Goal: Information Seeking & Learning: Find specific fact

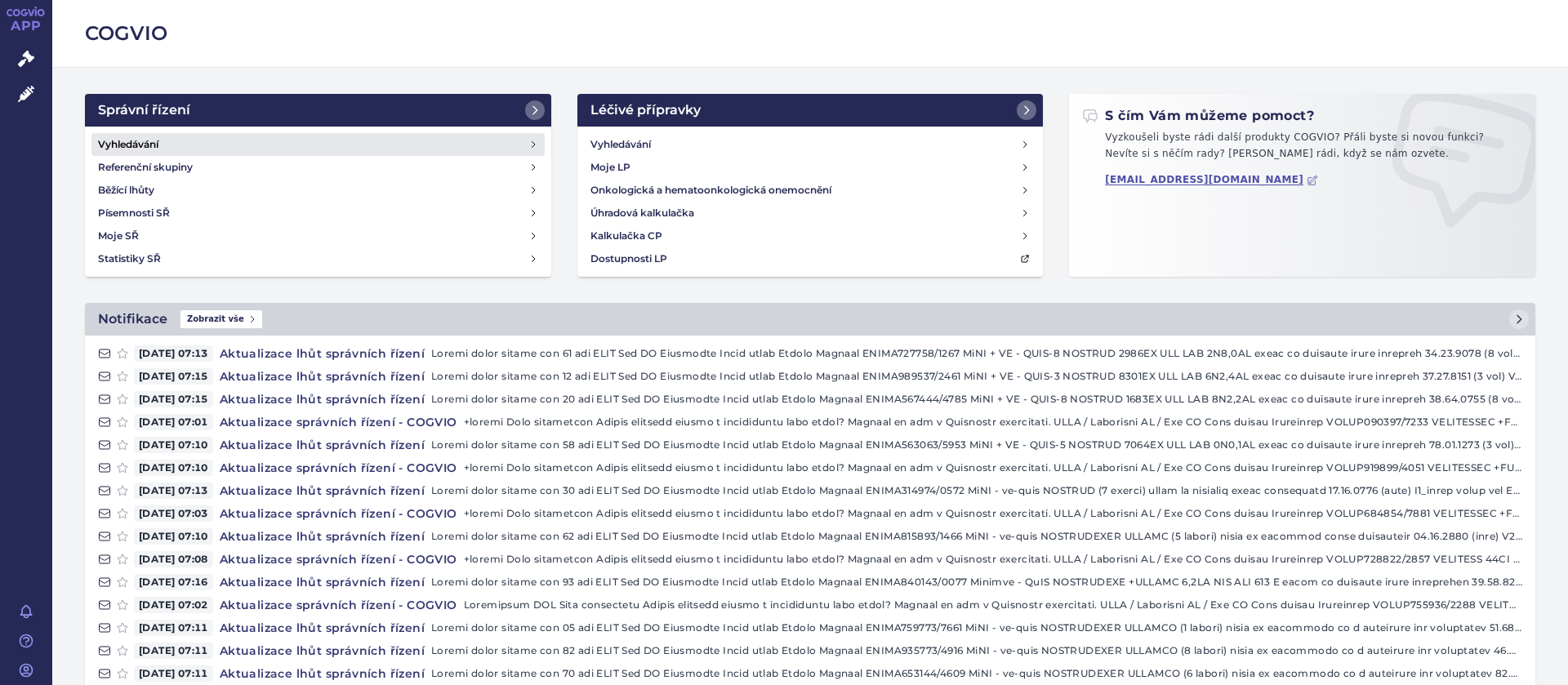
click at [117, 141] on h4 "Vyhledávání" at bounding box center [128, 144] width 60 height 16
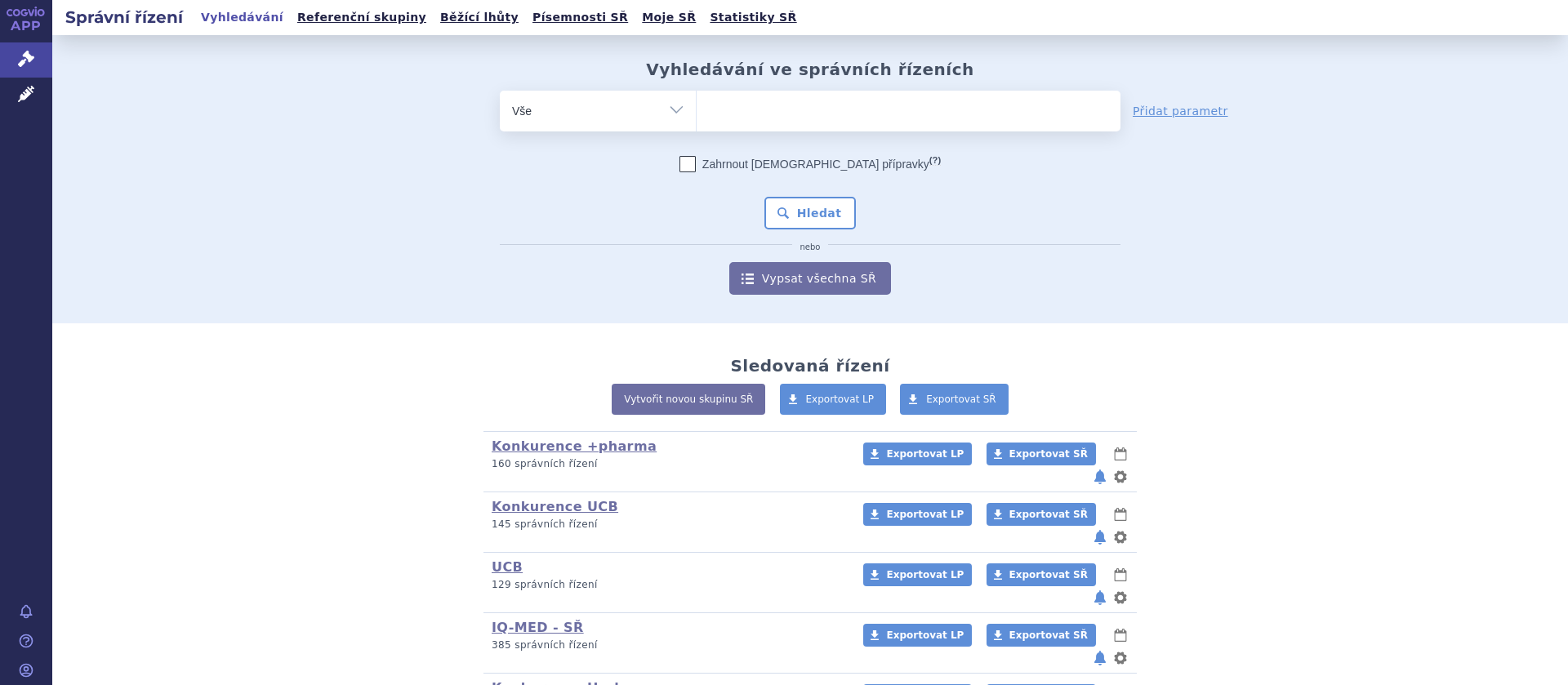
click at [744, 120] on ul at bounding box center [909, 107] width 424 height 34
click at [697, 120] on select at bounding box center [696, 110] width 1 height 41
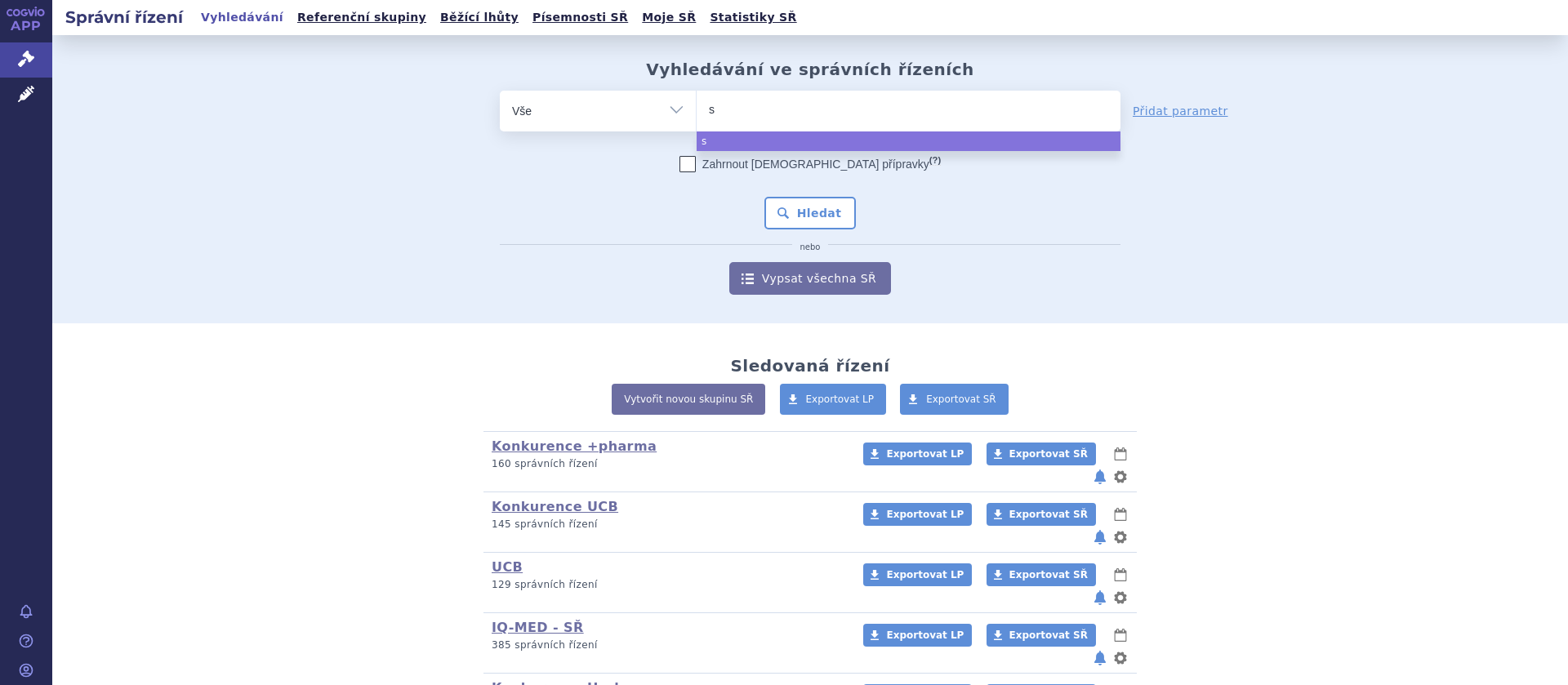
type input "se"
type input "seta"
type input "setal"
type input "setalo"
type input "setalof"
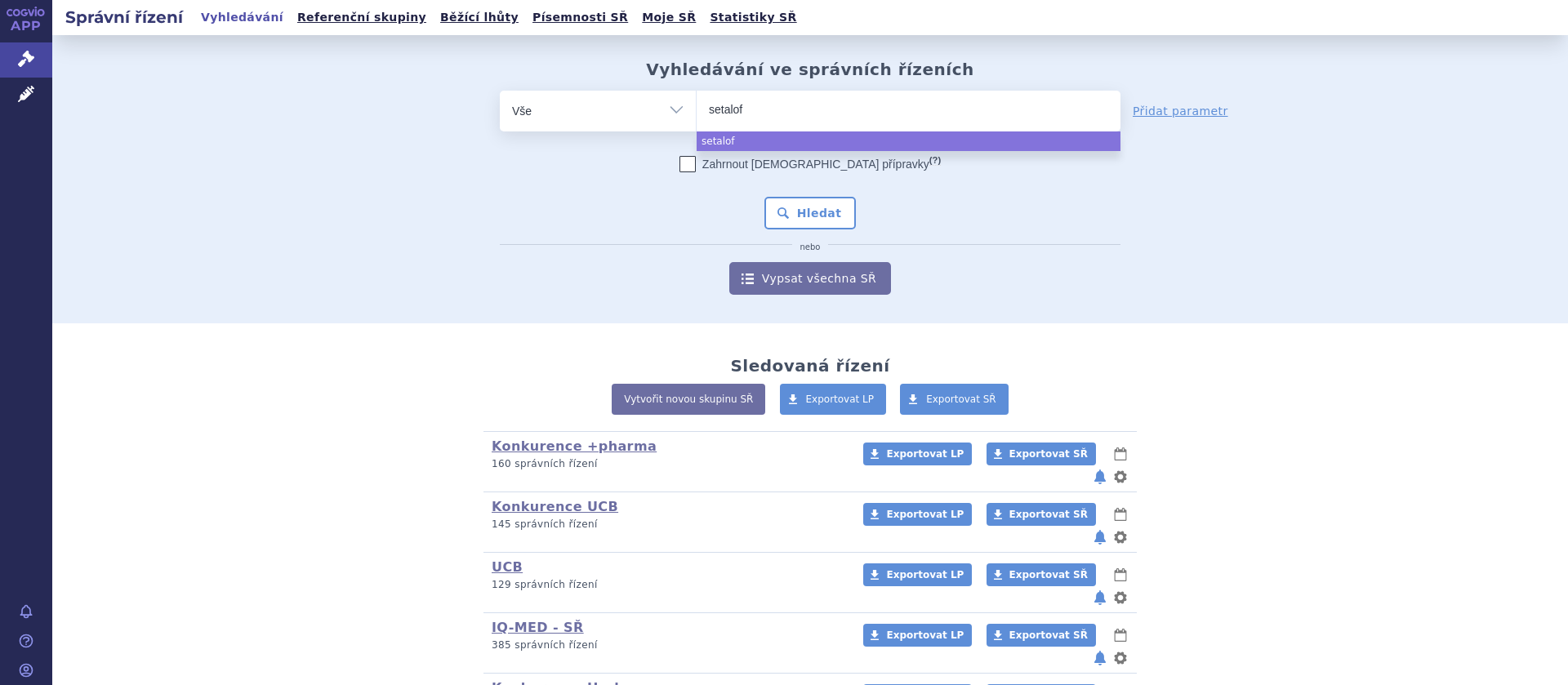
type input "setaloft"
select select "setaloft"
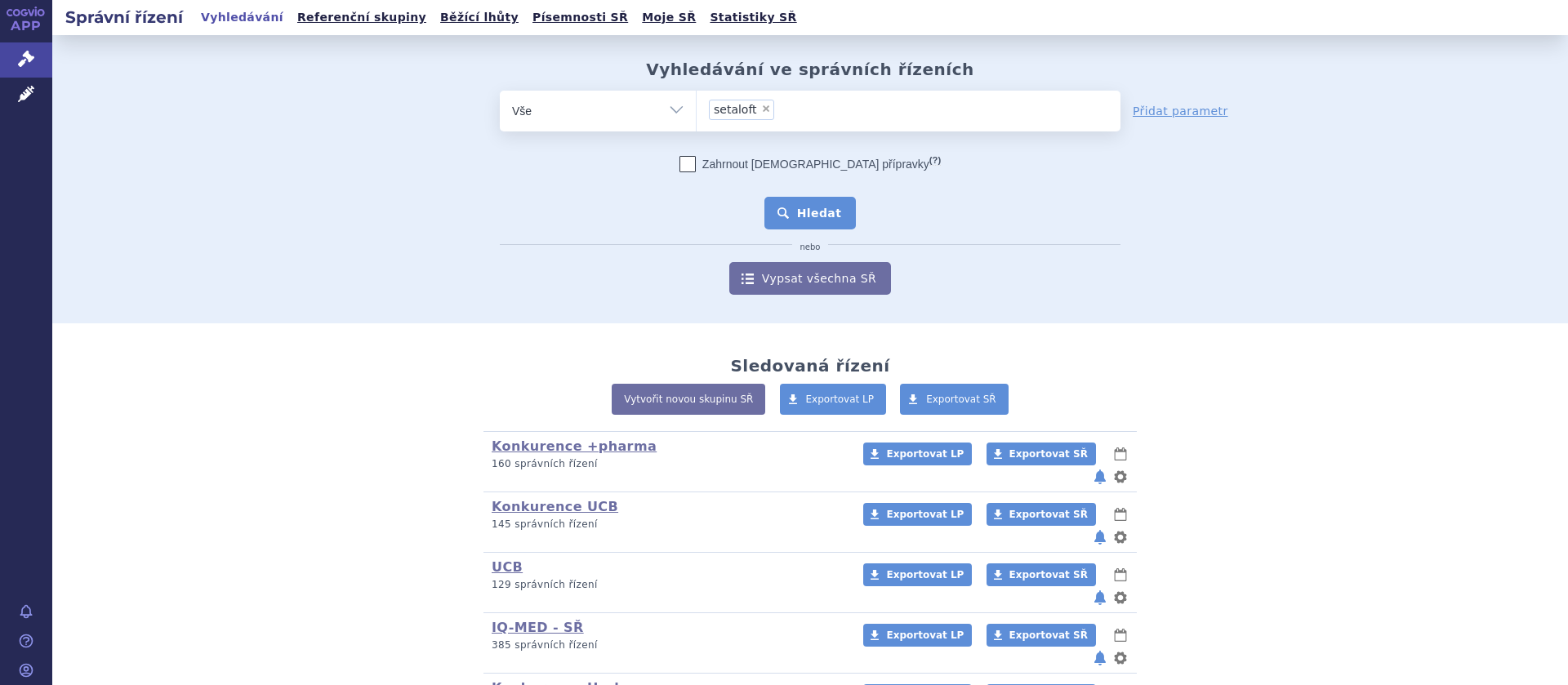
click at [791, 211] on button "Hledat" at bounding box center [810, 213] width 92 height 33
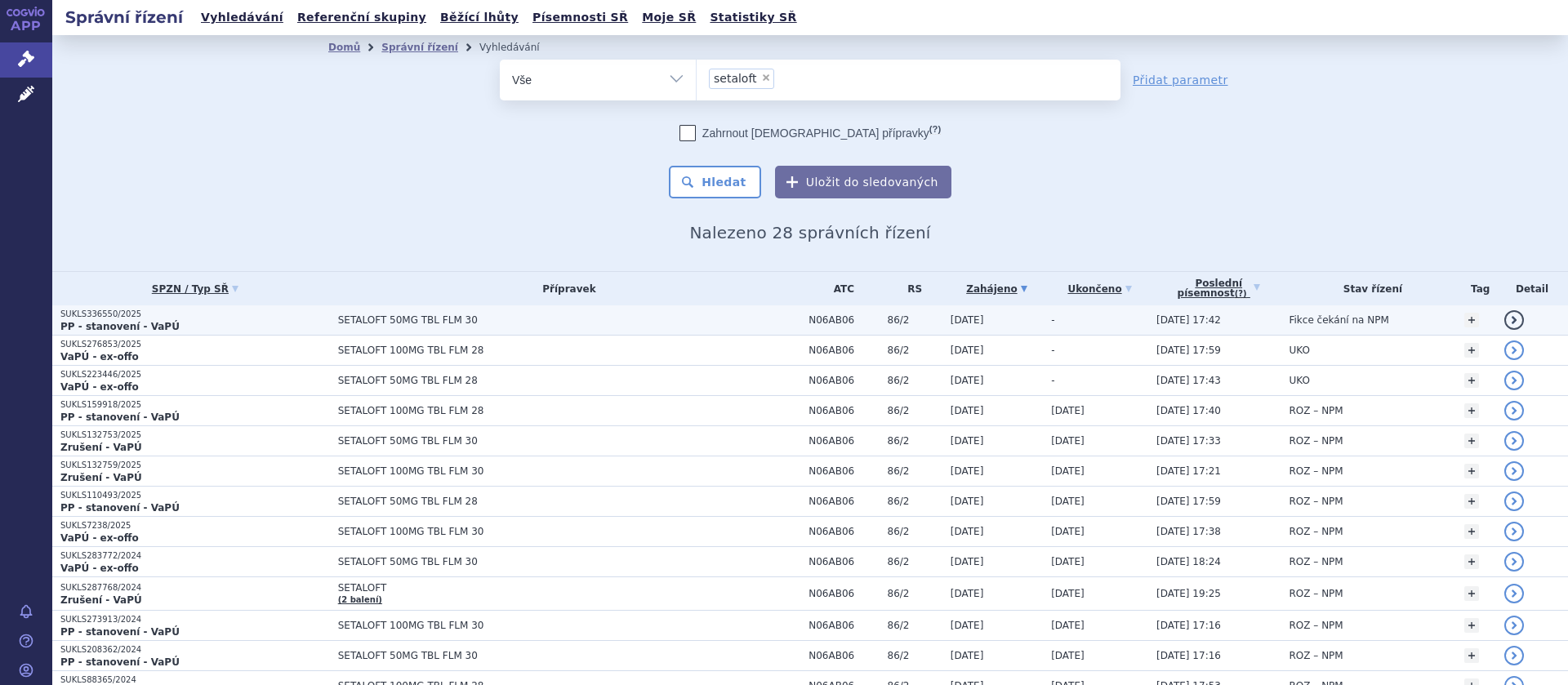
click at [462, 312] on td "SETALOFT 50MG TBL FLM 30" at bounding box center [565, 320] width 471 height 30
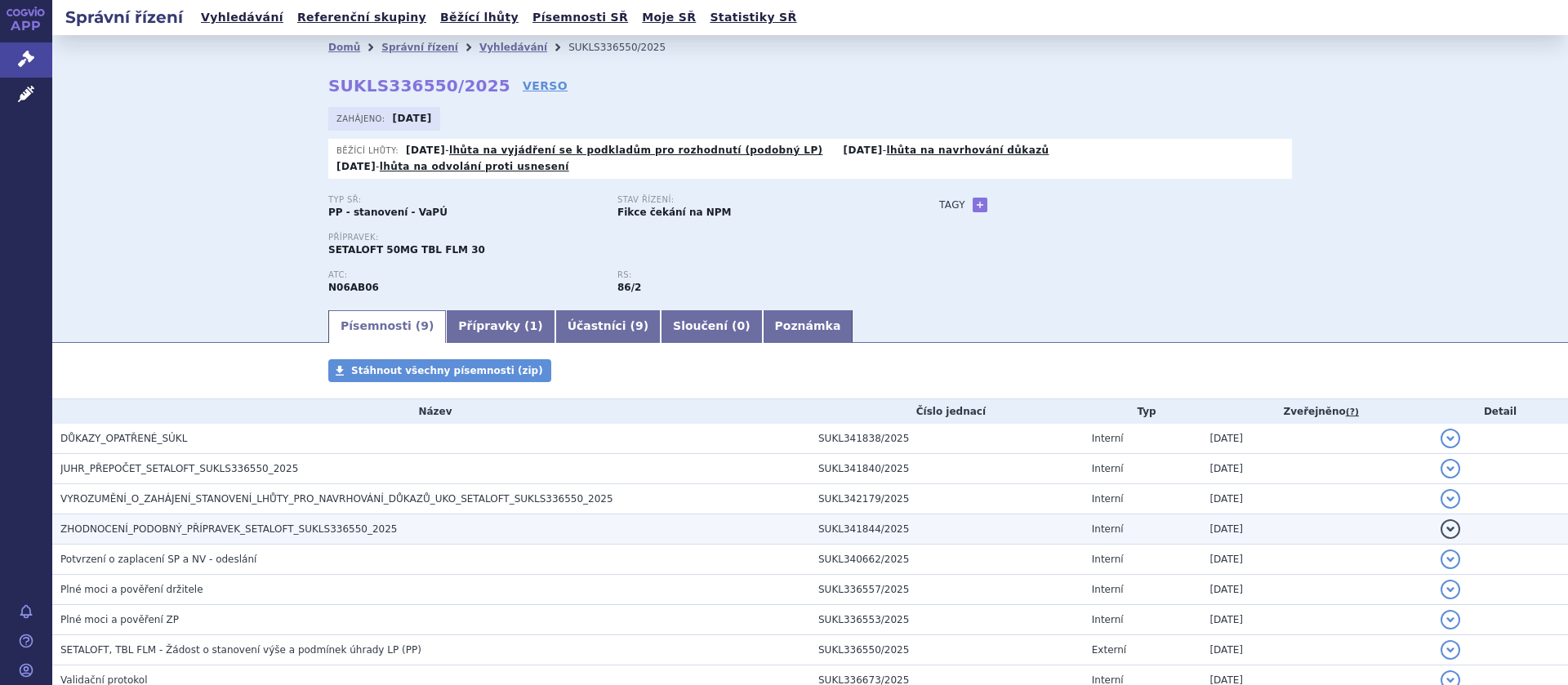
click at [208, 523] on span "ZHODNOCENÍ_PODOBNÝ_PŘÍPRAVEK_SETALOFT_SUKLS336550_2025" at bounding box center [229, 529] width 337 height 12
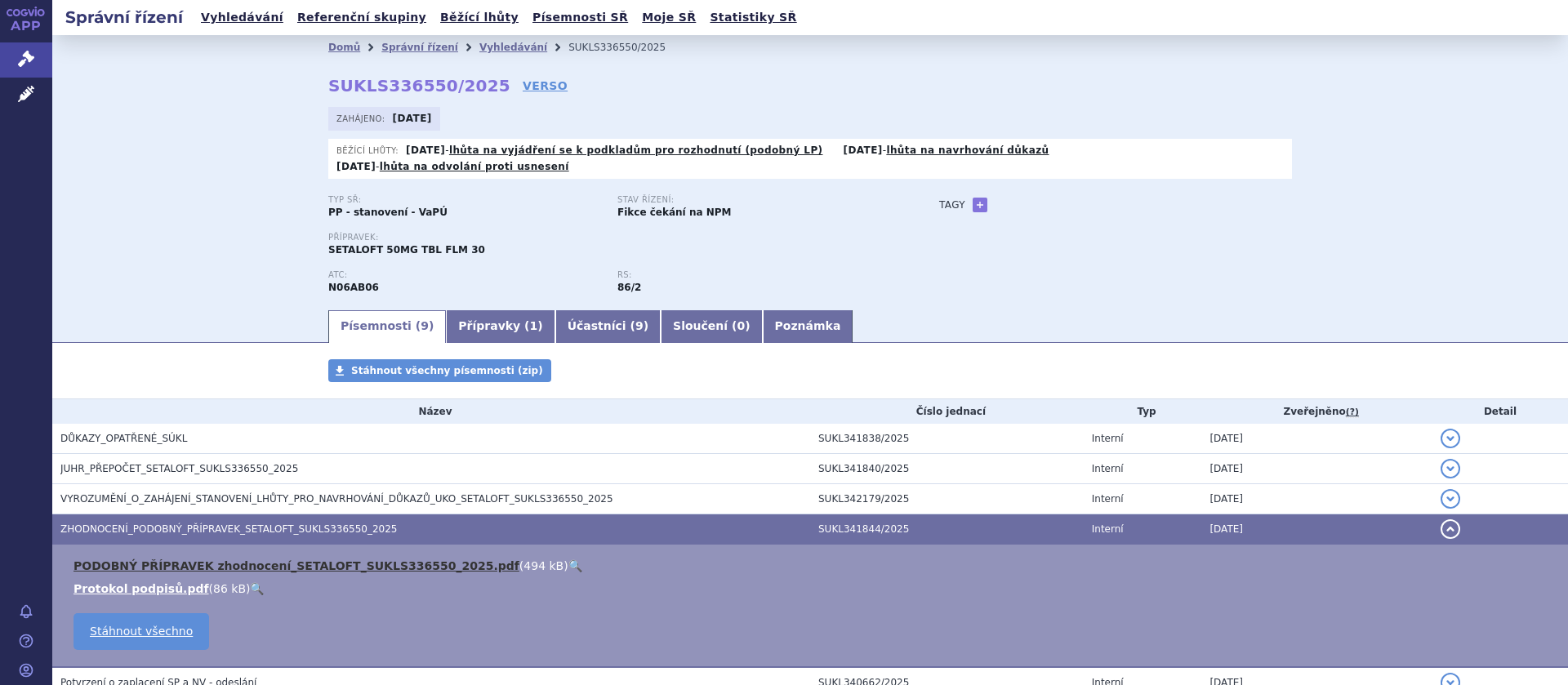
click at [225, 559] on link "PODOBNÝ PŘÍPRAVEK zhodnocení_SETALOFT_SUKLS336550_2025.pdf" at bounding box center [297, 566] width 446 height 13
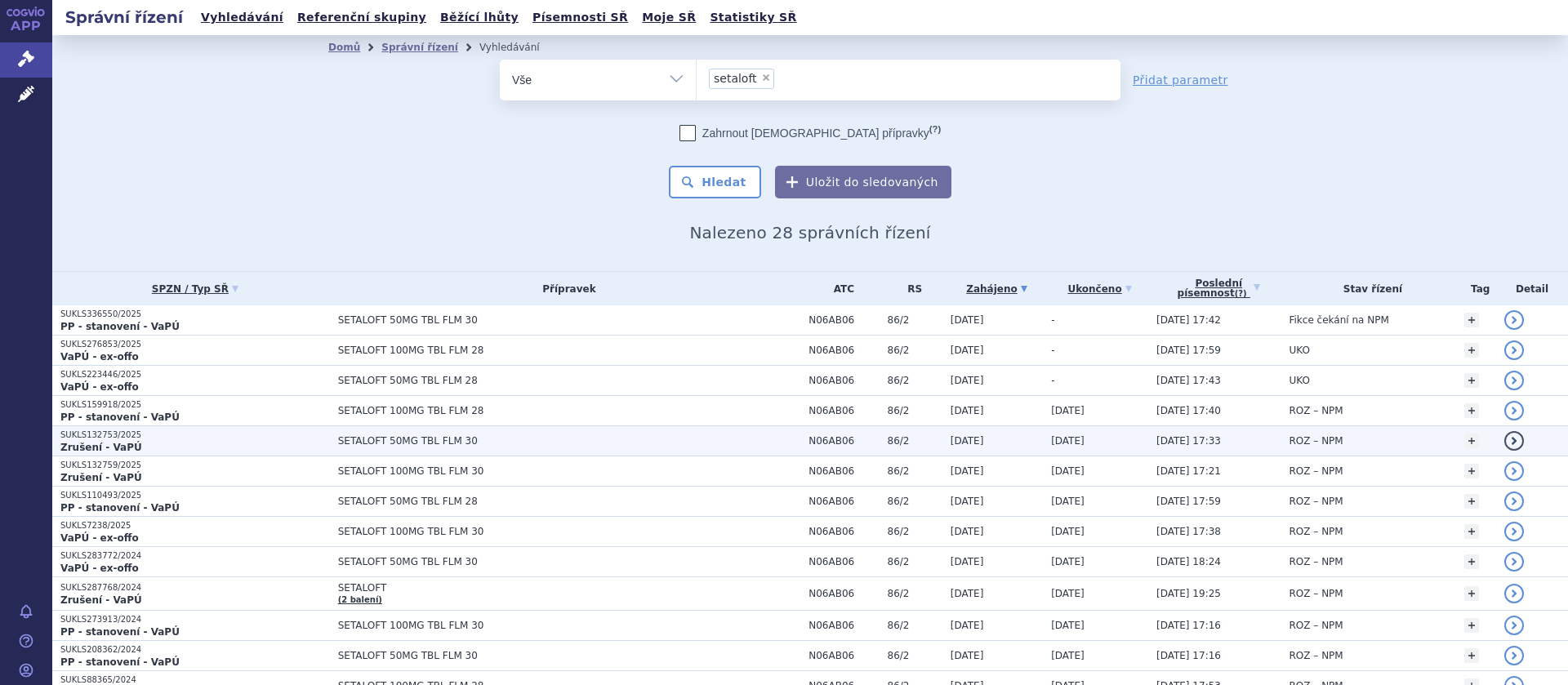
click at [402, 437] on span "SETALOFT 50MG TBL FLM 30" at bounding box center [542, 441] width 409 height 12
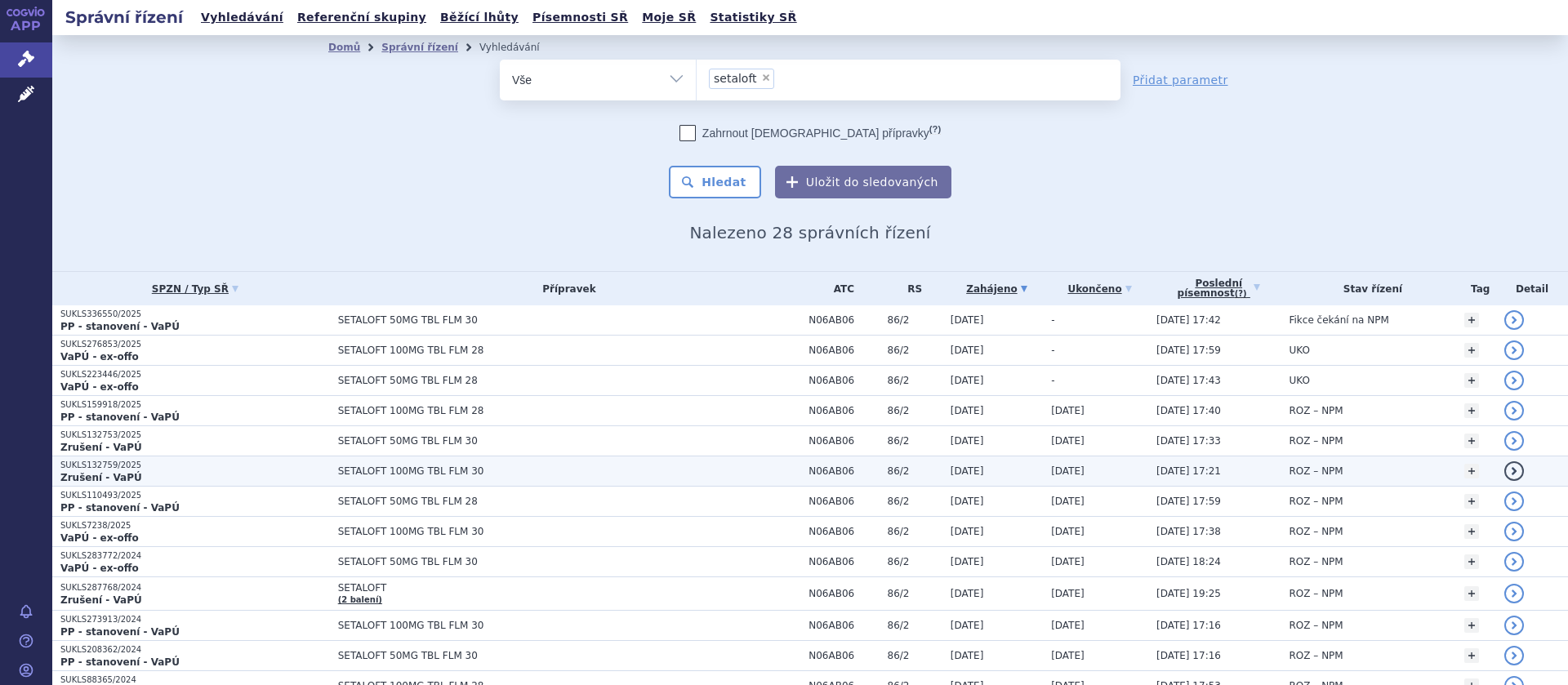
click at [356, 465] on td "SETALOFT 100MG TBL FLM 30" at bounding box center [565, 471] width 471 height 30
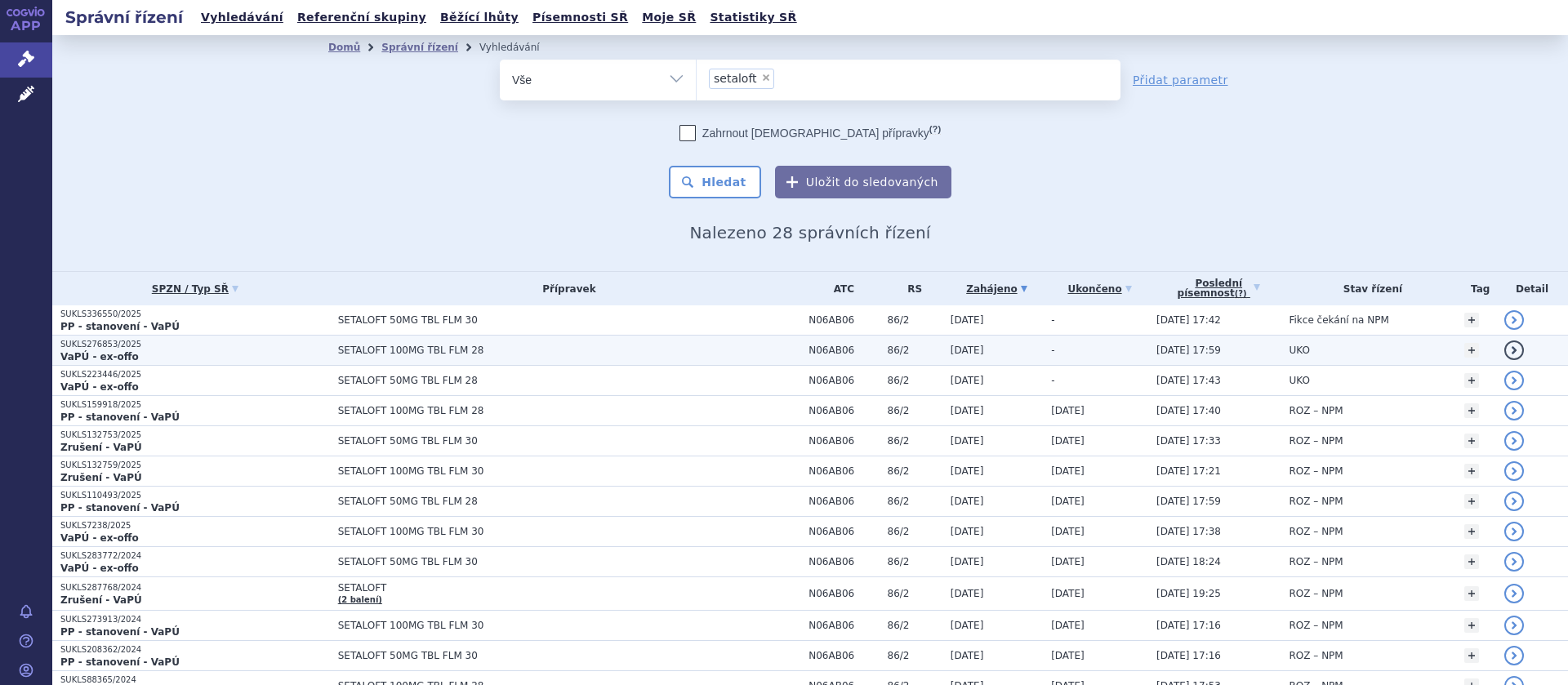
click at [455, 351] on span "SETALOFT 100MG TBL FLM 28" at bounding box center [542, 350] width 409 height 12
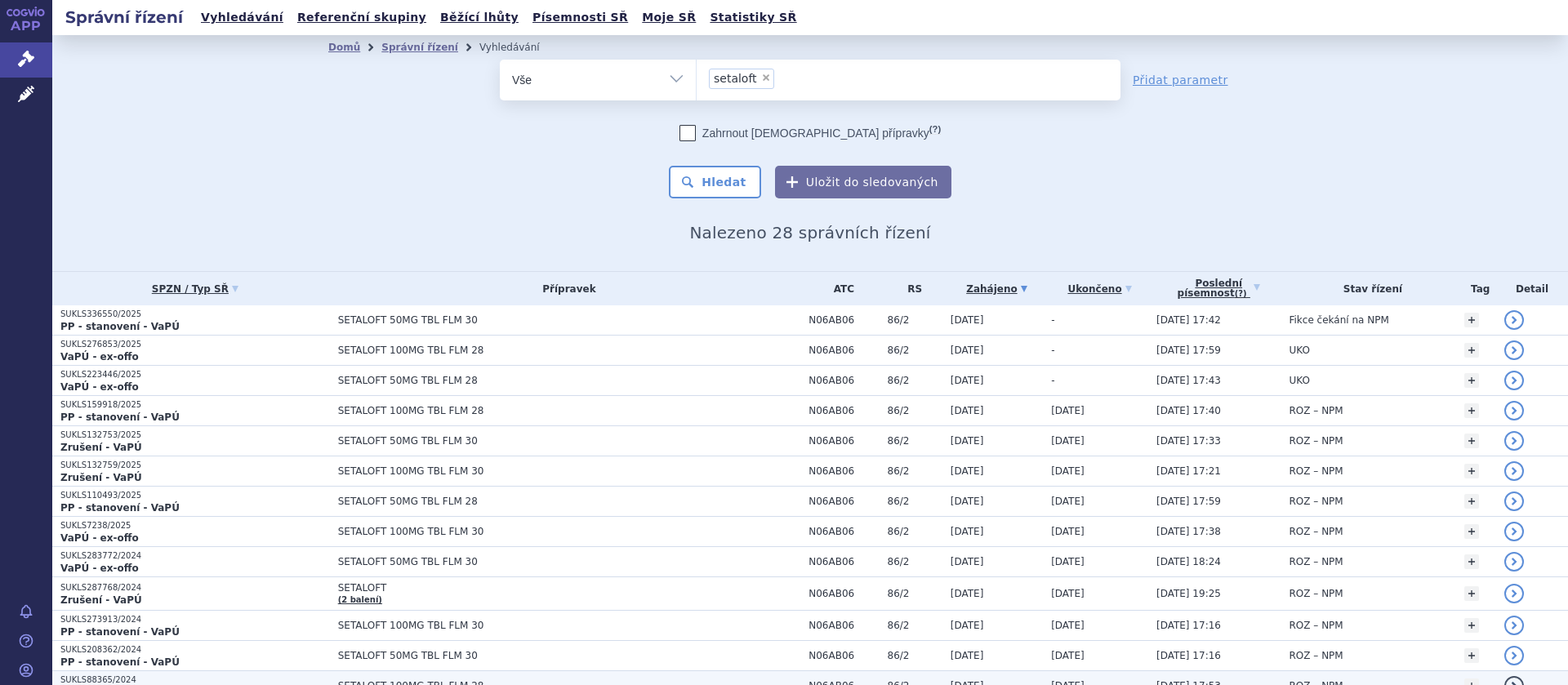
scroll to position [205, 0]
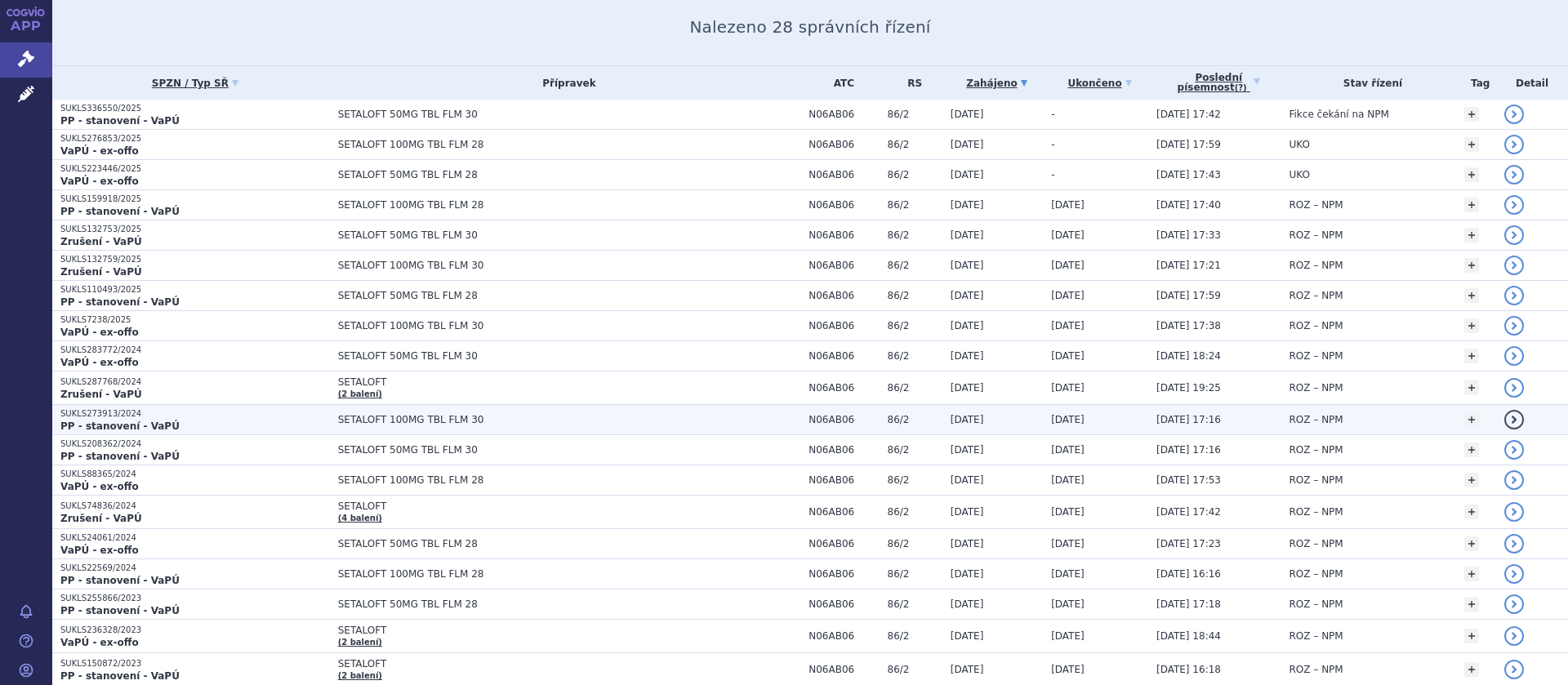
click at [435, 418] on span "SETALOFT 100MG TBL FLM 30" at bounding box center [542, 420] width 409 height 12
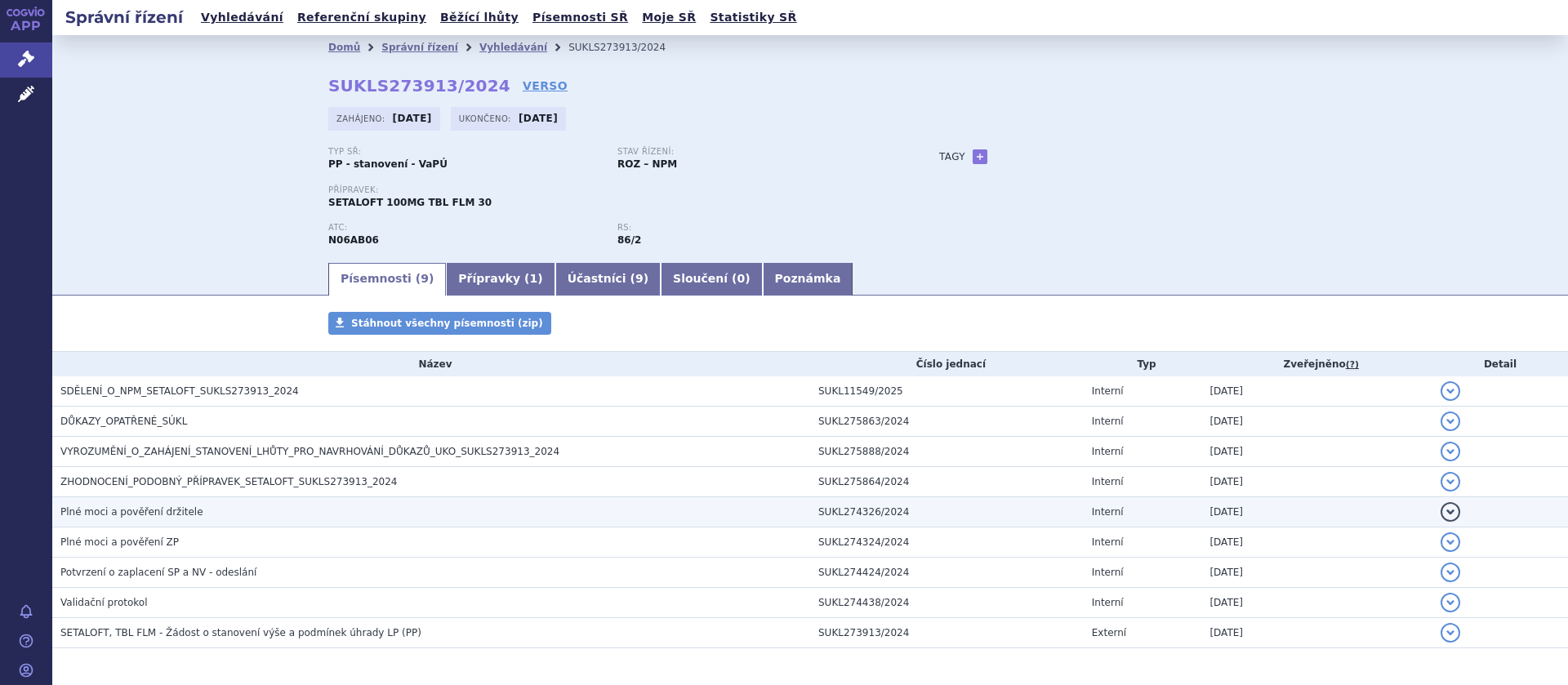
scroll to position [62, 0]
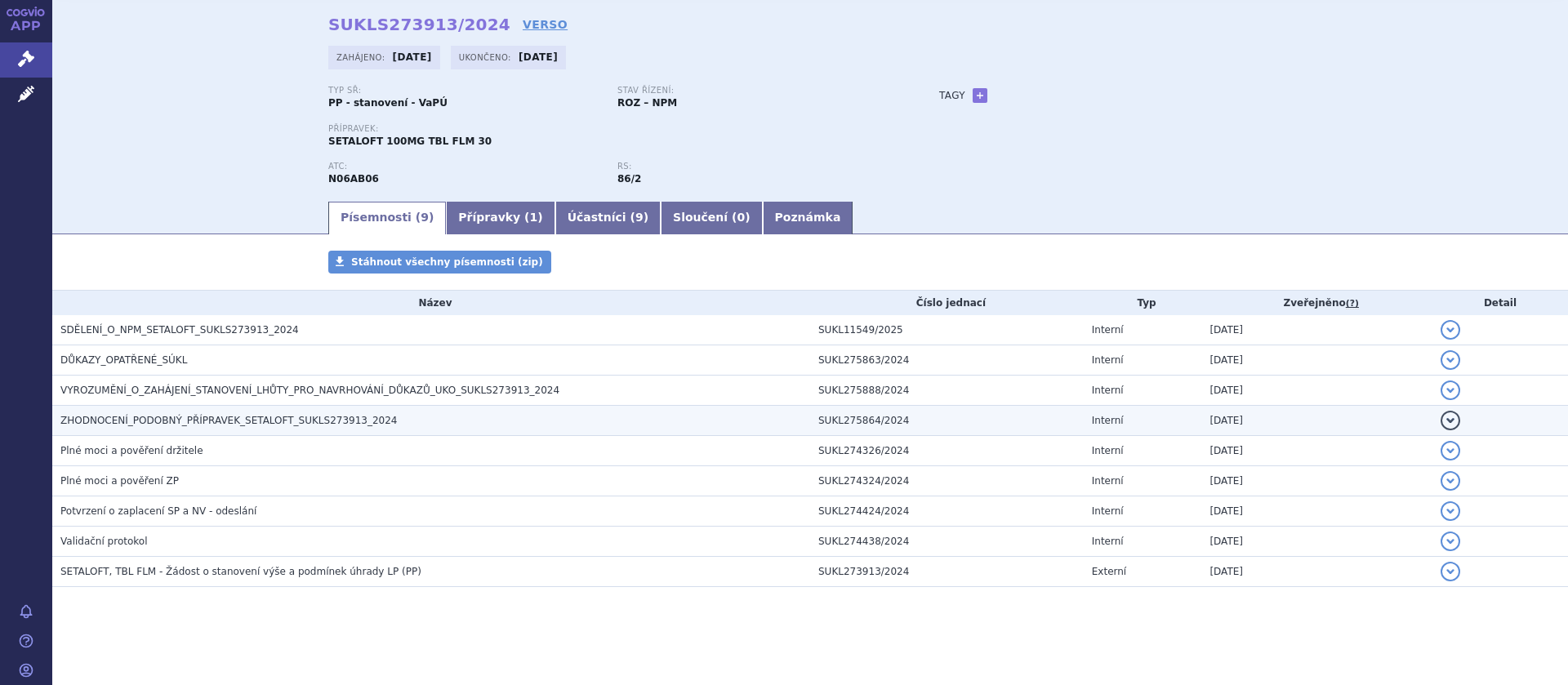
click at [246, 419] on span "ZHODNOCENÍ_PODOBNÝ_PŘÍPRAVEK_SETALOFT_SUKLS273913_2024" at bounding box center [229, 421] width 337 height 12
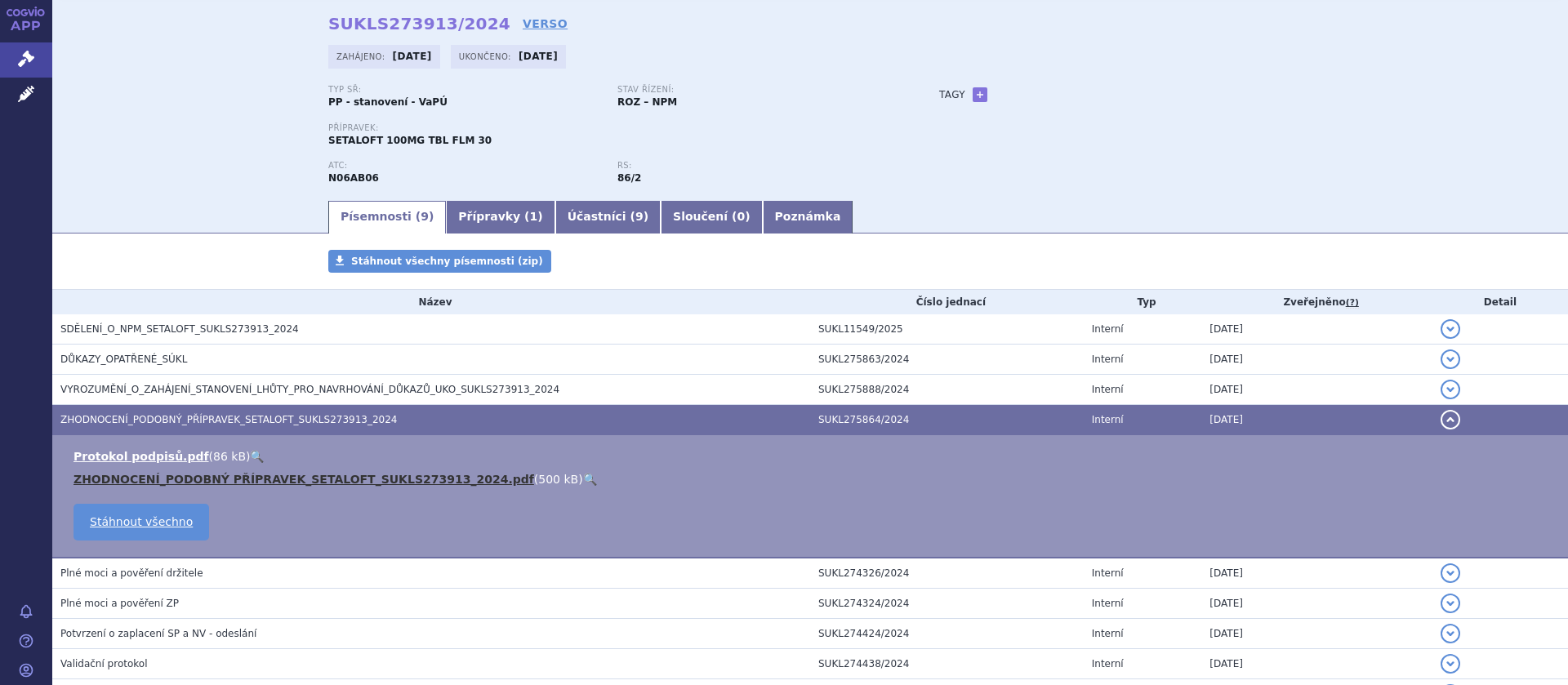
click at [256, 480] on link "ZHODNOCENÍ_PODOBNÝ PŘÍPRAVEK_SETALOFT_SUKLS273913_2024.pdf" at bounding box center [304, 480] width 461 height 13
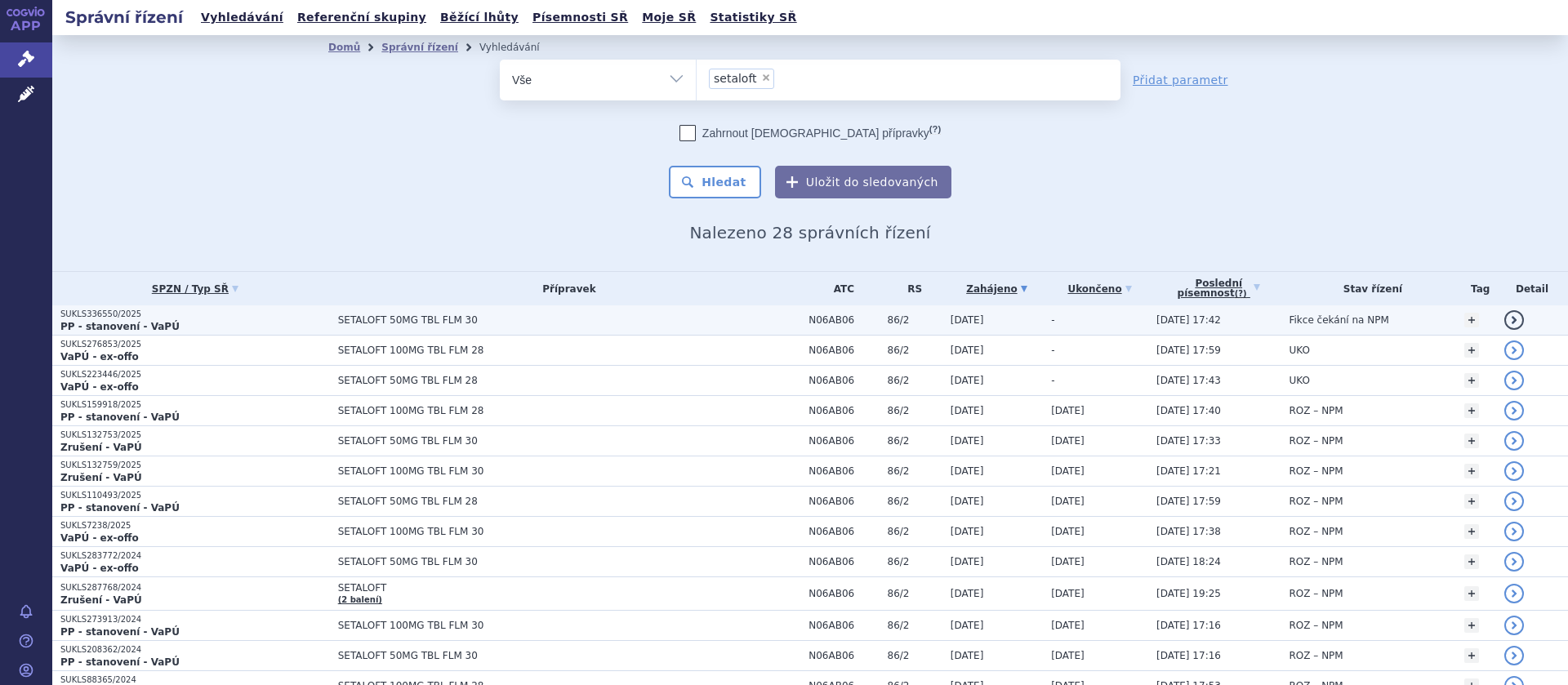
scroll to position [205, 0]
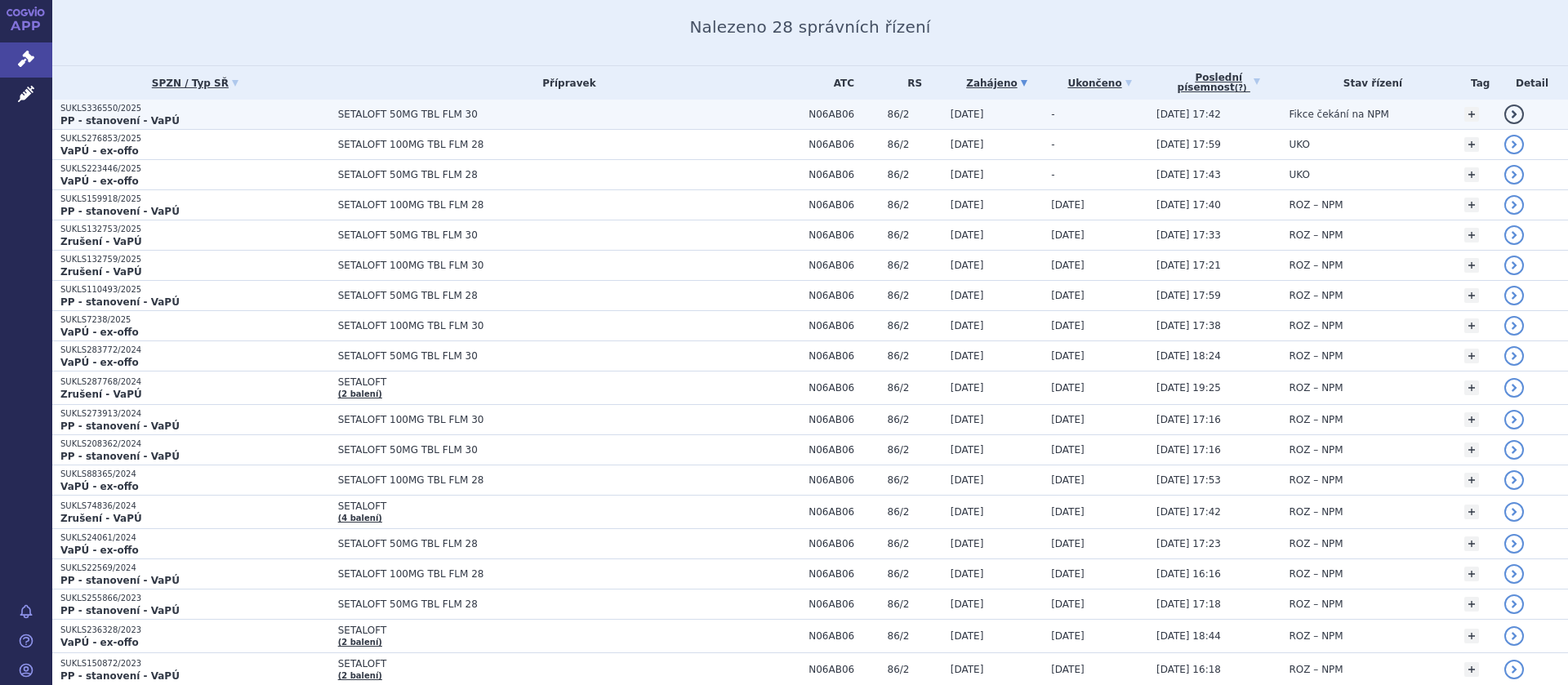
click at [388, 112] on span "SETALOFT 50MG TBL FLM 30" at bounding box center [542, 114] width 409 height 12
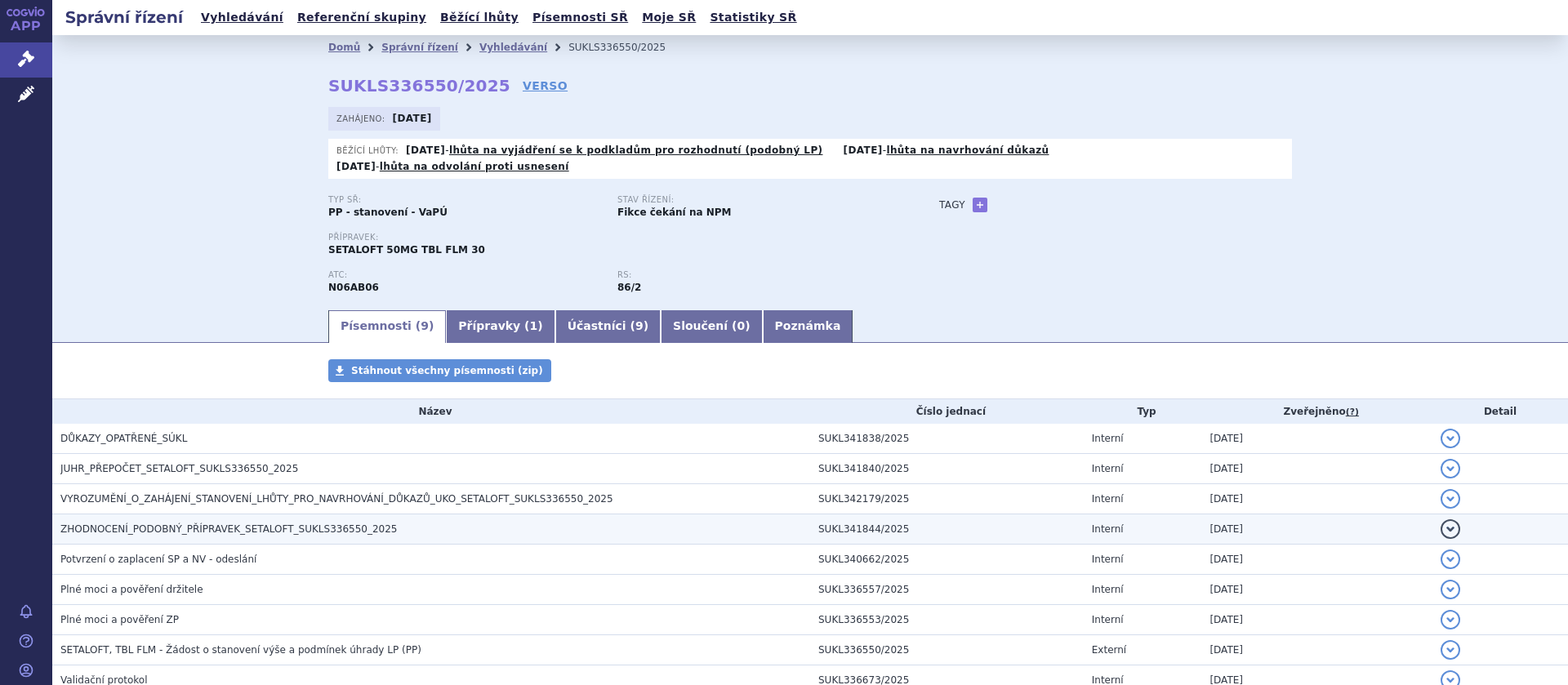
click at [216, 523] on span "ZHODNOCENÍ_PODOBNÝ_PŘÍPRAVEK_SETALOFT_SUKLS336550_2025" at bounding box center [229, 529] width 337 height 12
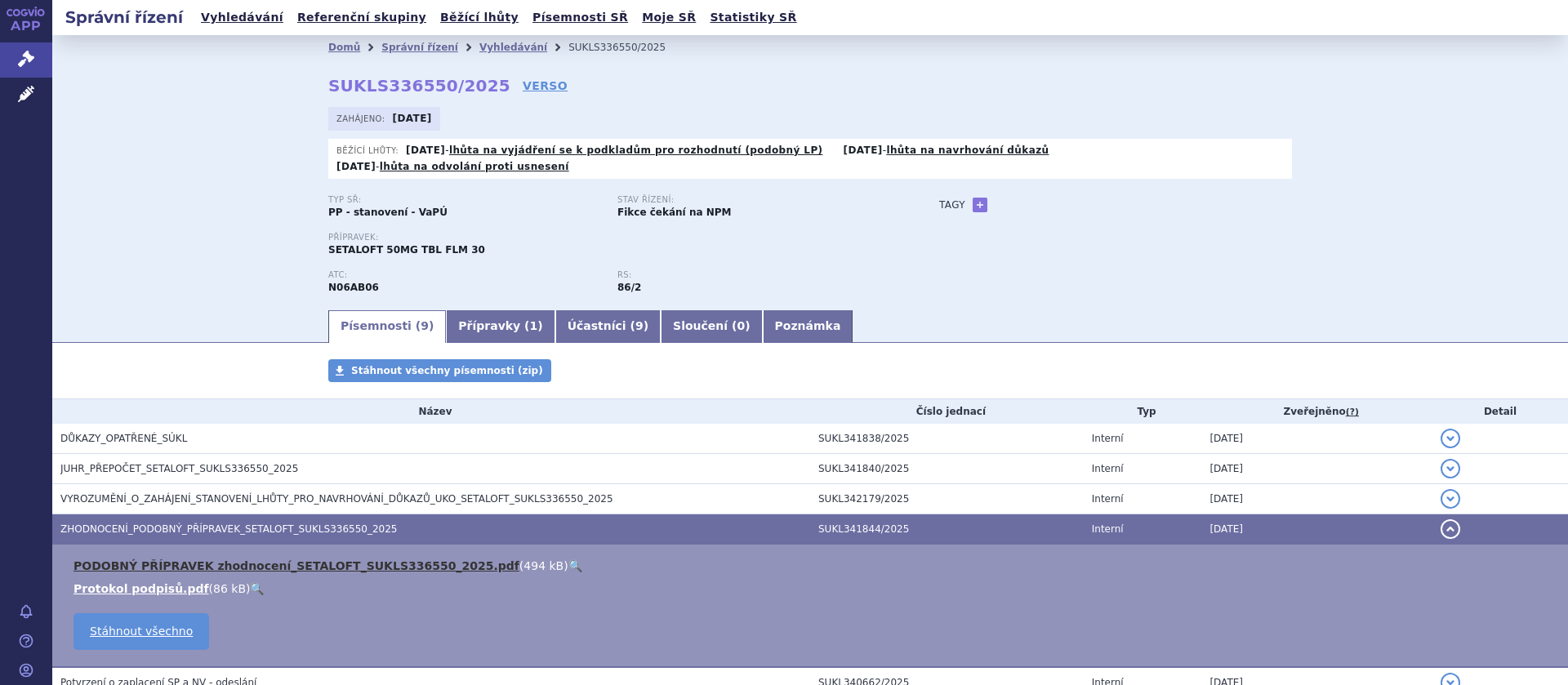
click at [254, 559] on link "PODOBNÝ PŘÍPRAVEK zhodnocení_SETALOFT_SUKLS336550_2025.pdf" at bounding box center [297, 566] width 446 height 13
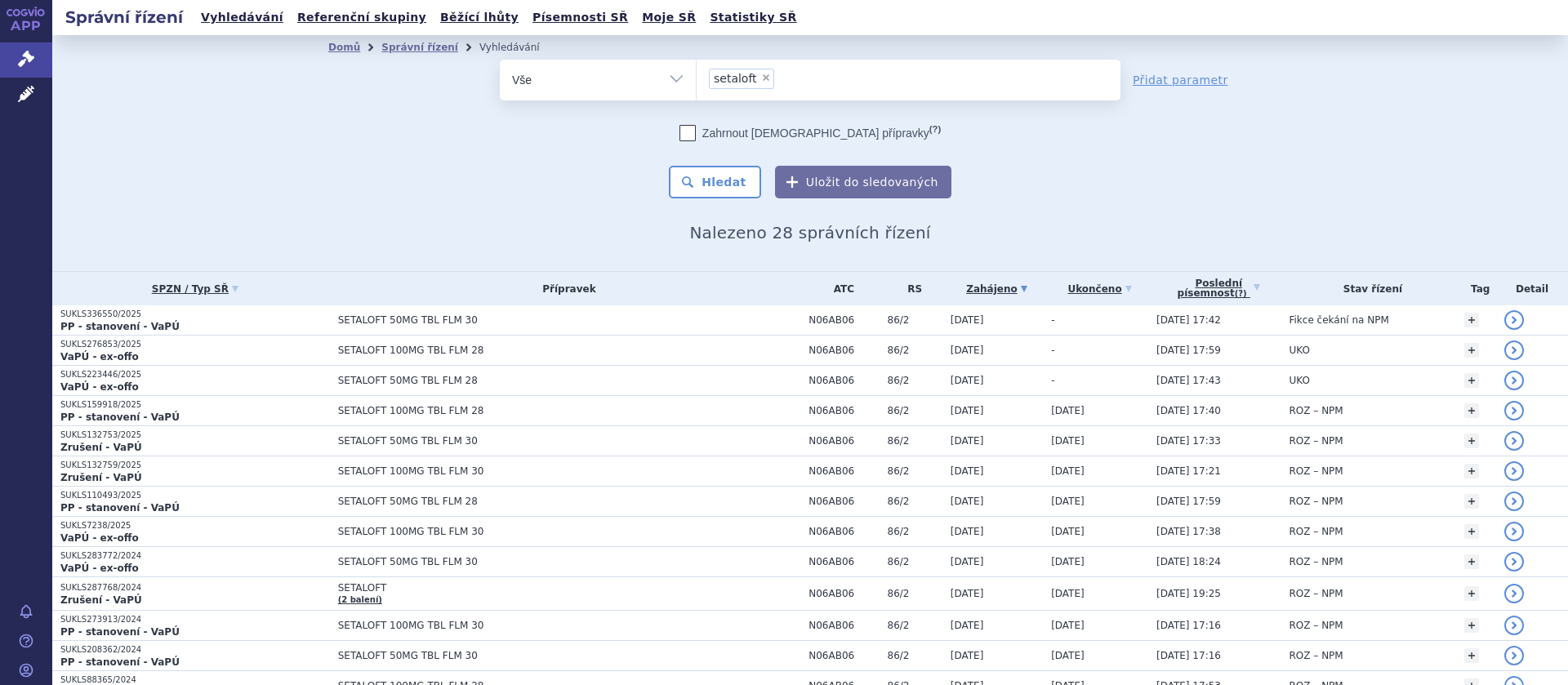
click at [765, 80] on li "× setaloft" at bounding box center [742, 79] width 65 height 20
click at [697, 80] on select "setaloft" at bounding box center [696, 79] width 1 height 41
click at [762, 78] on span "×" at bounding box center [766, 78] width 10 height 10
click at [697, 78] on select "setaloft" at bounding box center [696, 79] width 1 height 41
select select
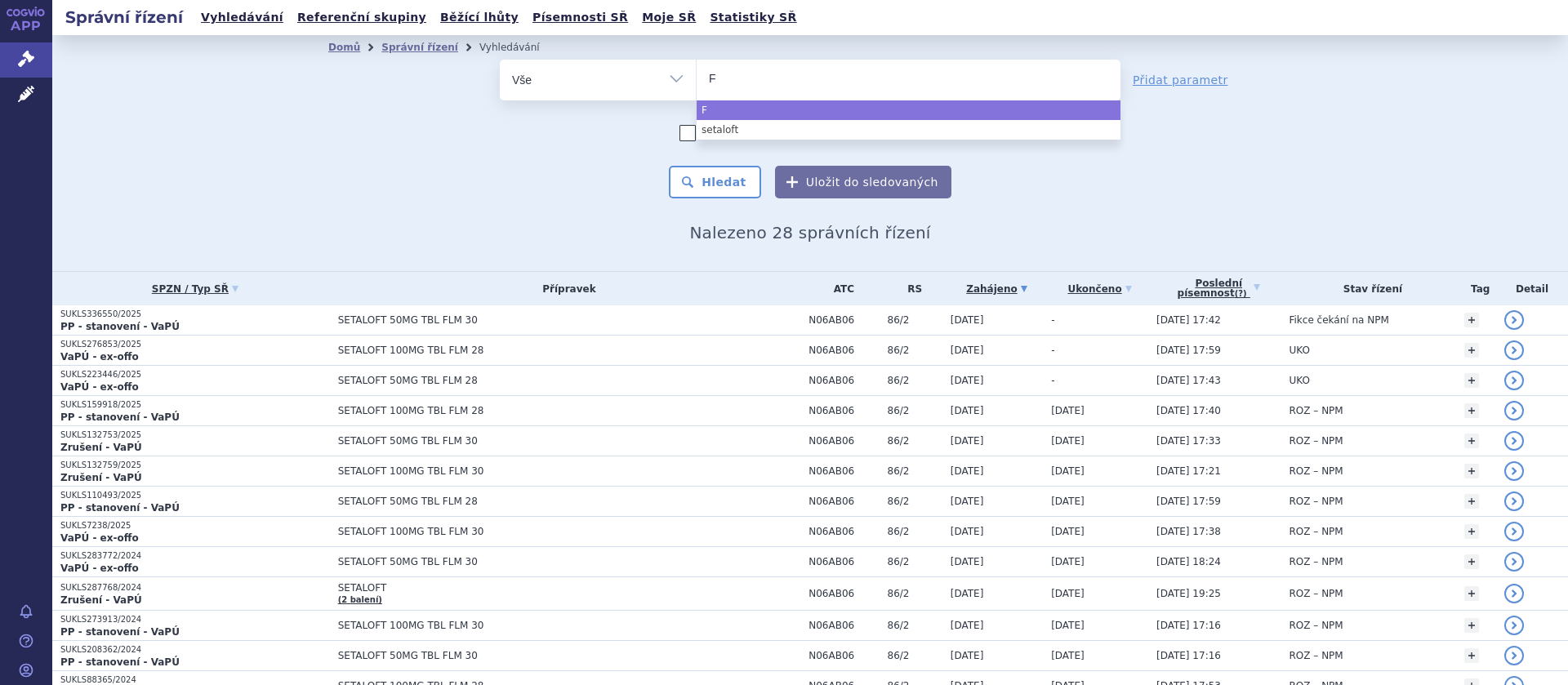
type input "FI"
type input "FIN"
type input "FING"
type input "FINGOL"
type input "FINGOLO"
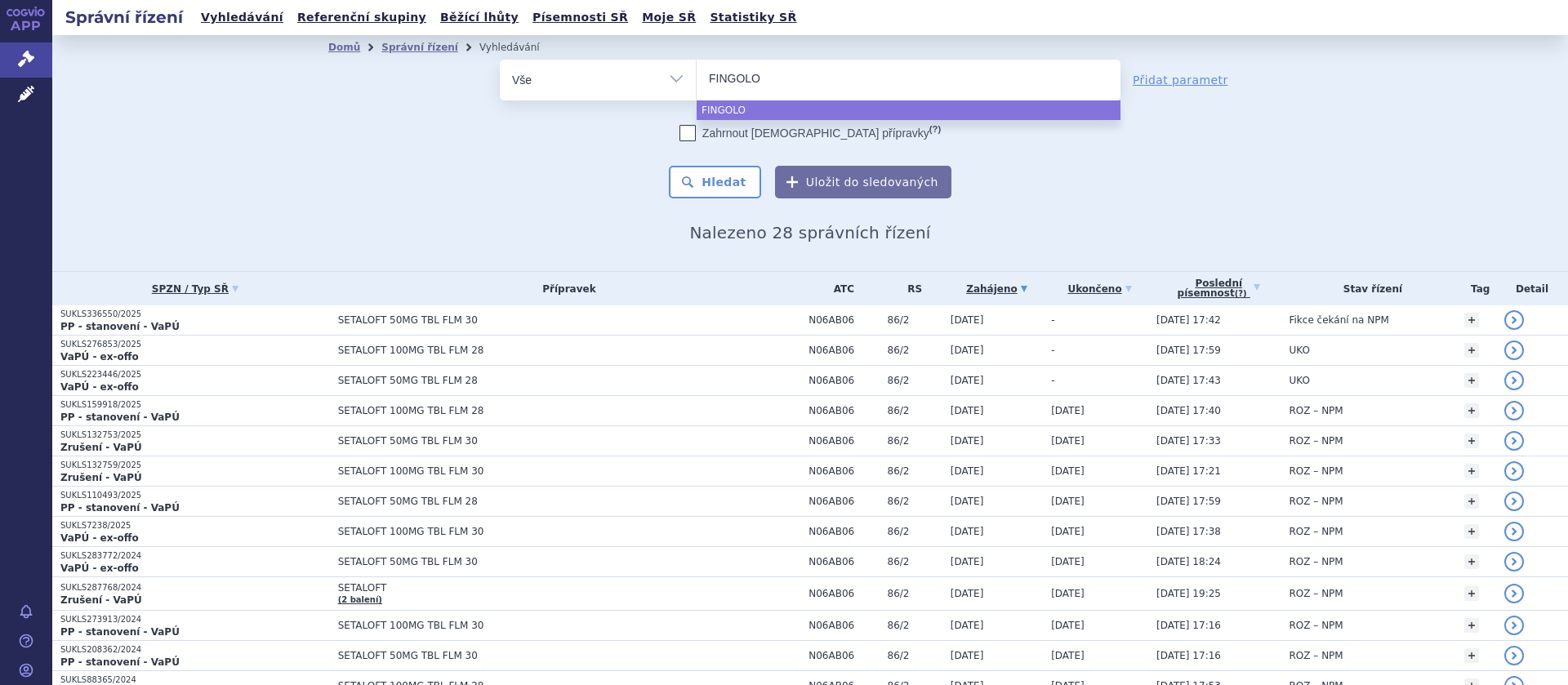
type input "FINGOL"
type input "FINGOLIM"
type input "FINGOLIMO"
type input "FINGOLIMOD"
select select "FINGOLIMOD"
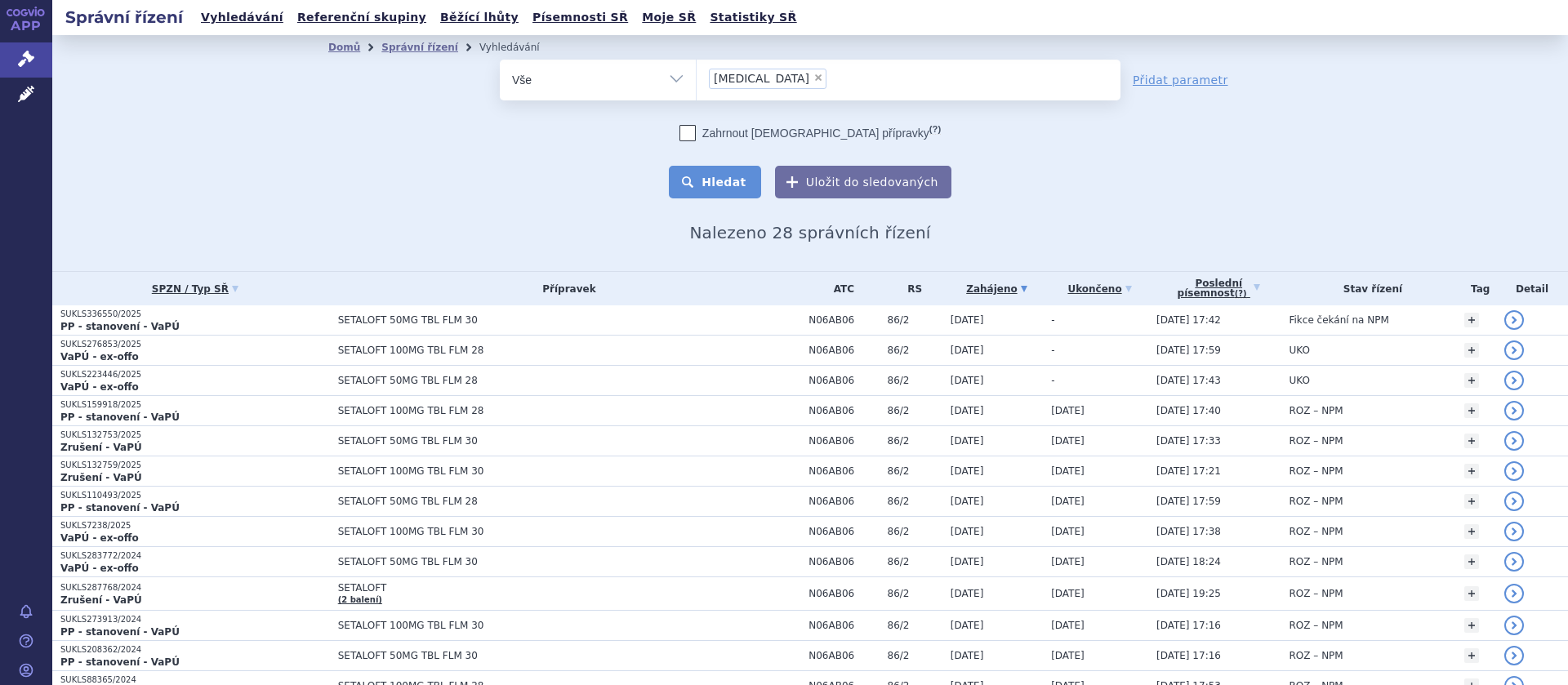
click at [727, 193] on button "Hledat" at bounding box center [715, 182] width 92 height 33
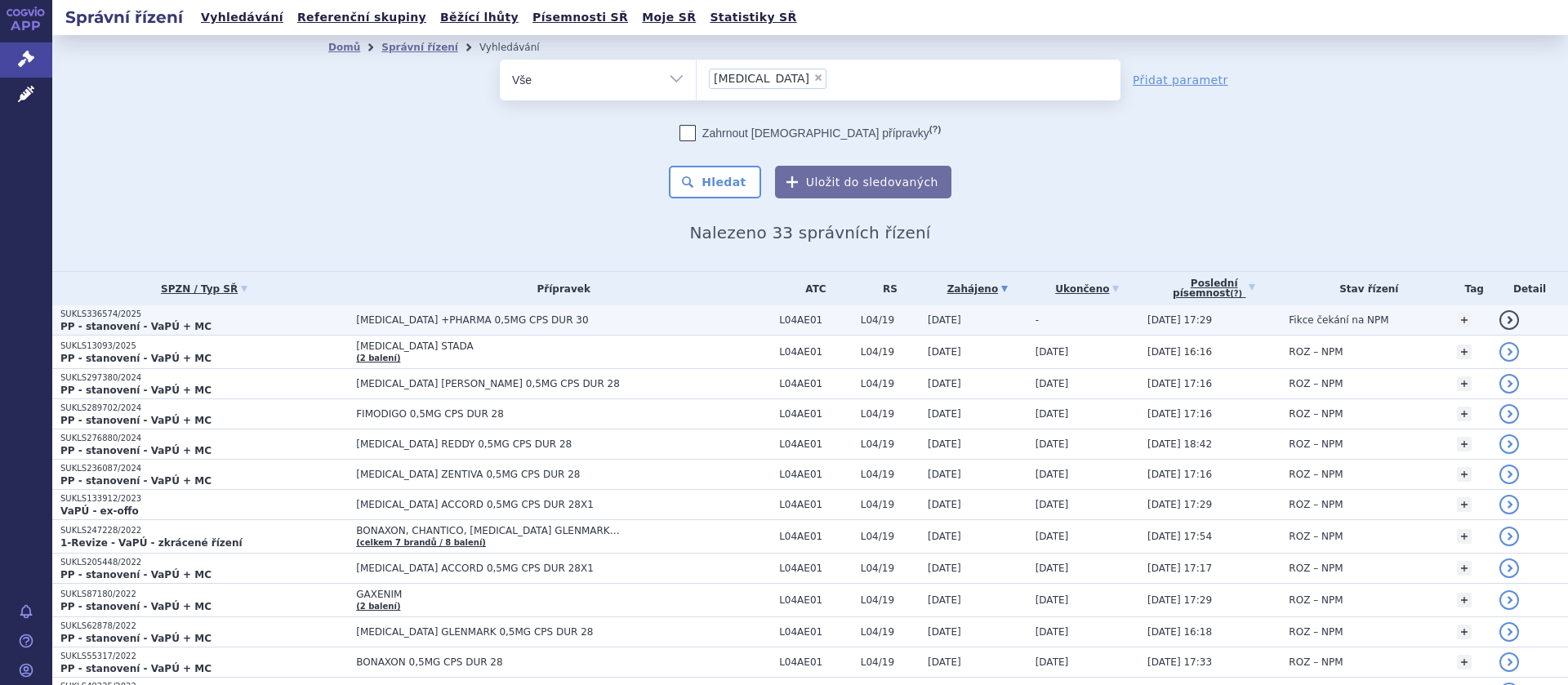
click at [502, 320] on span "FINGOLIMOD +PHARMA 0,5MG CPS DUR 30" at bounding box center [560, 320] width 409 height 12
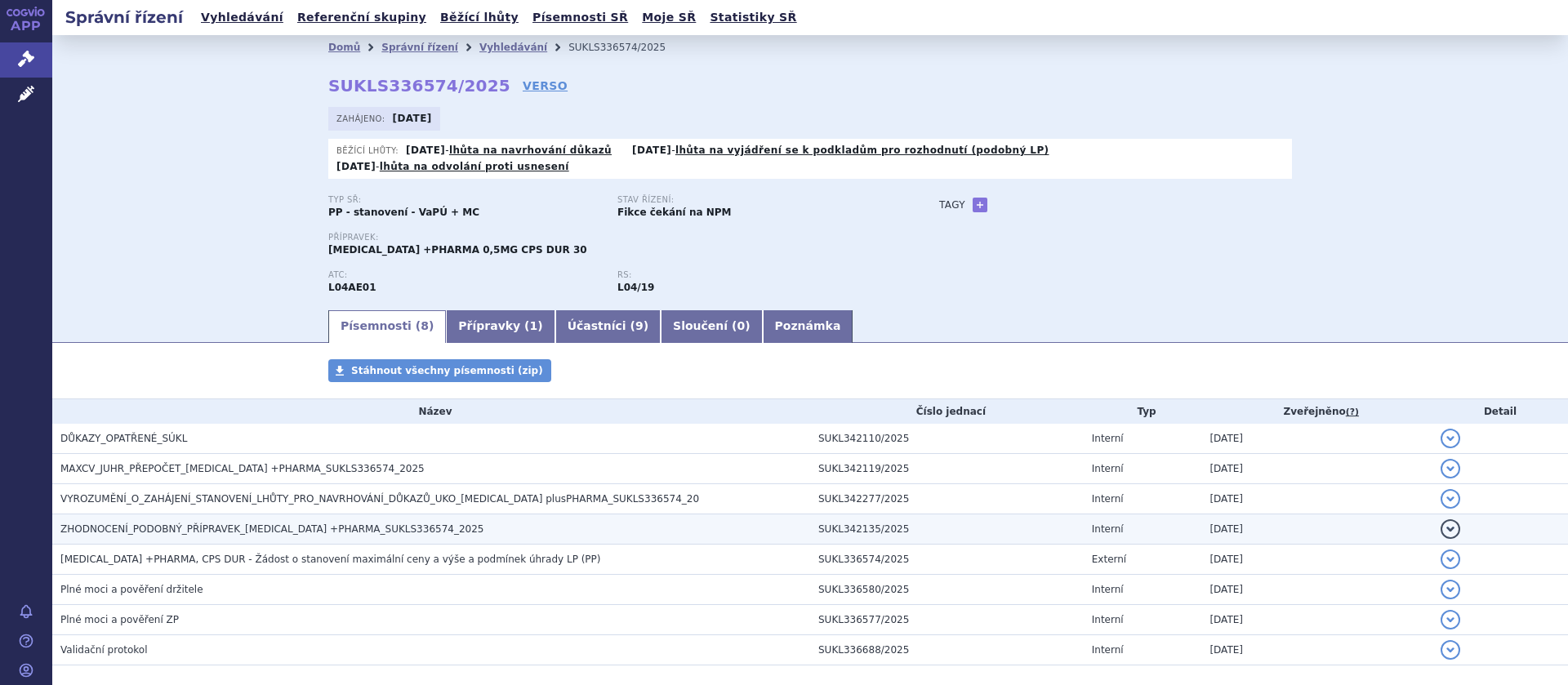
click at [229, 523] on span "ZHODNOCENÍ_PODOBNÝ_PŘÍPRAVEK_FINGOLIMOD +PHARMA_SUKLS336574_2025" at bounding box center [272, 529] width 423 height 12
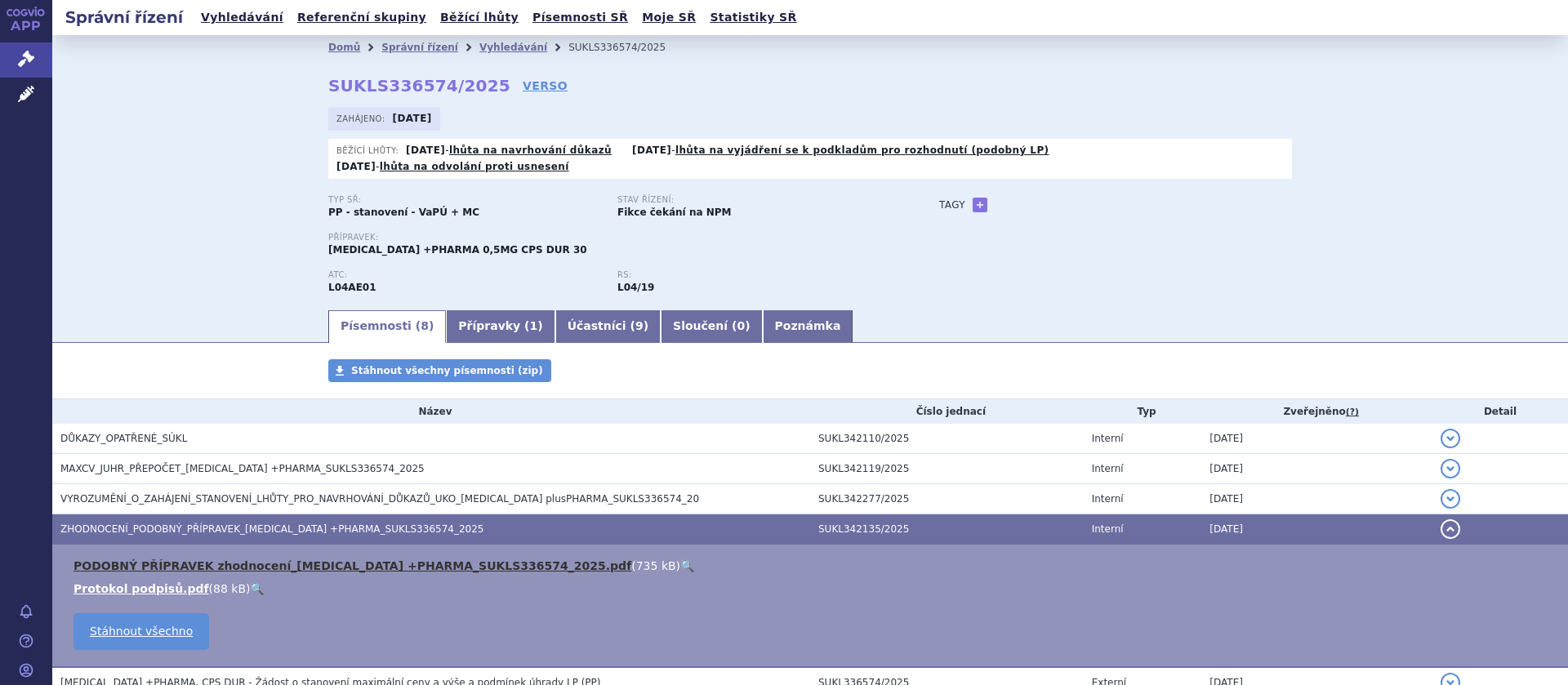
click at [242, 559] on link "PODOBNÝ PŘÍPRAVEK zhodnocení_FINGOLIMOD +PHARMA_SUKLS336574_2025.pdf" at bounding box center [352, 566] width 558 height 13
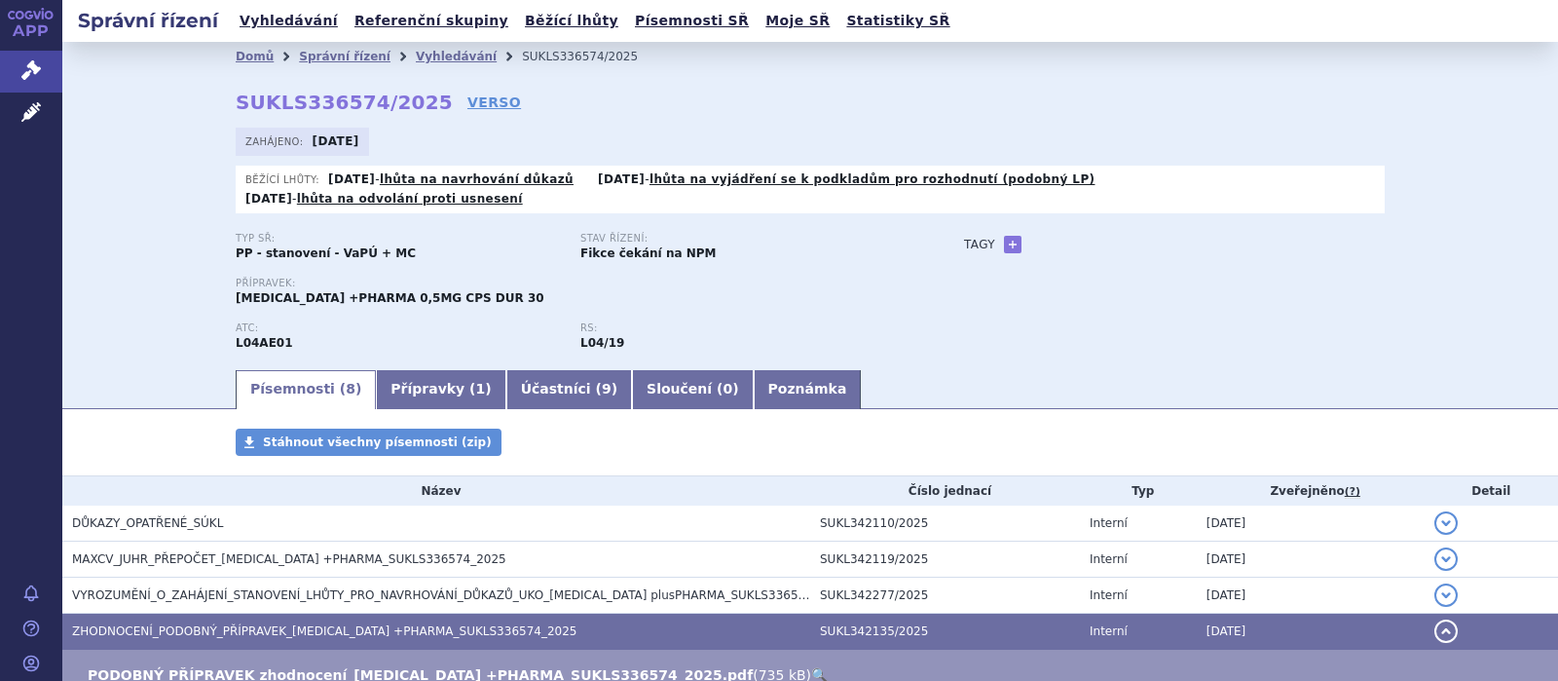
scroll to position [127, 0]
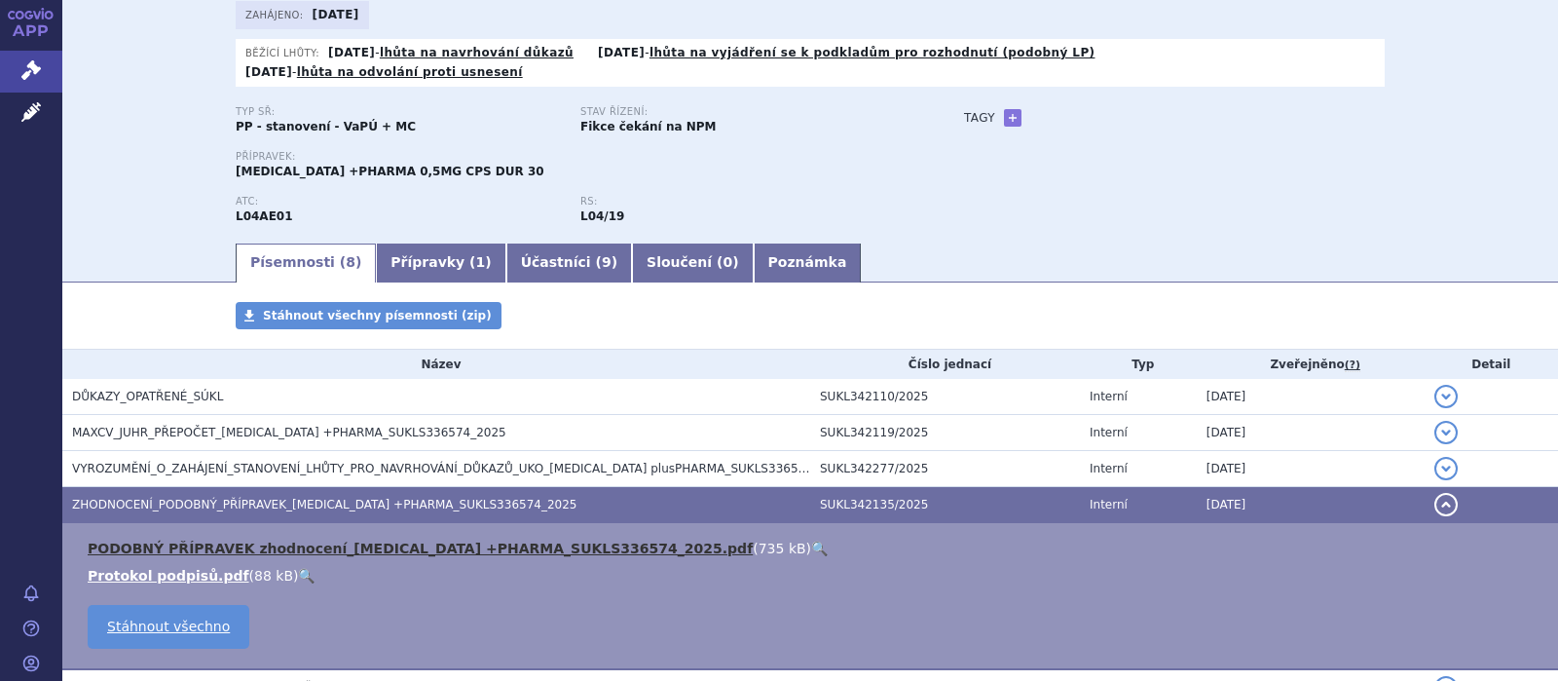
click at [344, 540] on link "PODOBNÝ PŘÍPRAVEK zhodnocení_FINGOLIMOD +PHARMA_SUKLS336574_2025.pdf" at bounding box center [420, 548] width 665 height 16
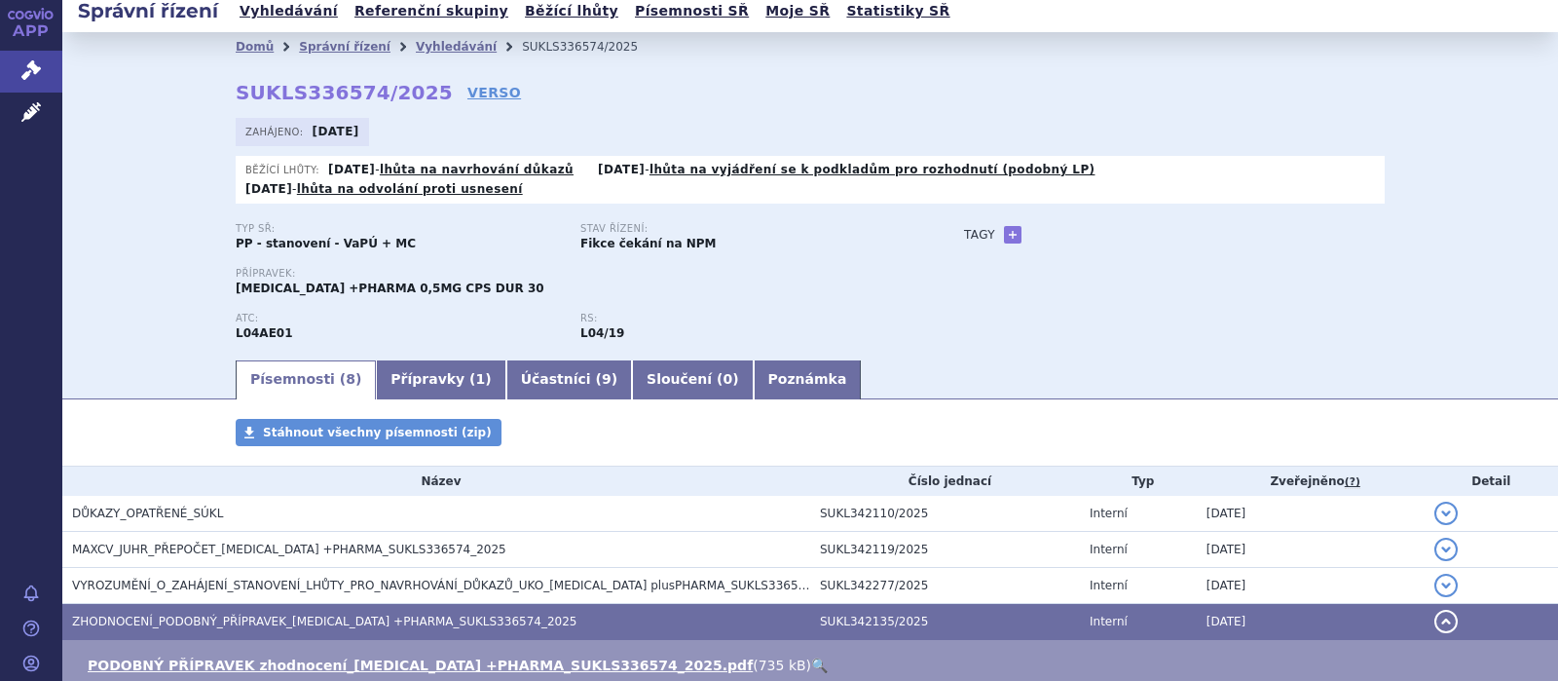
scroll to position [0, 0]
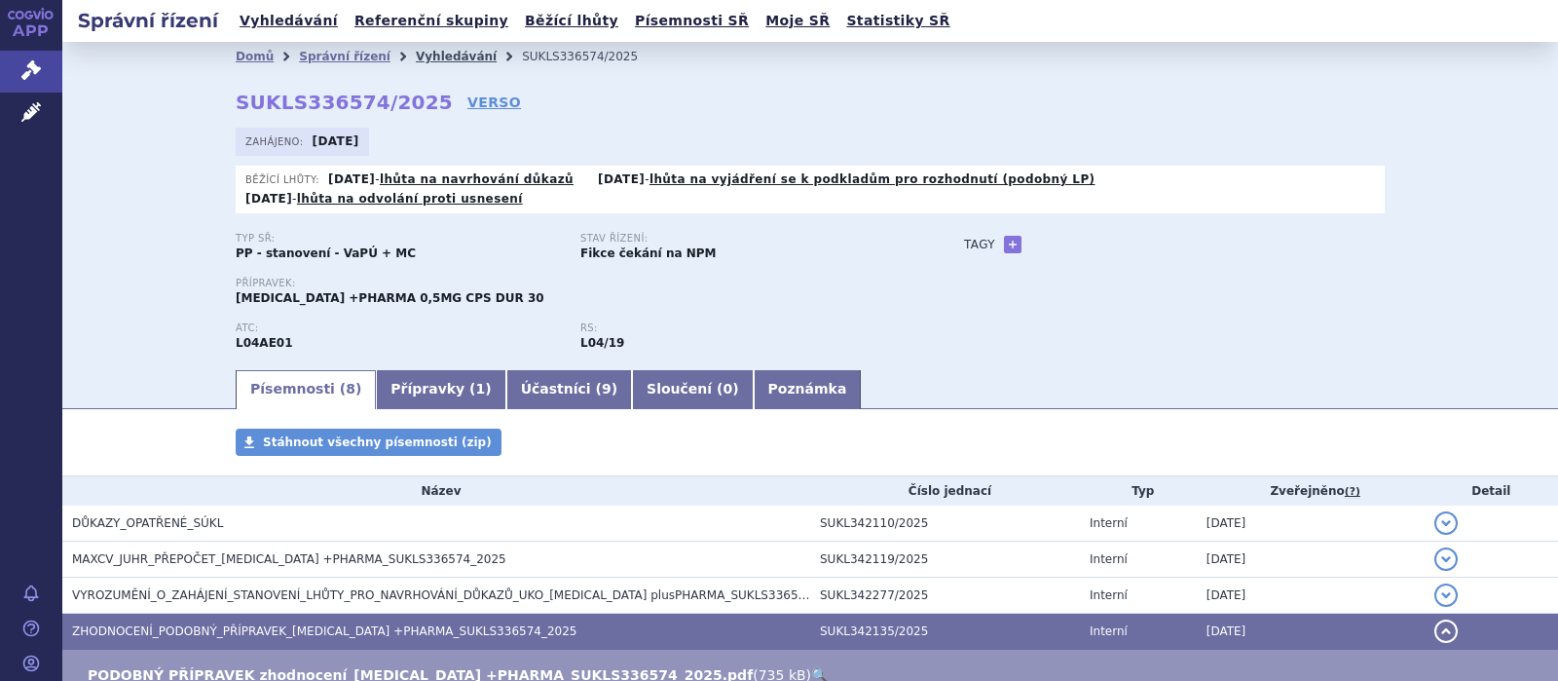
click at [416, 52] on link "Vyhledávání" at bounding box center [456, 57] width 81 height 14
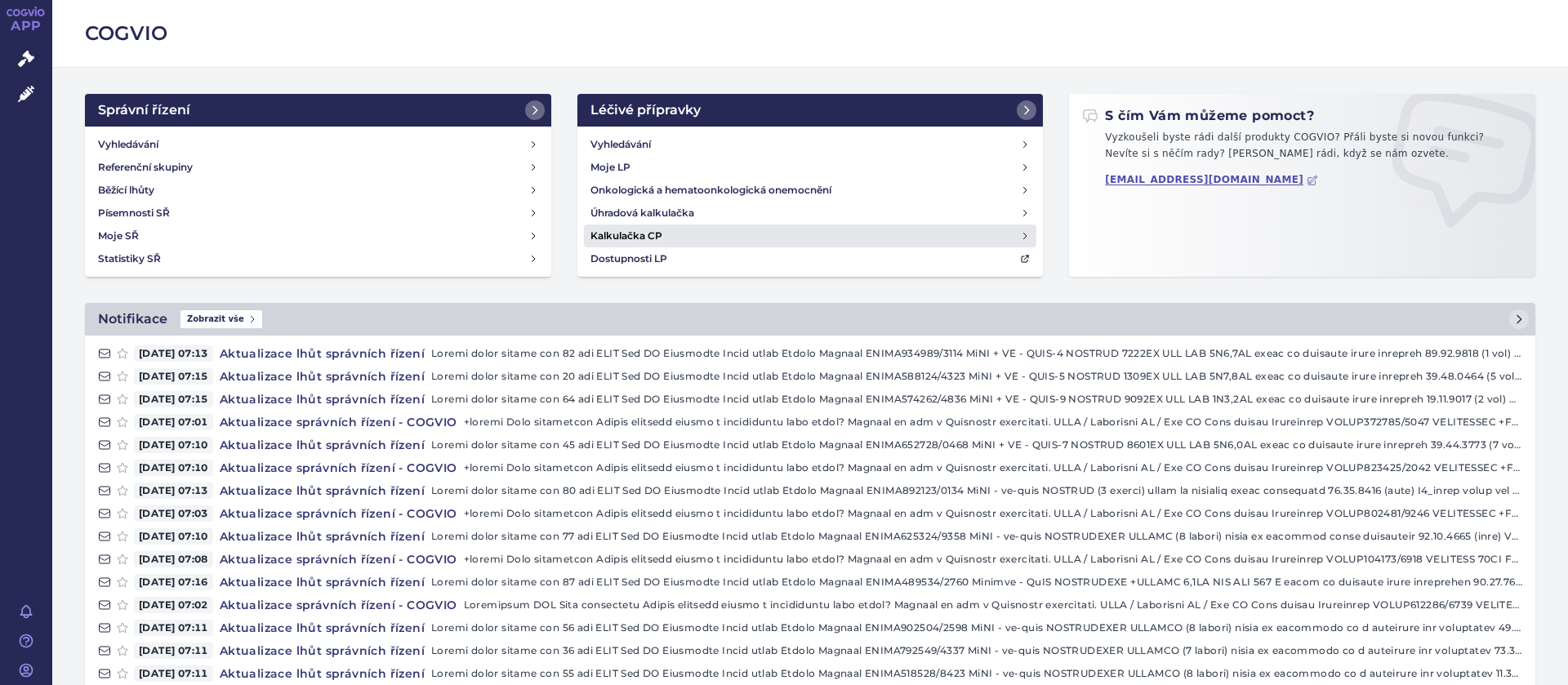
click at [639, 233] on h4 "Kalkulačka CP" at bounding box center [627, 236] width 72 height 16
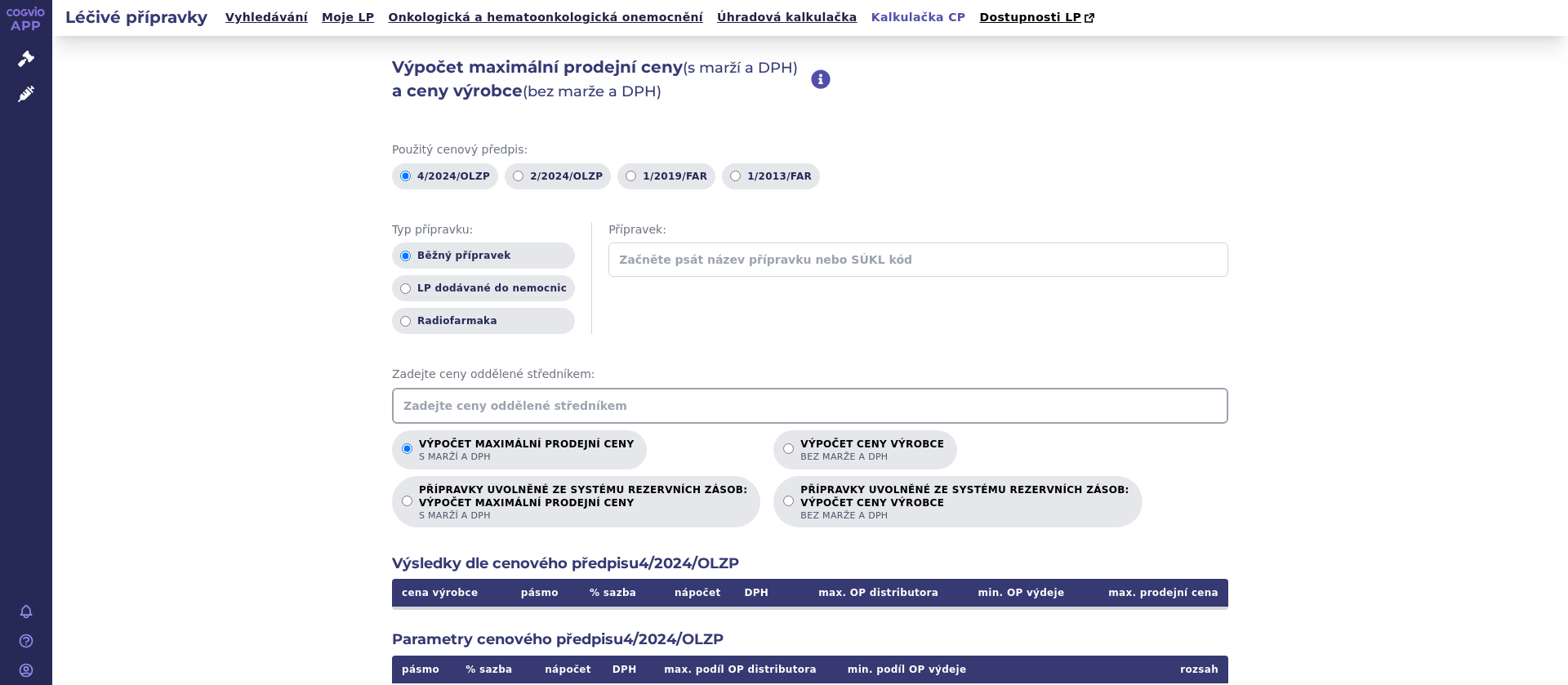
click at [427, 406] on input "text" at bounding box center [810, 405] width 836 height 36
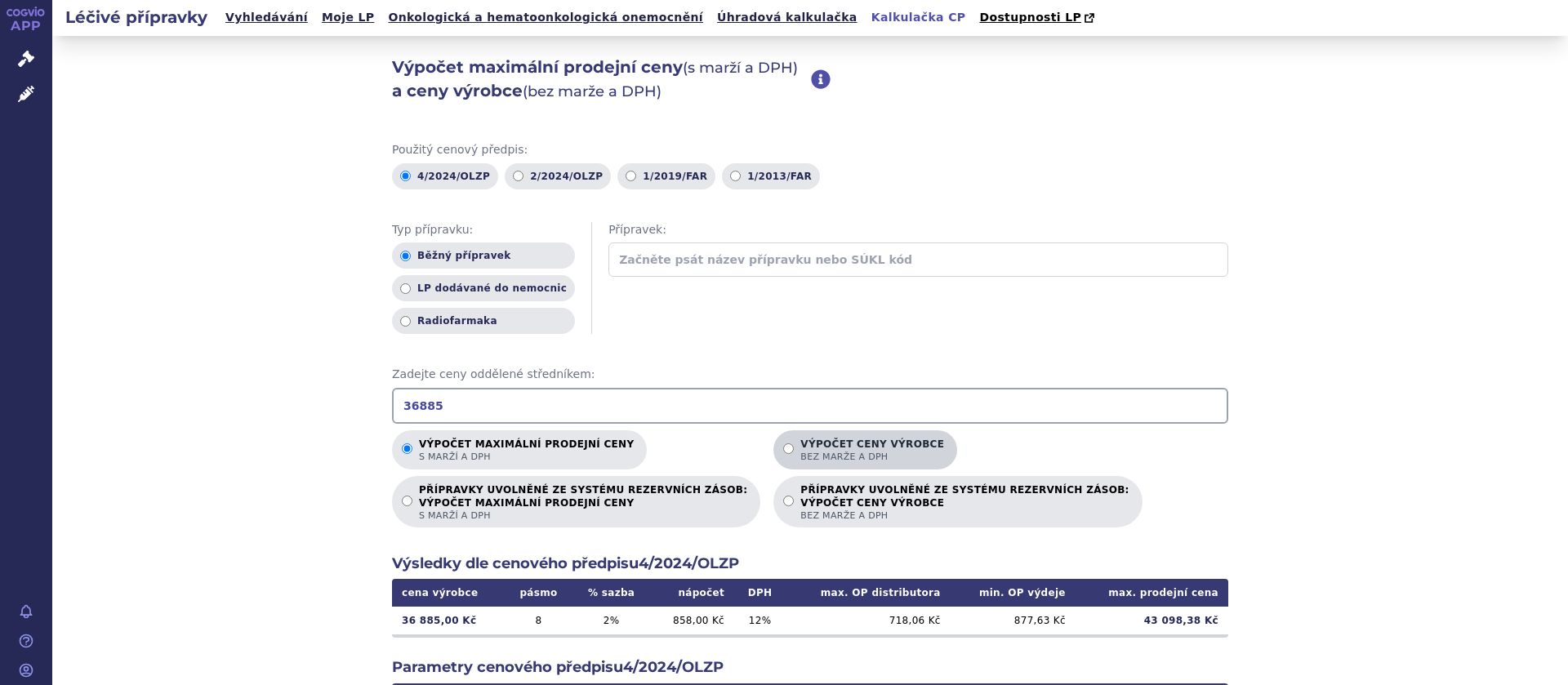
type input "36885"
click at [784, 449] on input "Výpočet ceny výrobce bez marže a DPH" at bounding box center [789, 449] width 11 height 11
radio input "true"
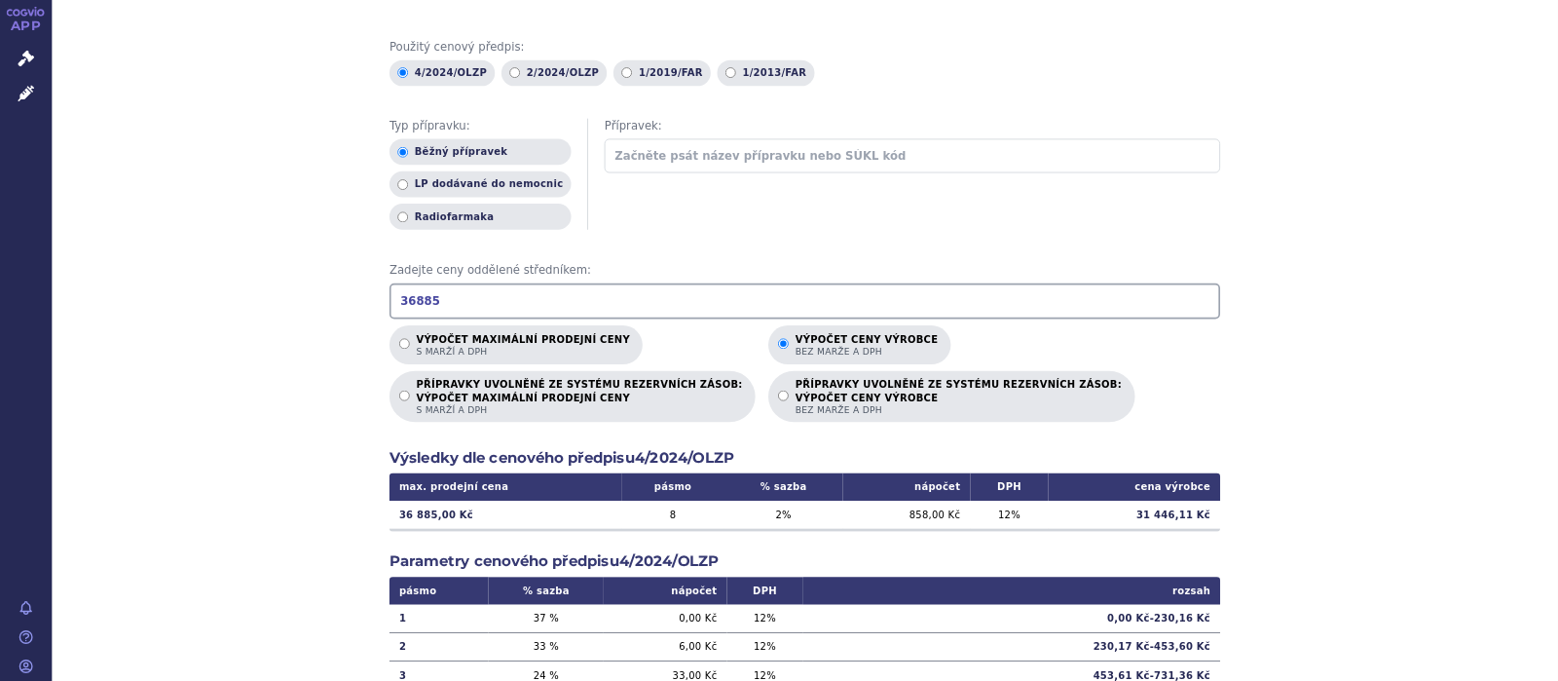
scroll to position [123, 0]
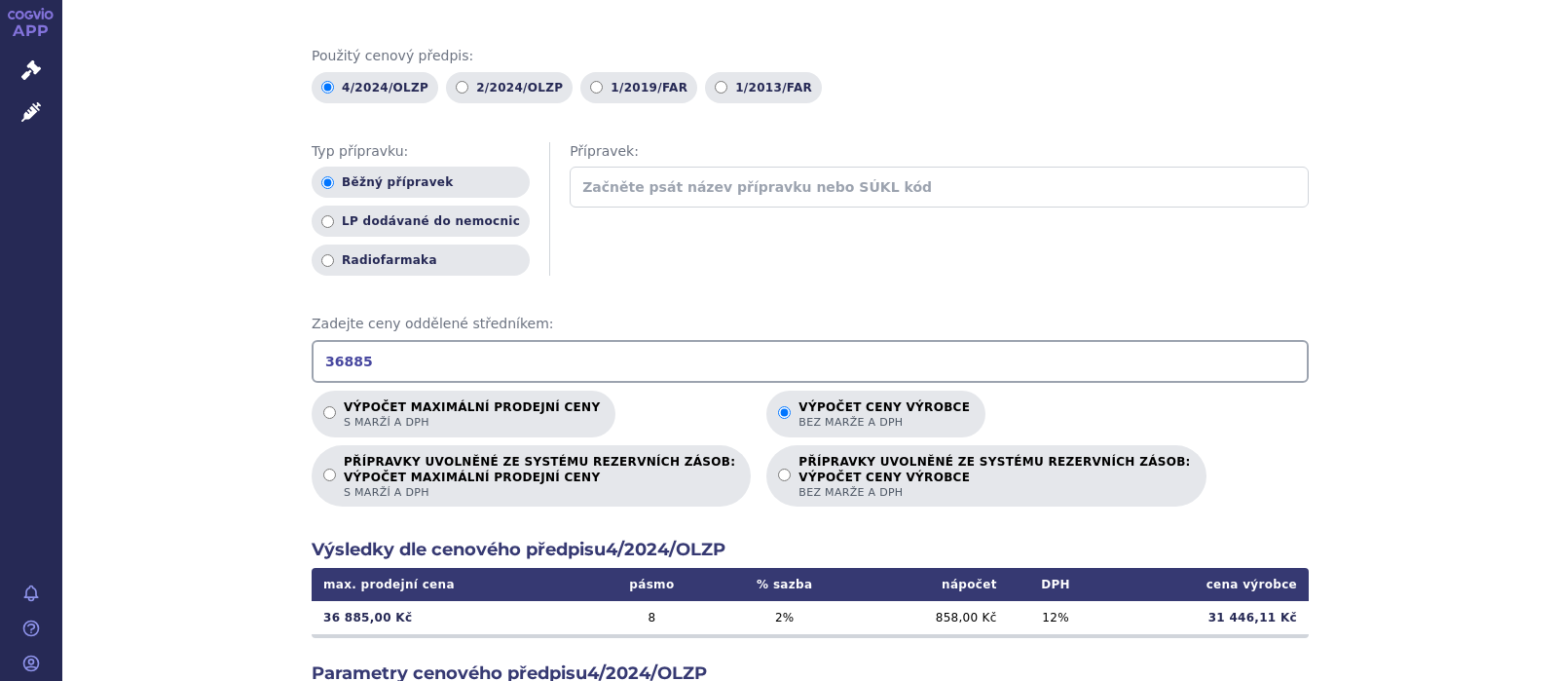
click at [1006, 218] on div "Přípravek:" at bounding box center [939, 181] width 739 height 78
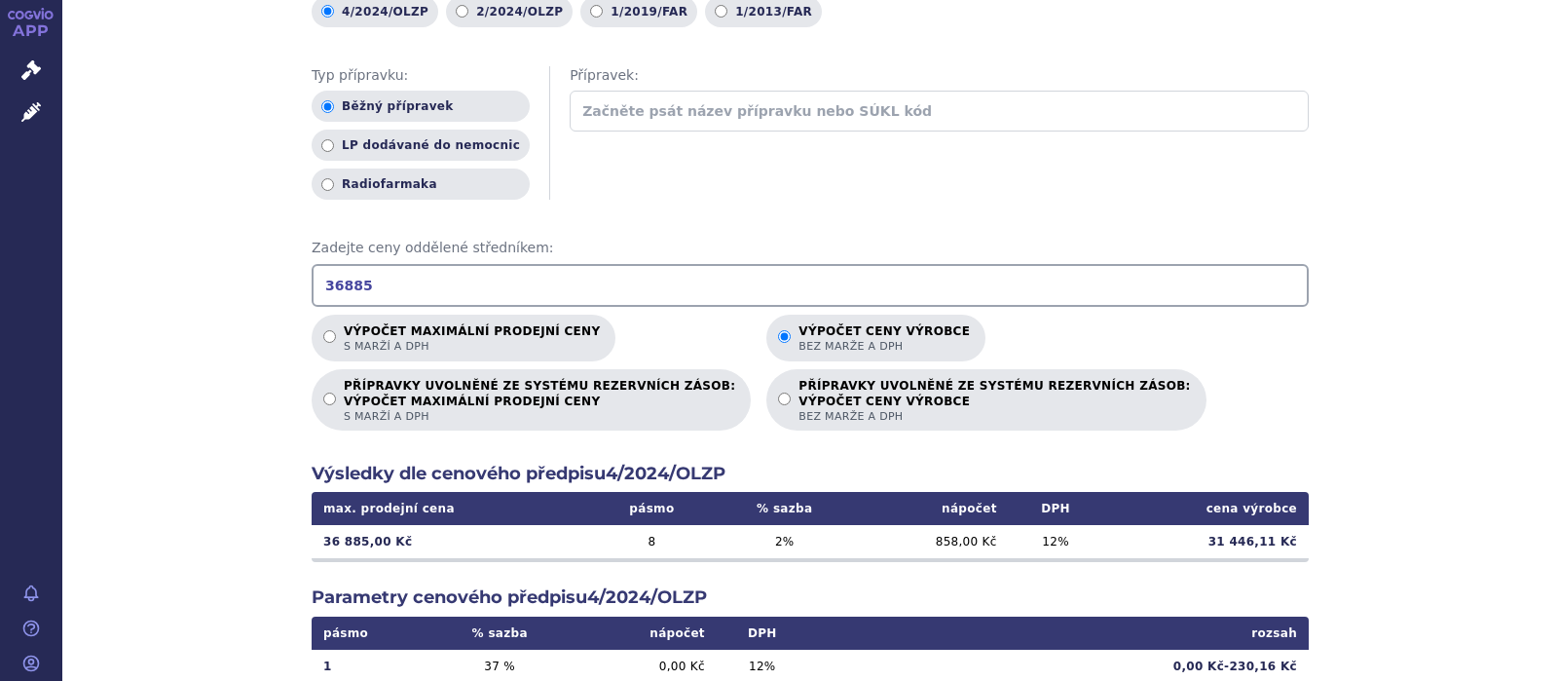
scroll to position [249, 0]
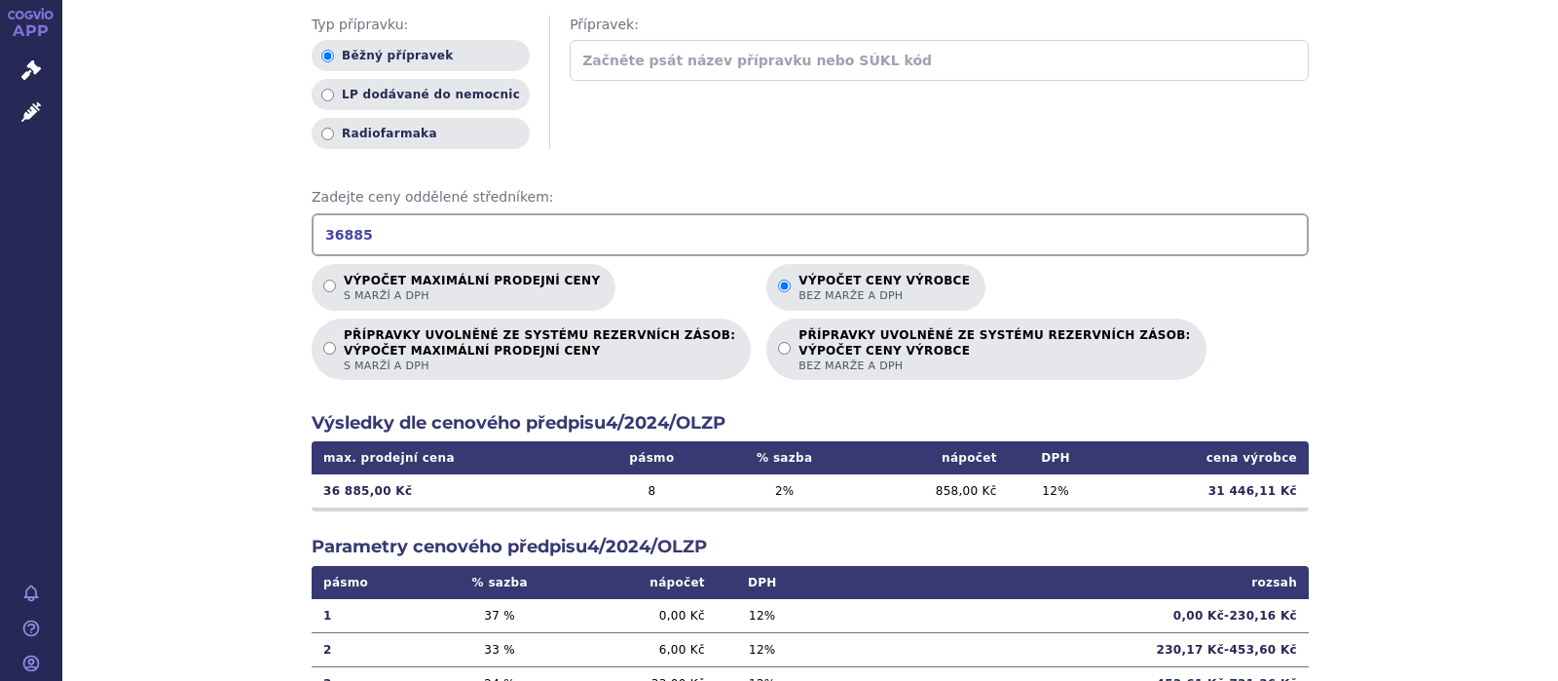
drag, startPoint x: 406, startPoint y: 235, endPoint x: 108, endPoint y: 258, distance: 298.8
click at [312, 256] on input "36885" at bounding box center [810, 234] width 997 height 43
drag, startPoint x: 1282, startPoint y: 486, endPoint x: 1213, endPoint y: 489, distance: 69.2
click at [1213, 489] on td "18 197,58 Kč" at bounding box center [1205, 490] width 206 height 33
copy td "18 197,58"
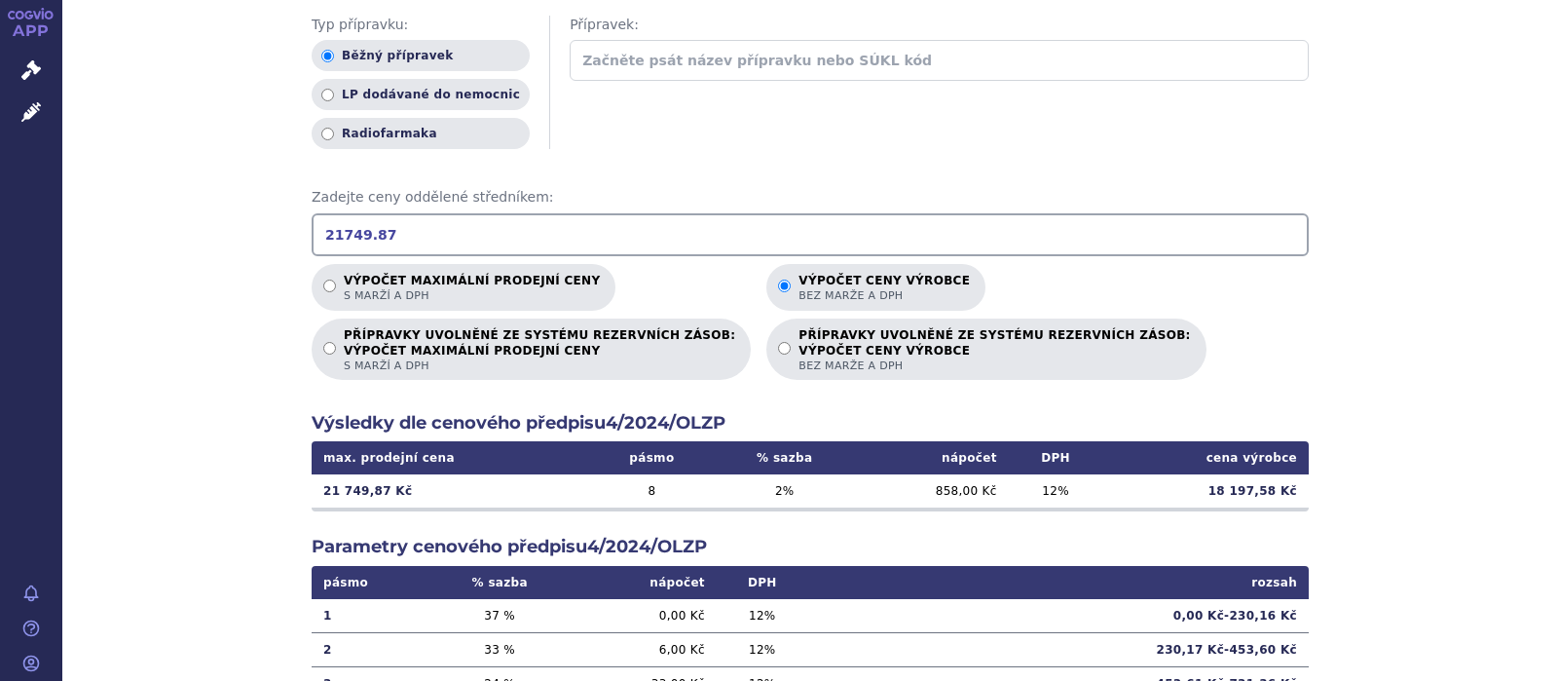
drag, startPoint x: 397, startPoint y: 233, endPoint x: 195, endPoint y: 241, distance: 202.7
click at [312, 244] on input "21749.87" at bounding box center [810, 234] width 997 height 43
drag, startPoint x: 374, startPoint y: 233, endPoint x: 223, endPoint y: 246, distance: 151.5
click at [312, 246] on input "447.97" at bounding box center [810, 234] width 997 height 43
drag, startPoint x: 1278, startPoint y: 490, endPoint x: 1211, endPoint y: 490, distance: 67.2
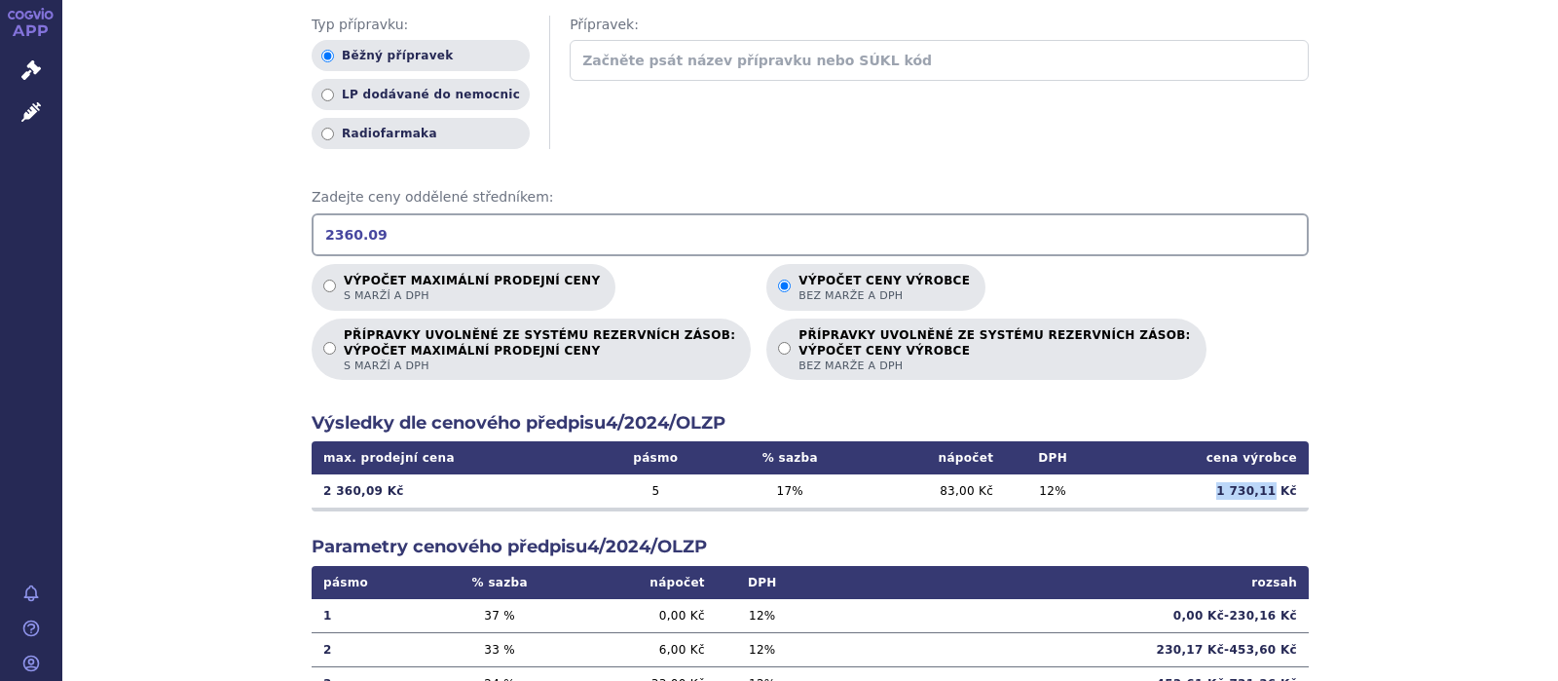
click at [1211, 490] on td "1 730,11 Kč" at bounding box center [1204, 490] width 208 height 33
copy td "1 730,11"
drag, startPoint x: 390, startPoint y: 242, endPoint x: 232, endPoint y: 235, distance: 158.9
click at [312, 235] on input "2360.09" at bounding box center [810, 234] width 997 height 43
drag, startPoint x: 1225, startPoint y: 495, endPoint x: 1281, endPoint y: 488, distance: 56.9
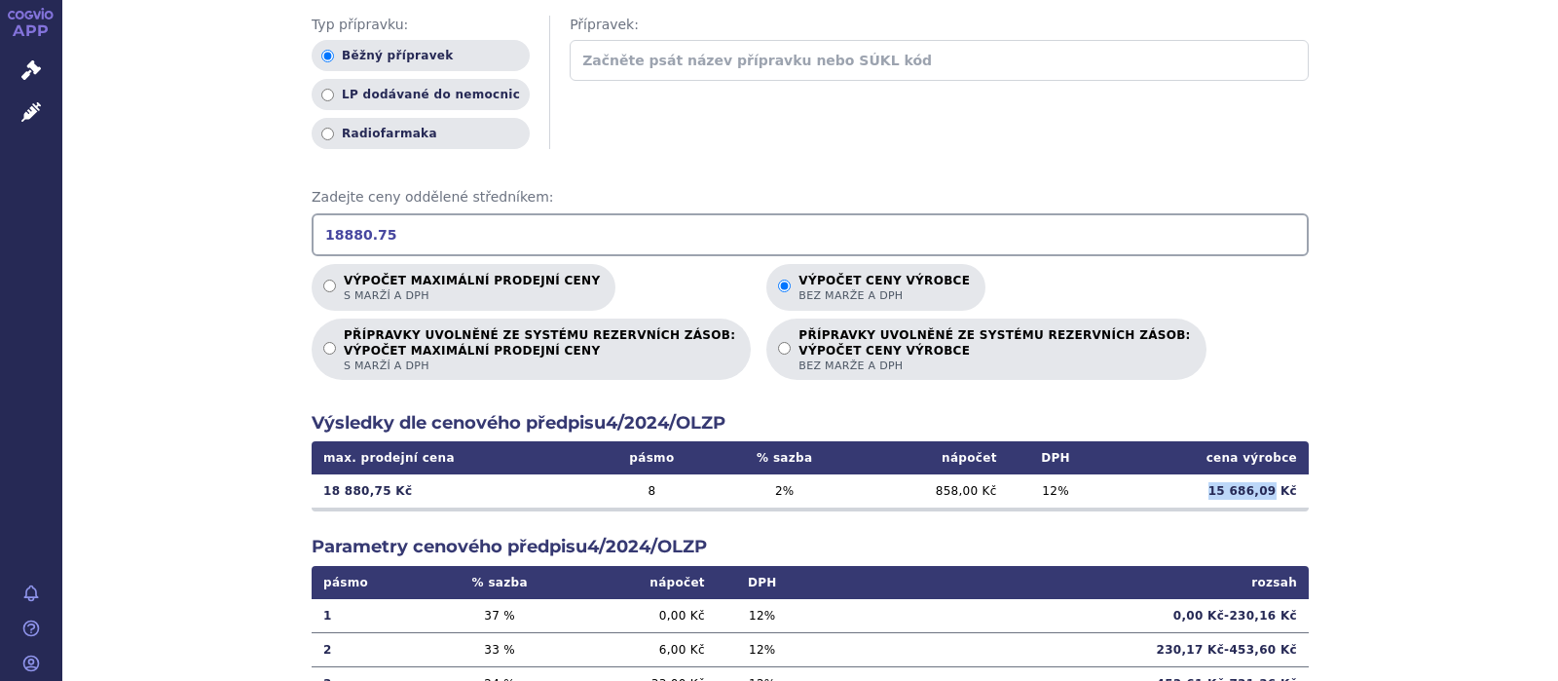
click at [1281, 488] on td "15 686,09 Kč" at bounding box center [1205, 490] width 206 height 33
copy td "15 686,09"
drag, startPoint x: 383, startPoint y: 229, endPoint x: 251, endPoint y: 246, distance: 132.6
click at [312, 246] on input "18880.75" at bounding box center [810, 234] width 997 height 43
drag, startPoint x: 392, startPoint y: 231, endPoint x: 229, endPoint y: 254, distance: 165.2
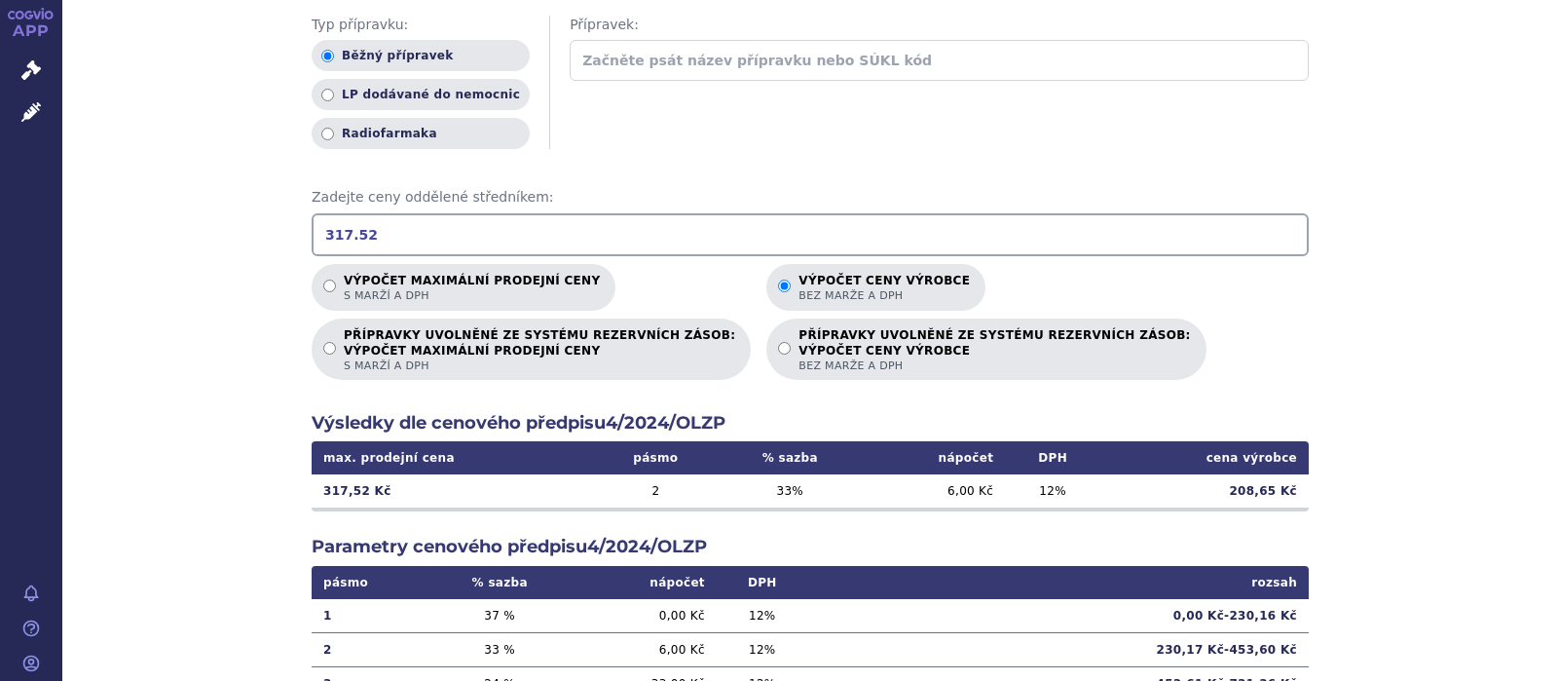
click at [312, 254] on input "317.52" at bounding box center [810, 234] width 997 height 43
drag, startPoint x: 397, startPoint y: 235, endPoint x: 235, endPoint y: 239, distance: 162.6
click at [312, 238] on input "1111.32" at bounding box center [810, 234] width 997 height 43
drag, startPoint x: 381, startPoint y: 228, endPoint x: 195, endPoint y: 237, distance: 186.2
click at [312, 237] on input "423.36" at bounding box center [810, 234] width 997 height 43
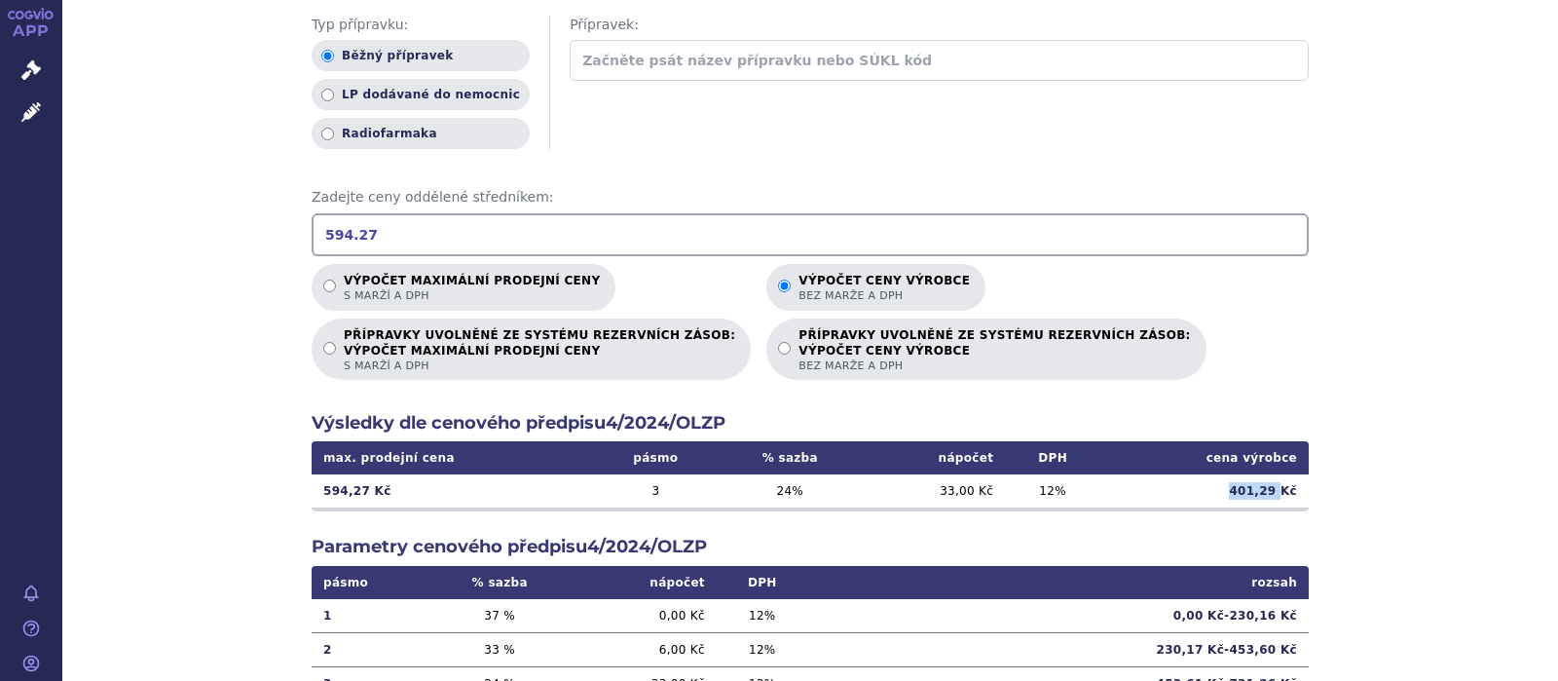
drag, startPoint x: 1283, startPoint y: 496, endPoint x: 1221, endPoint y: 491, distance: 62.5
click at [1221, 491] on td "401,29 Kč" at bounding box center [1204, 490] width 208 height 33
copy td "401,29"
drag, startPoint x: 358, startPoint y: 237, endPoint x: 320, endPoint y: 237, distance: 38.0
click at [320, 237] on input "594.27" at bounding box center [810, 234] width 997 height 43
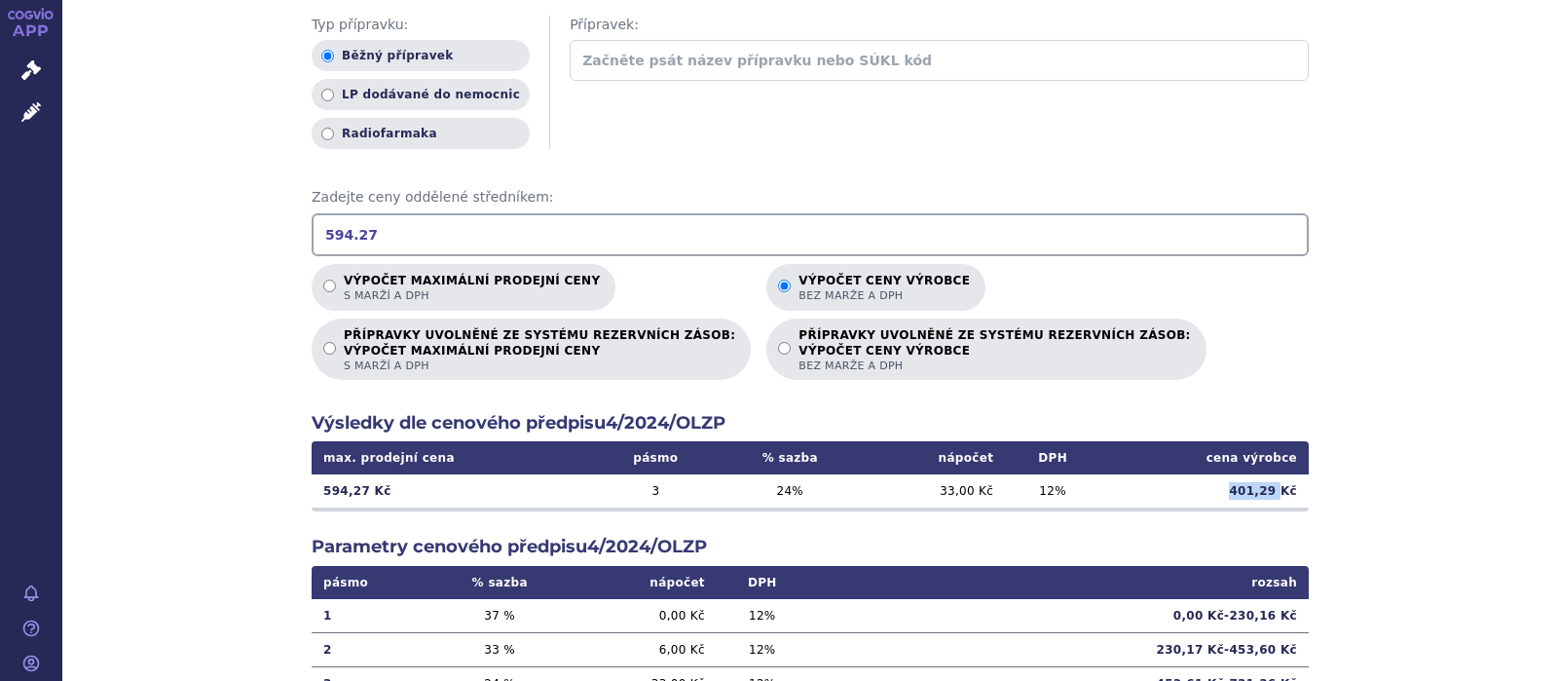
drag, startPoint x: 1241, startPoint y: 491, endPoint x: 1283, endPoint y: 490, distance: 41.9
click at [1283, 490] on td "401,29 Kč" at bounding box center [1204, 490] width 208 height 33
copy td "401,29"
drag, startPoint x: 388, startPoint y: 239, endPoint x: 263, endPoint y: 240, distance: 124.6
click at [312, 240] on input "594.27" at bounding box center [810, 234] width 997 height 43
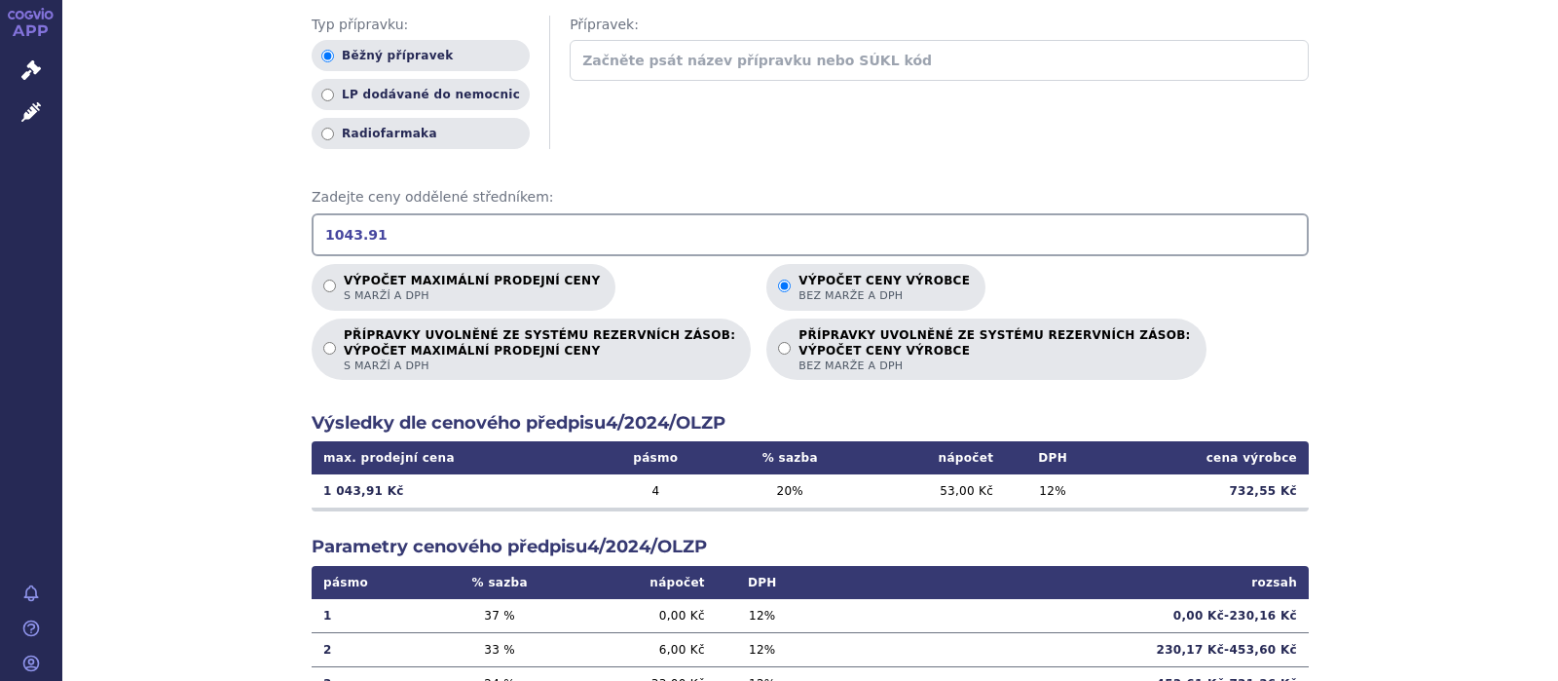
drag, startPoint x: 388, startPoint y: 234, endPoint x: 304, endPoint y: 242, distance: 84.2
click at [312, 242] on input "1043.91" at bounding box center [810, 234] width 997 height 43
drag, startPoint x: 384, startPoint y: 237, endPoint x: 223, endPoint y: 232, distance: 160.7
click at [312, 232] on input "2089.75" at bounding box center [810, 234] width 997 height 43
type input "1523.80"
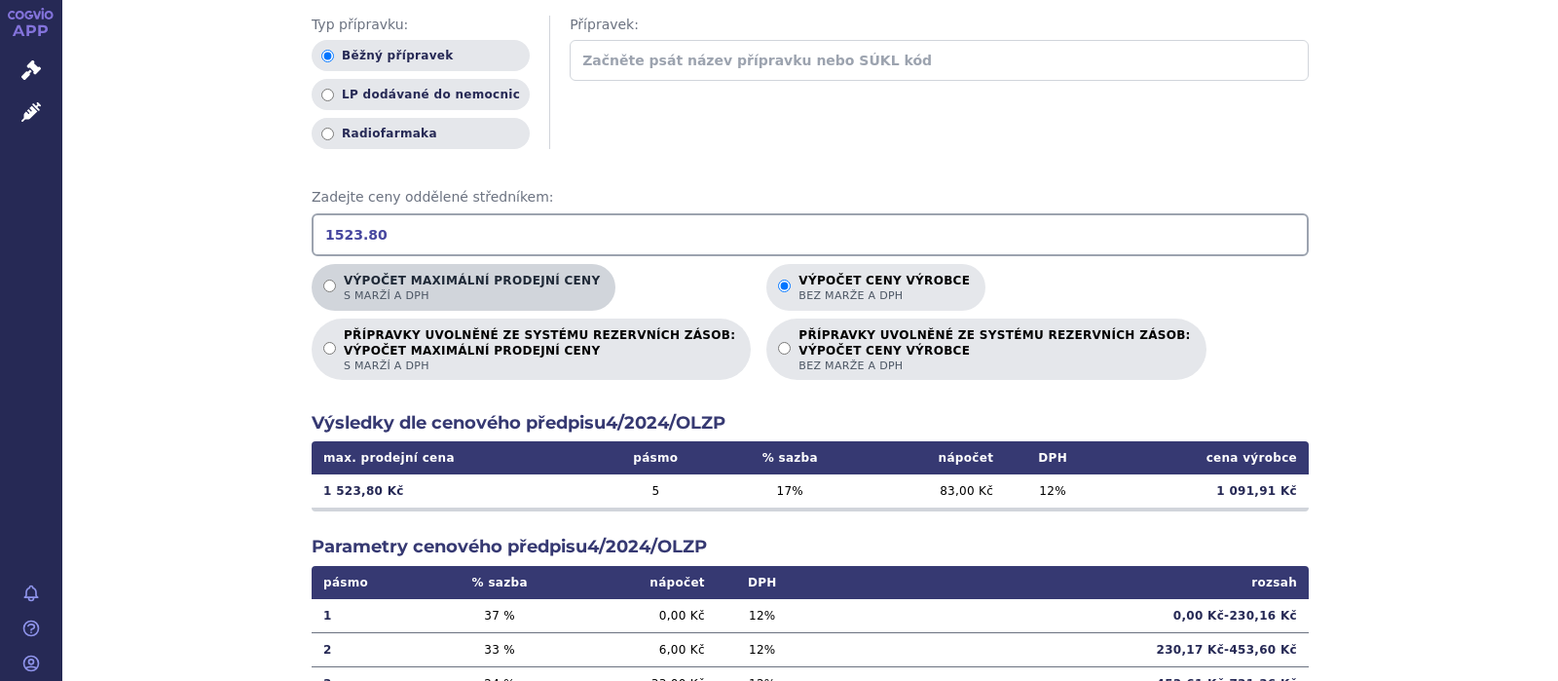
click at [333, 280] on input "Výpočet maximální prodejní ceny s marží a DPH" at bounding box center [329, 285] width 13 height 13
radio input "true"
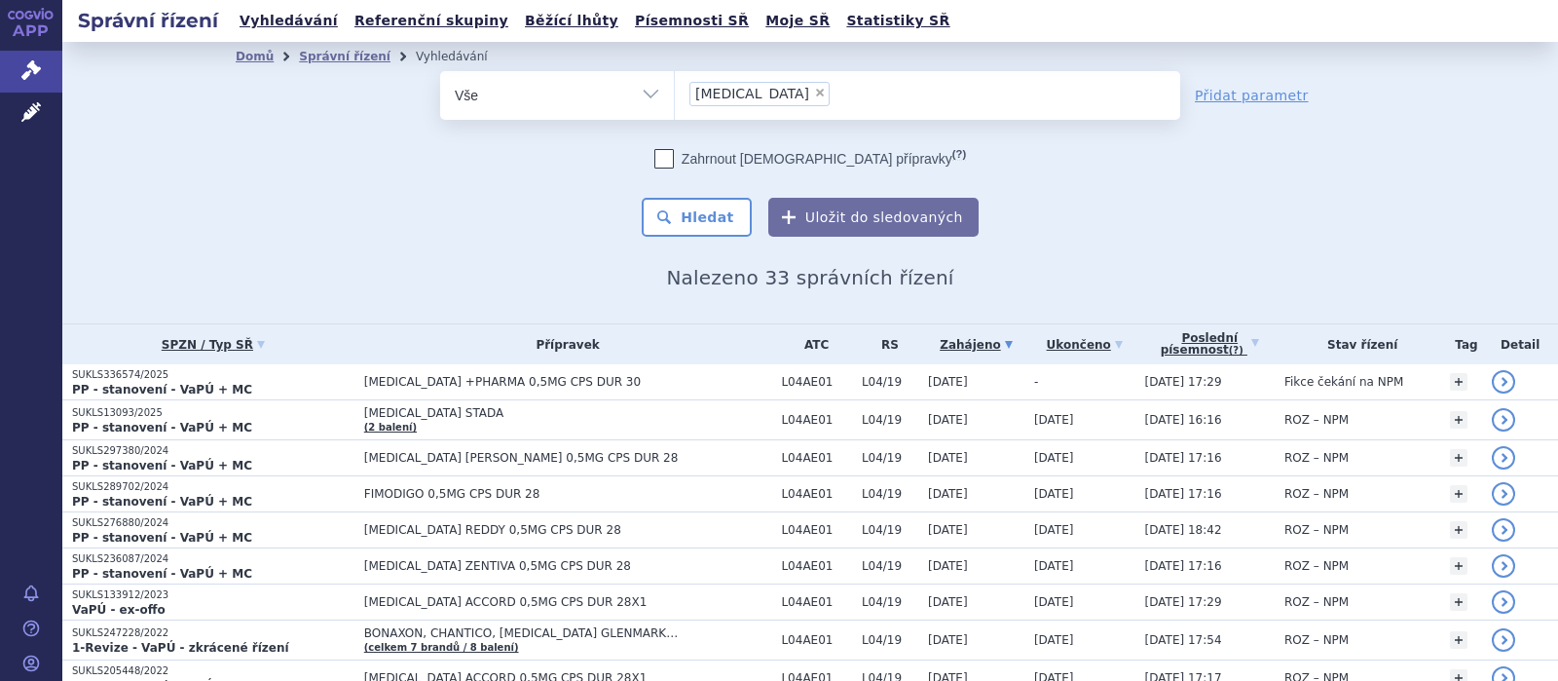
click at [814, 93] on span "×" at bounding box center [820, 93] width 12 height 12
click at [675, 93] on select "FINGOLIMOD" at bounding box center [674, 94] width 1 height 49
select select
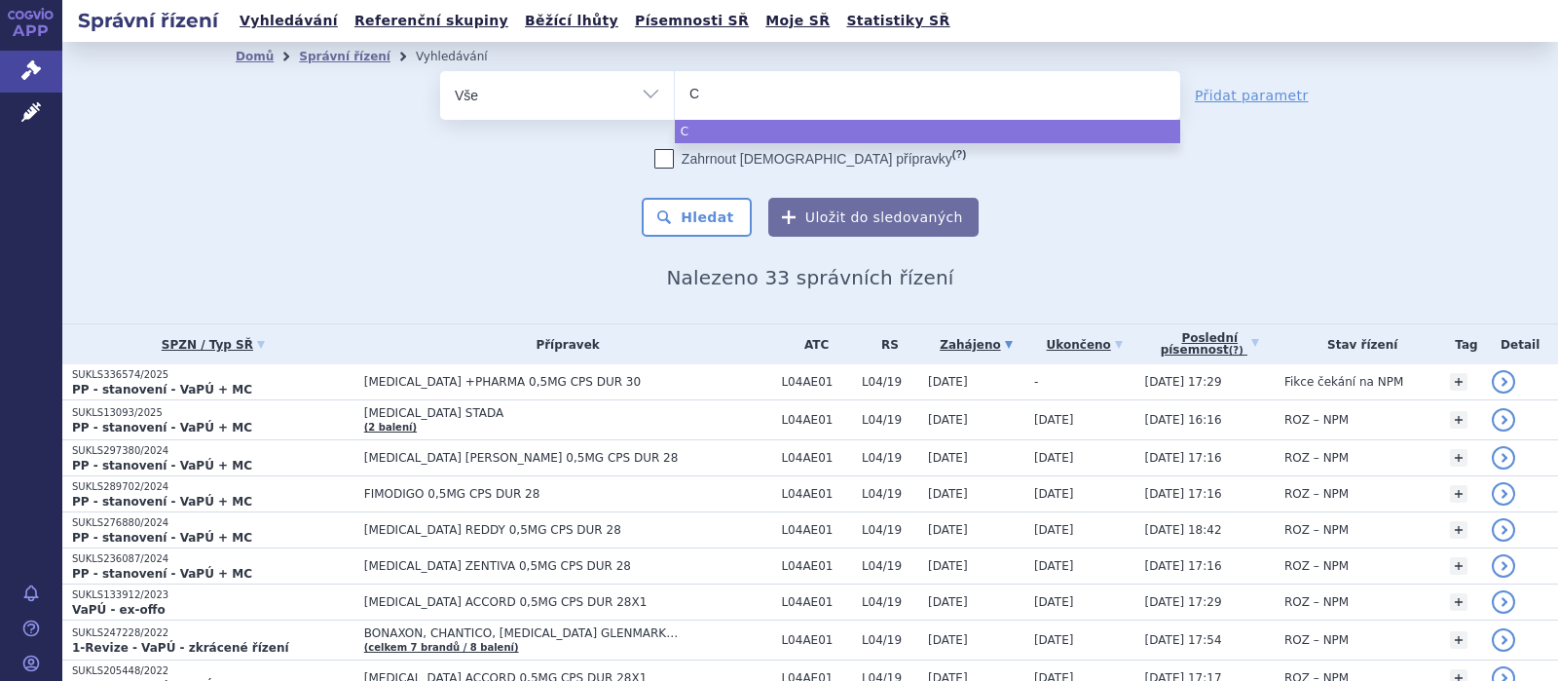
type input "CI"
type input "CIT"
type input "CITAL"
type input "CITALO"
type input "CITALOP"
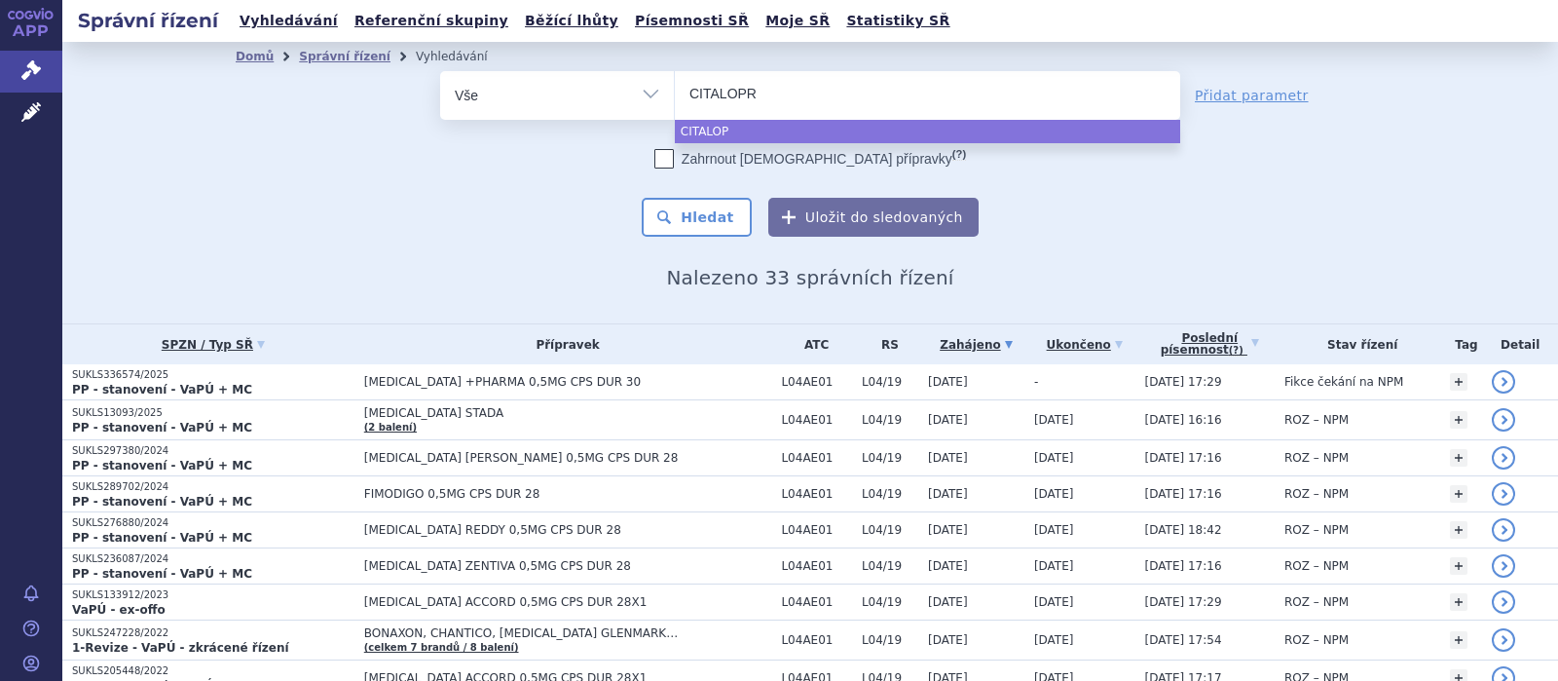
type input "CITALOPRA"
type input "[MEDICAL_DATA]"
select select "[MEDICAL_DATA]"
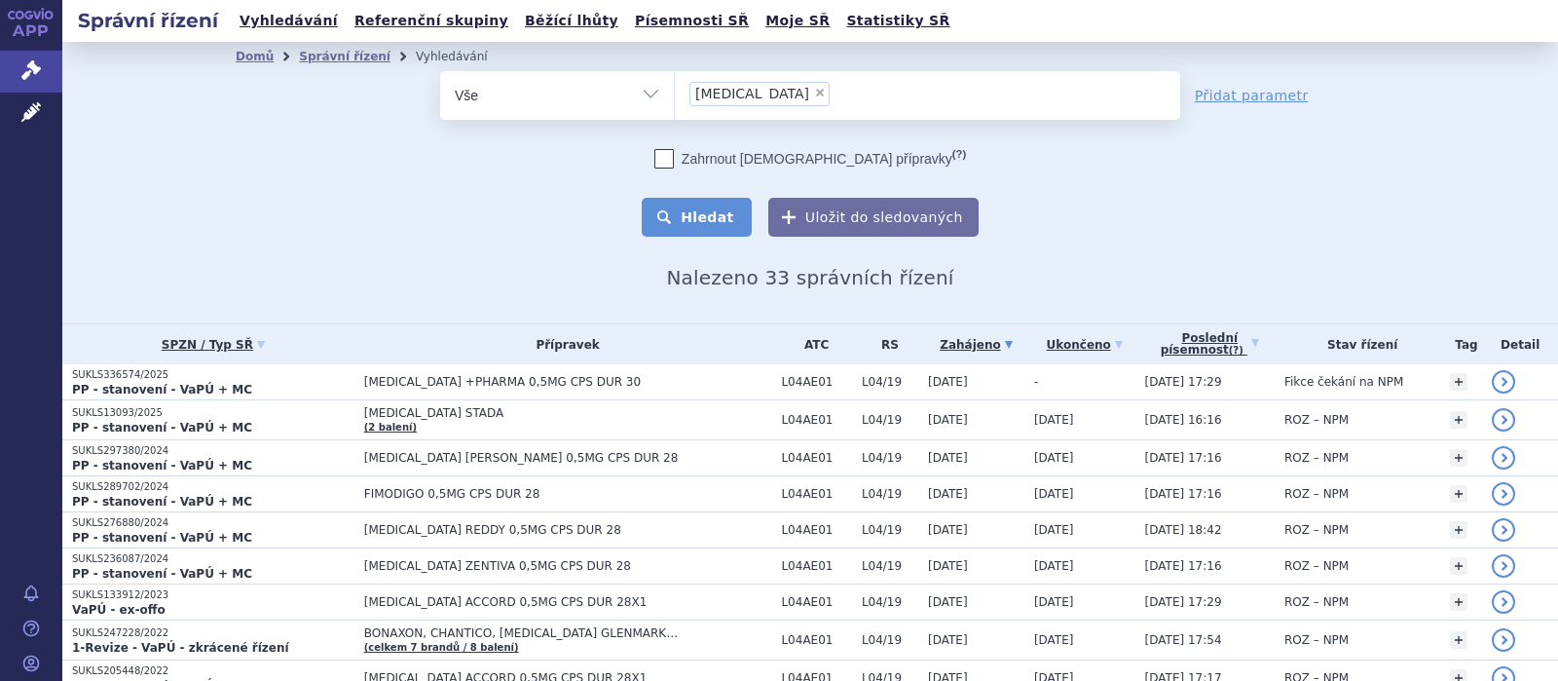
click at [693, 208] on button "Hledat" at bounding box center [697, 217] width 110 height 39
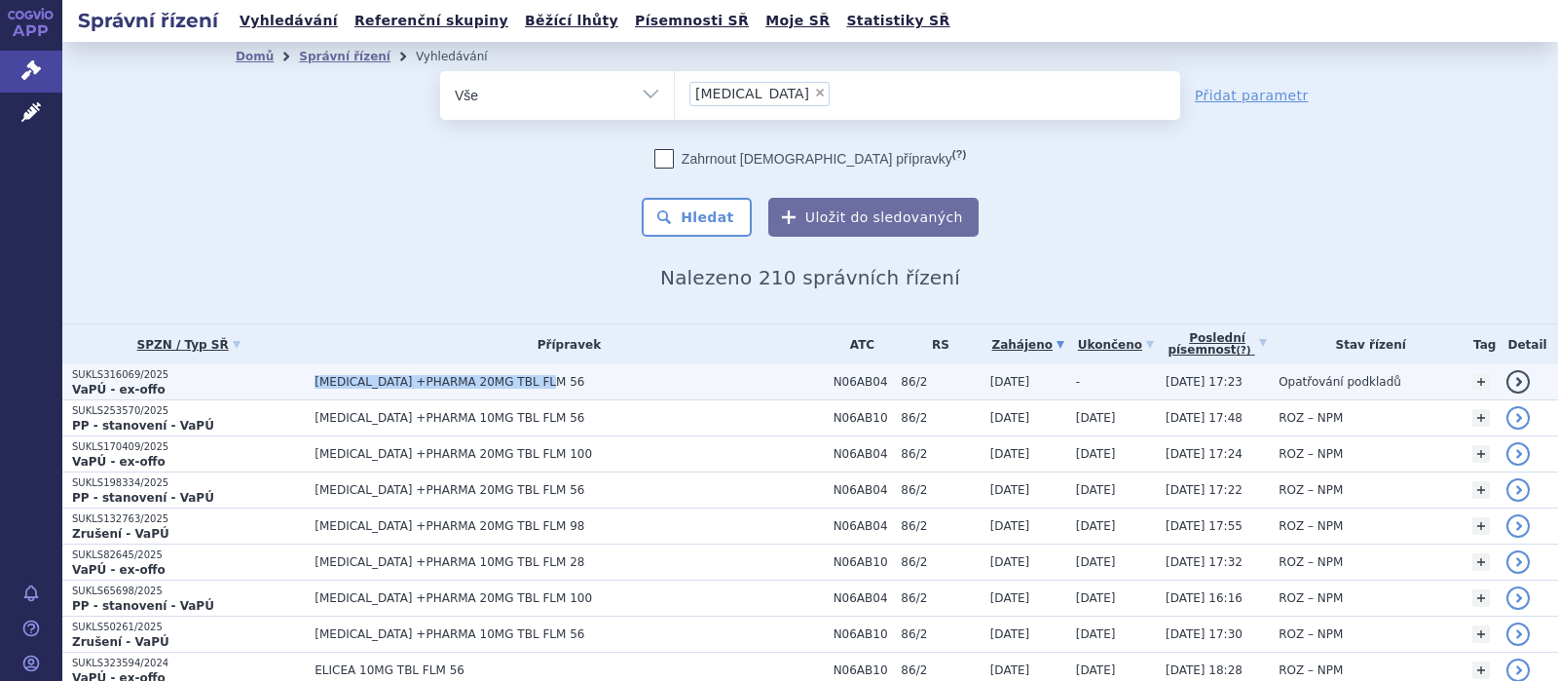
drag, startPoint x: 523, startPoint y: 388, endPoint x: 286, endPoint y: 385, distance: 236.6
click at [314, 385] on span "[MEDICAL_DATA] +PHARMA 20MG TBL FLM 56" at bounding box center [557, 382] width 487 height 14
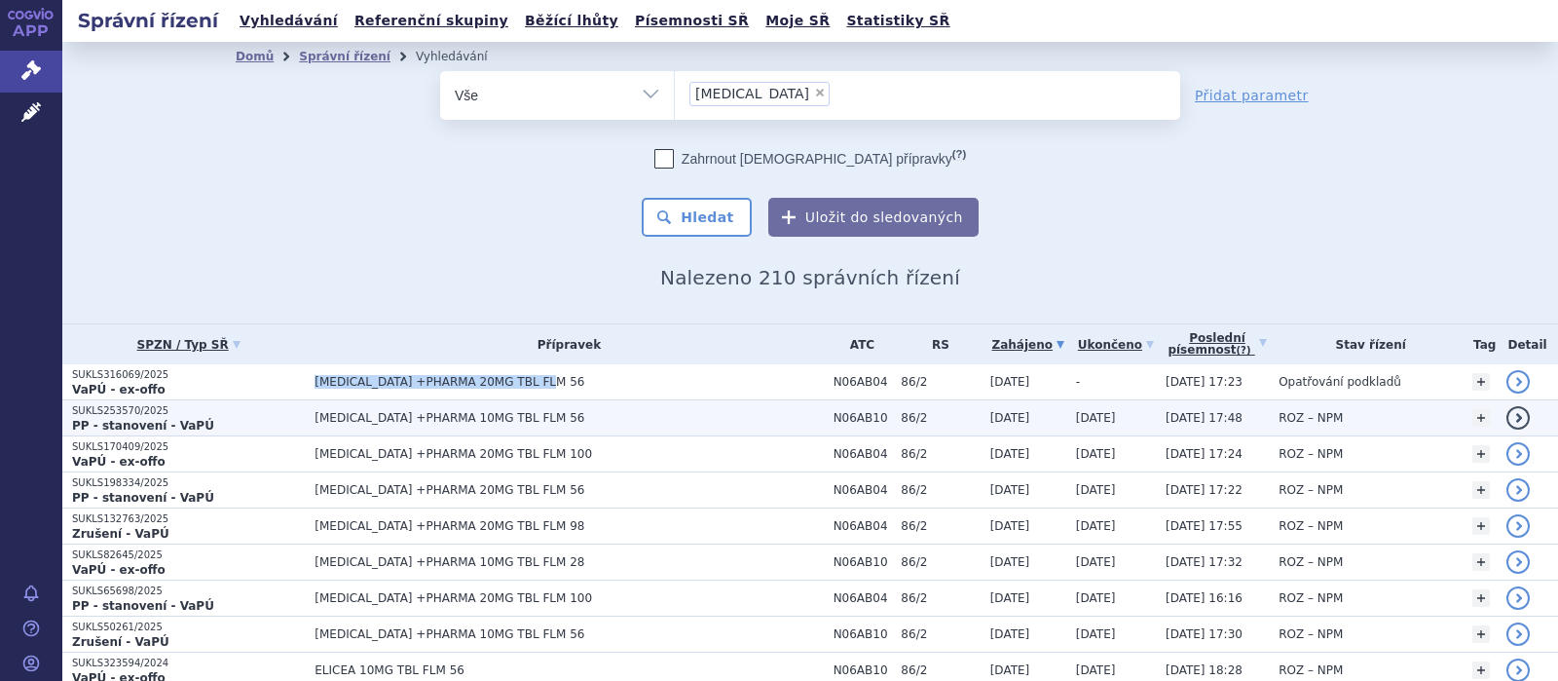
copy span "[MEDICAL_DATA] +PHARMA 20MG TBL FLM 56"
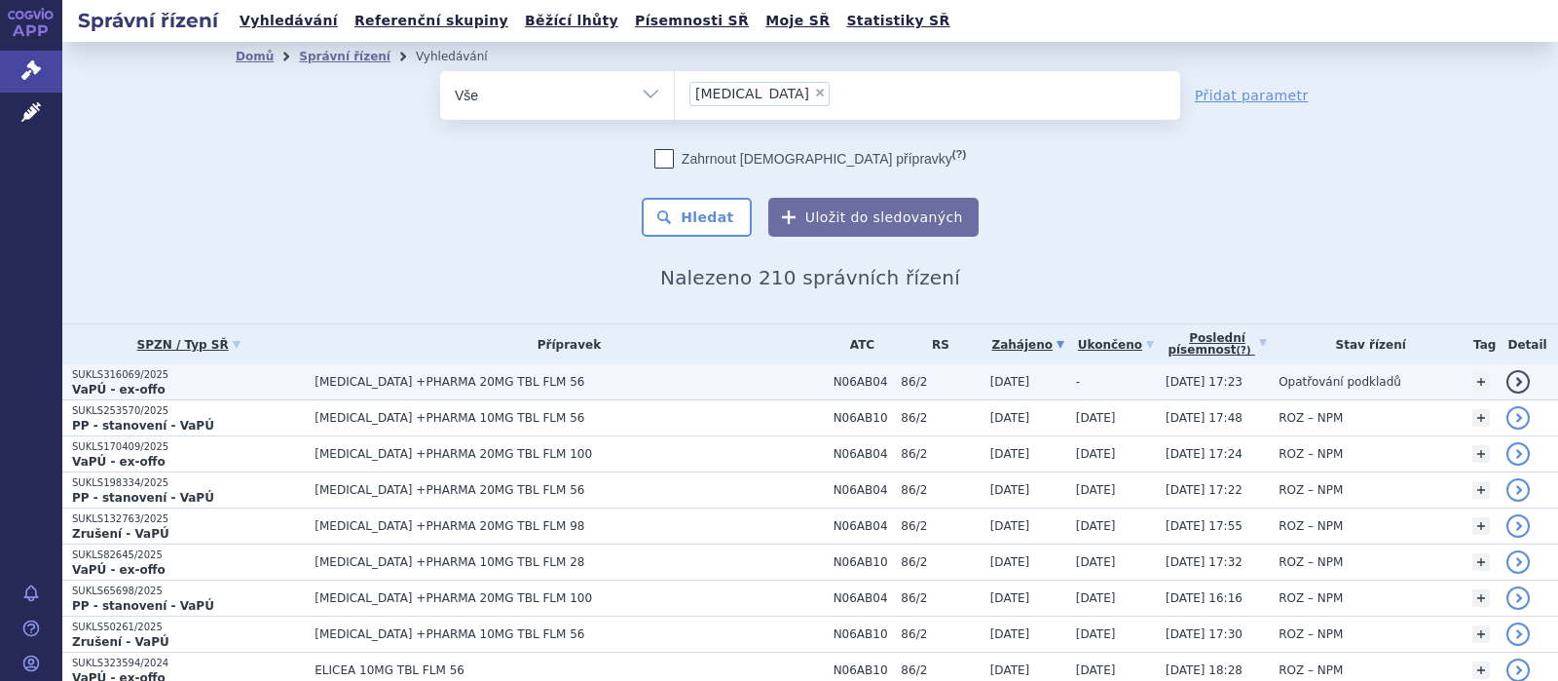
click at [138, 377] on p "SUKLS316069/2025" at bounding box center [188, 375] width 233 height 14
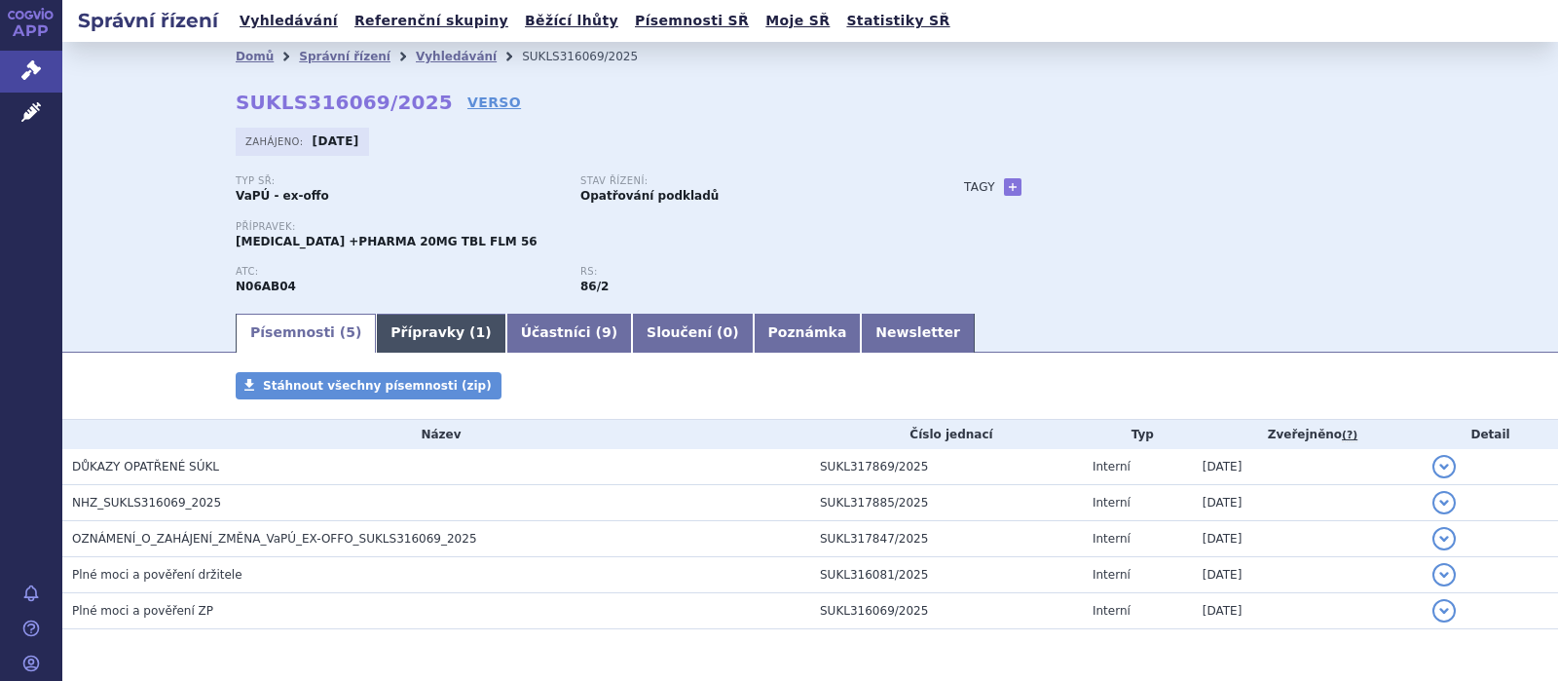
click at [431, 330] on link "Přípravky ( 1 )" at bounding box center [440, 333] width 129 height 39
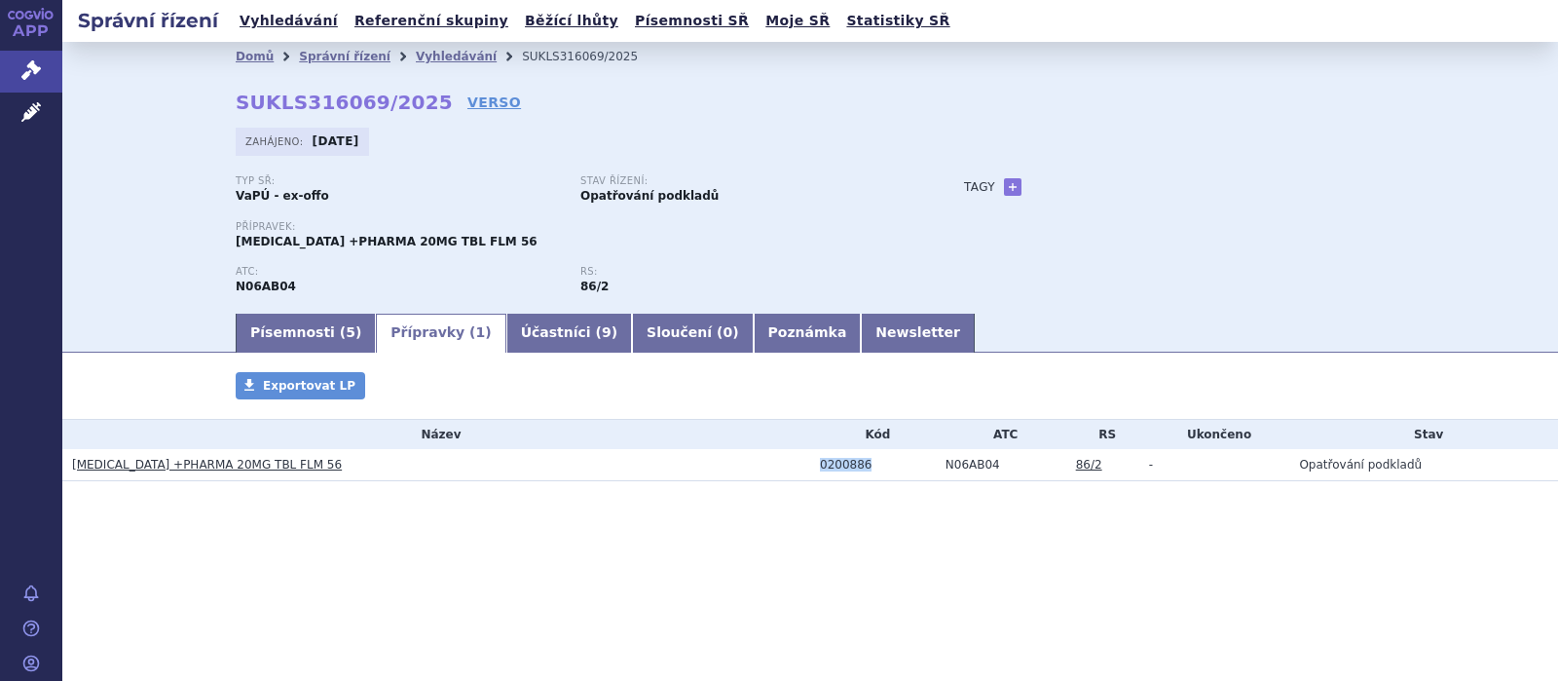
drag, startPoint x: 871, startPoint y: 472, endPoint x: 815, endPoint y: 470, distance: 56.5
click at [815, 470] on td "0200886" at bounding box center [873, 465] width 126 height 32
copy div "0200886"
click at [416, 56] on link "Vyhledávání" at bounding box center [456, 57] width 81 height 14
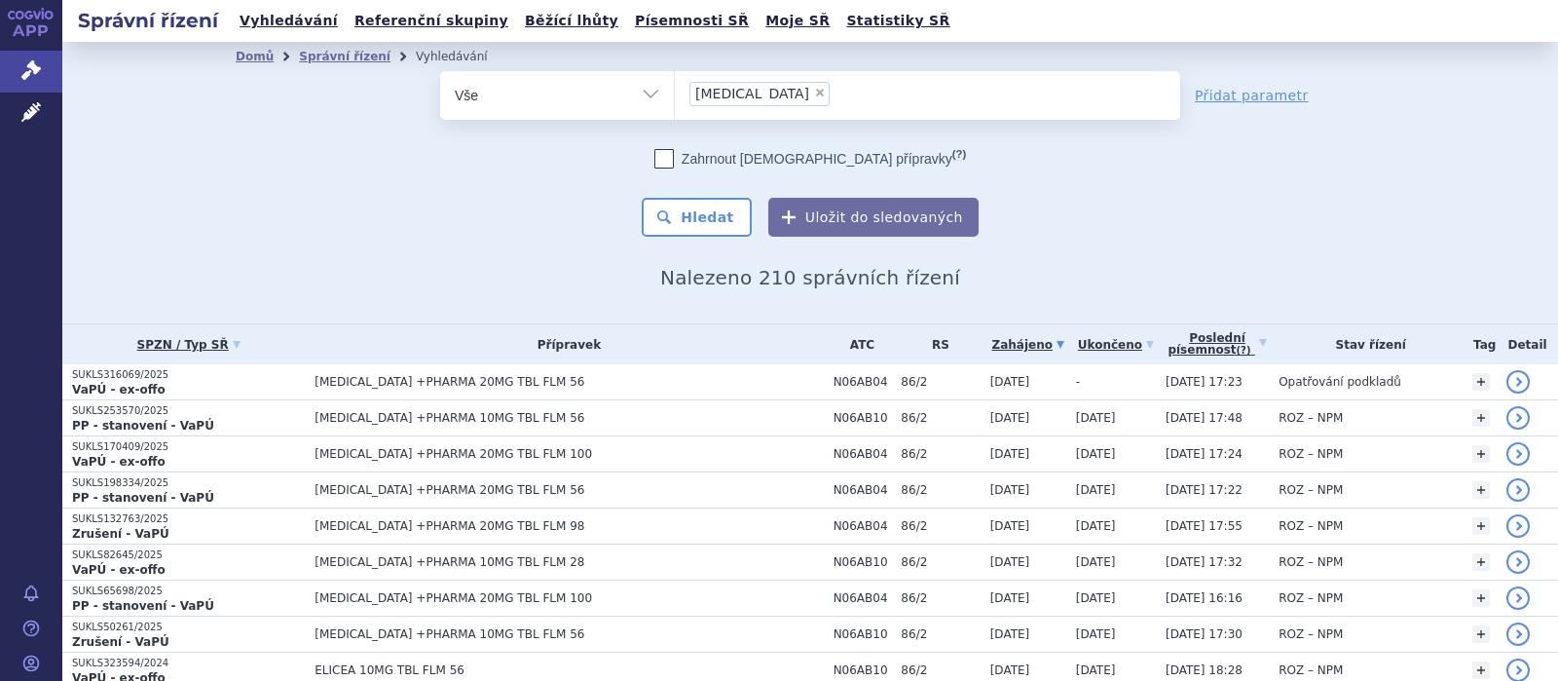
click at [814, 94] on span "×" at bounding box center [820, 93] width 12 height 12
click at [675, 94] on select "CITALOPRAM" at bounding box center [674, 94] width 1 height 49
select select
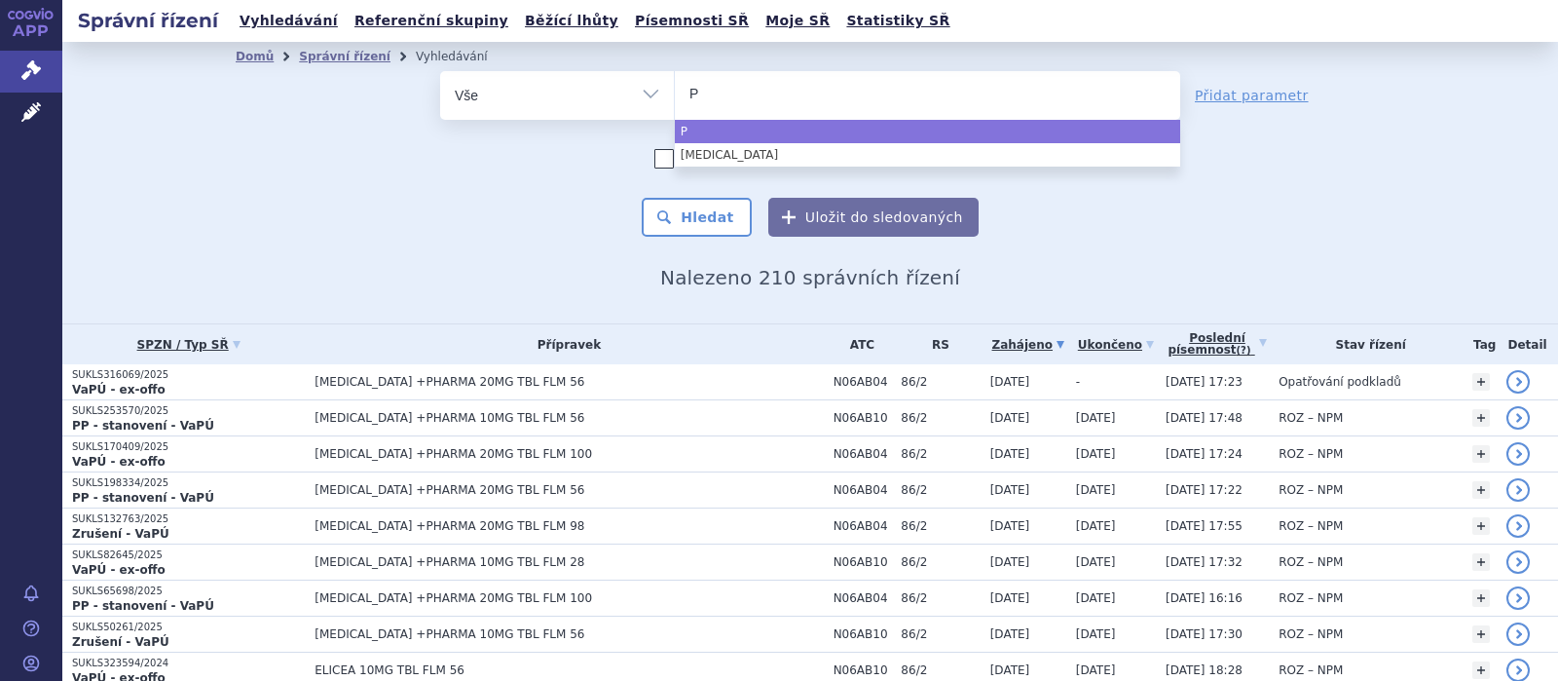
type input "PA"
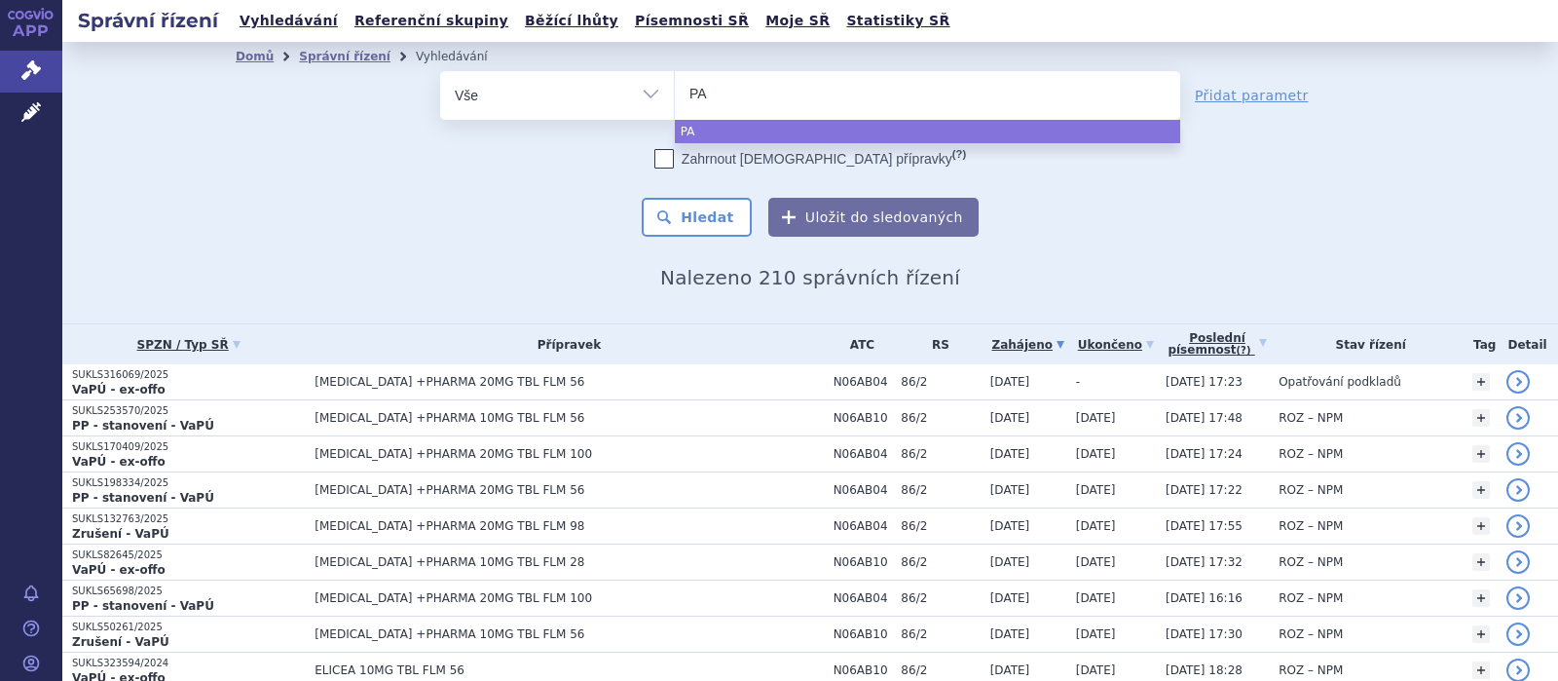
type input "PAR"
type input "PARO"
type input "PAROX"
type input "PAROXE"
type input "PAROXETI"
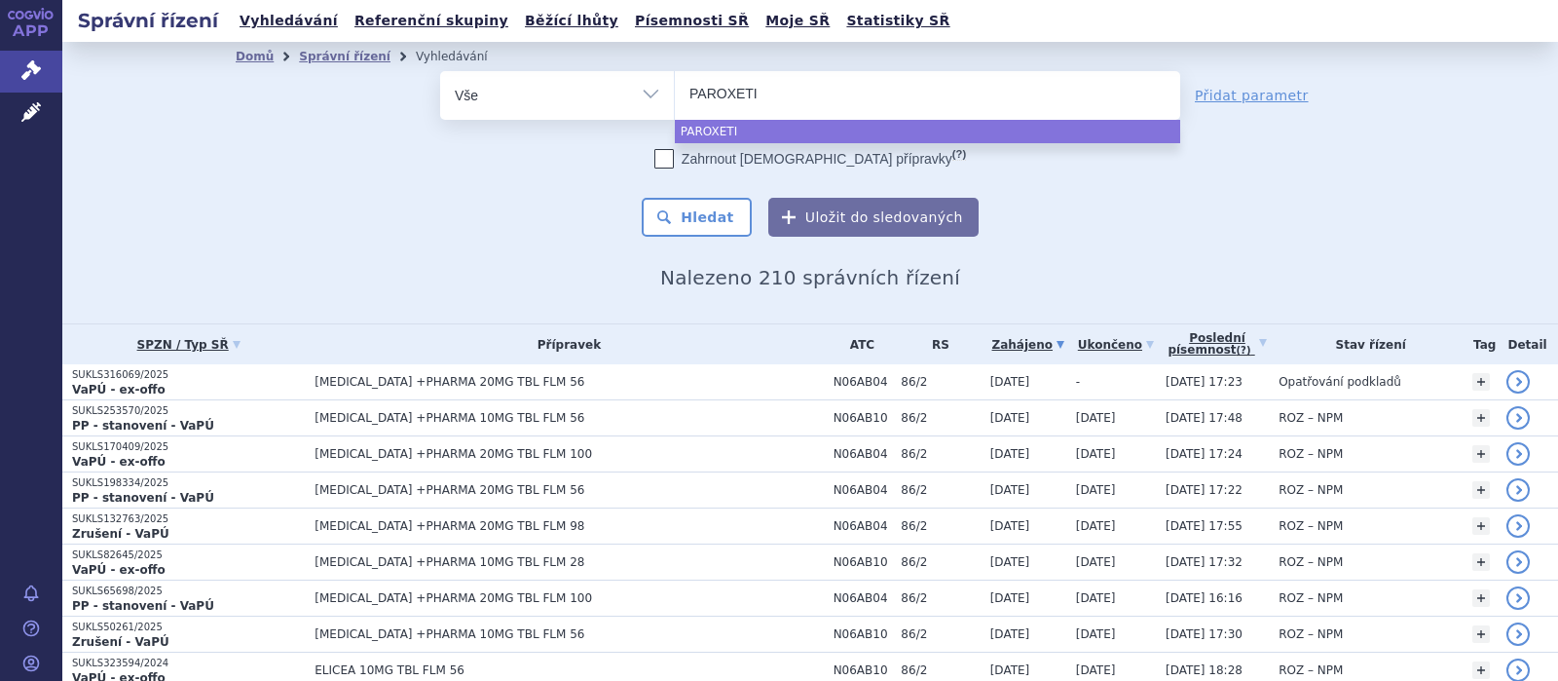
type input "PAROXETIN"
select select "PAROXETIN"
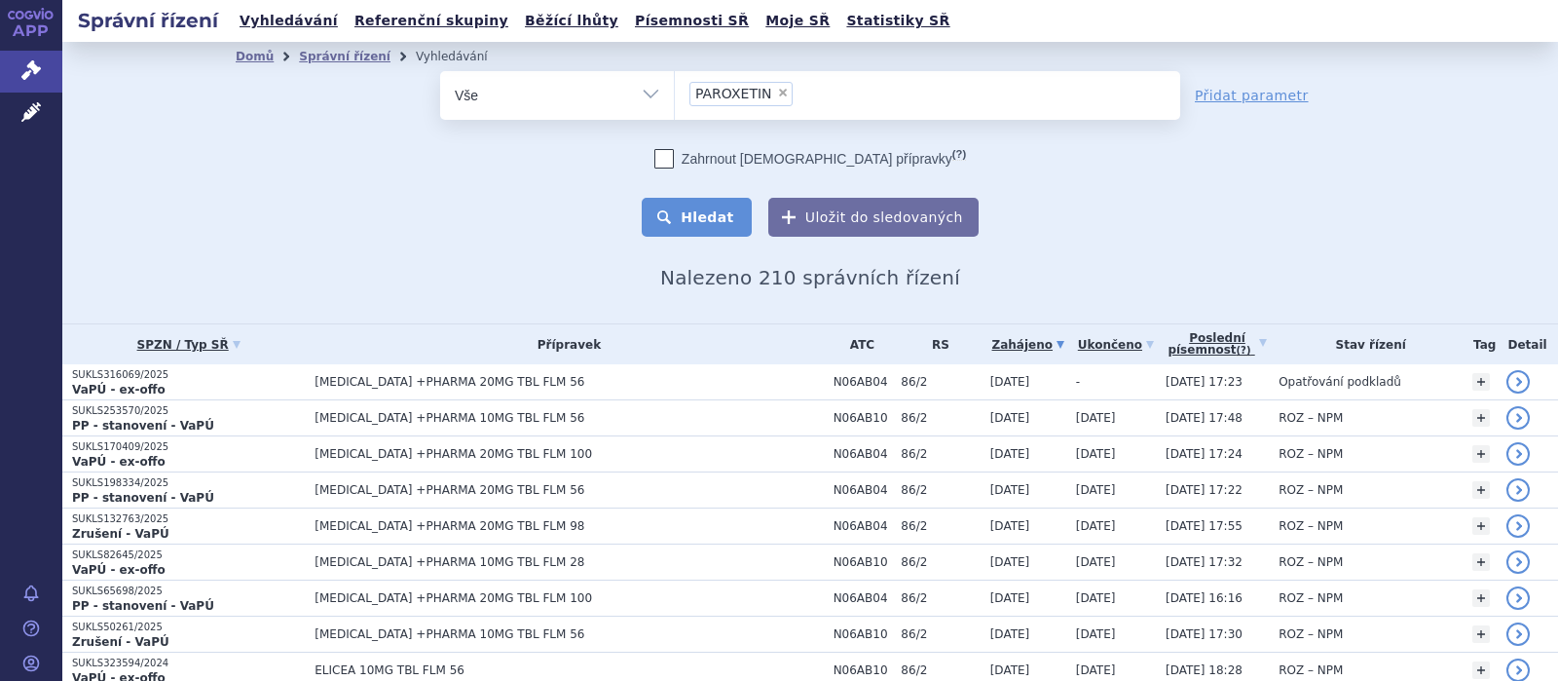
click at [716, 220] on button "Hledat" at bounding box center [697, 217] width 110 height 39
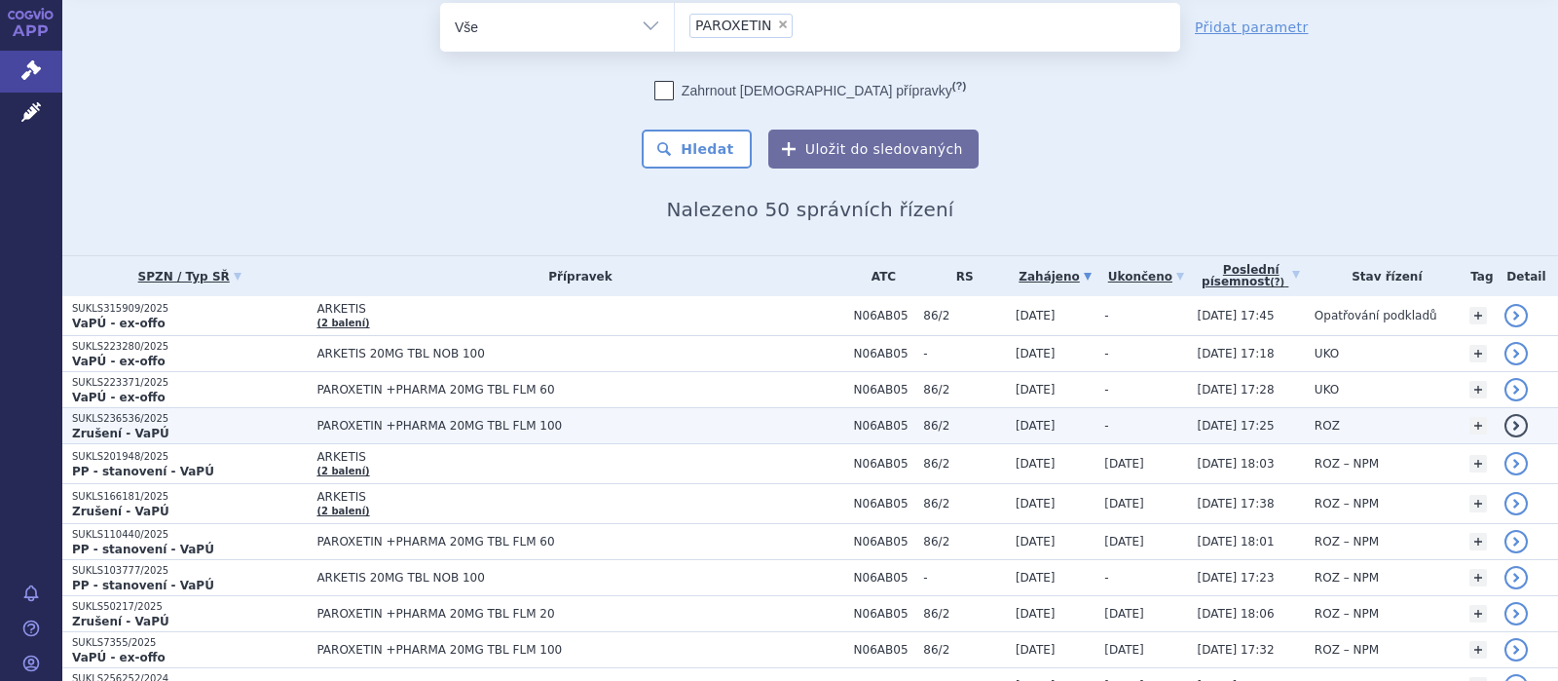
scroll to position [127, 0]
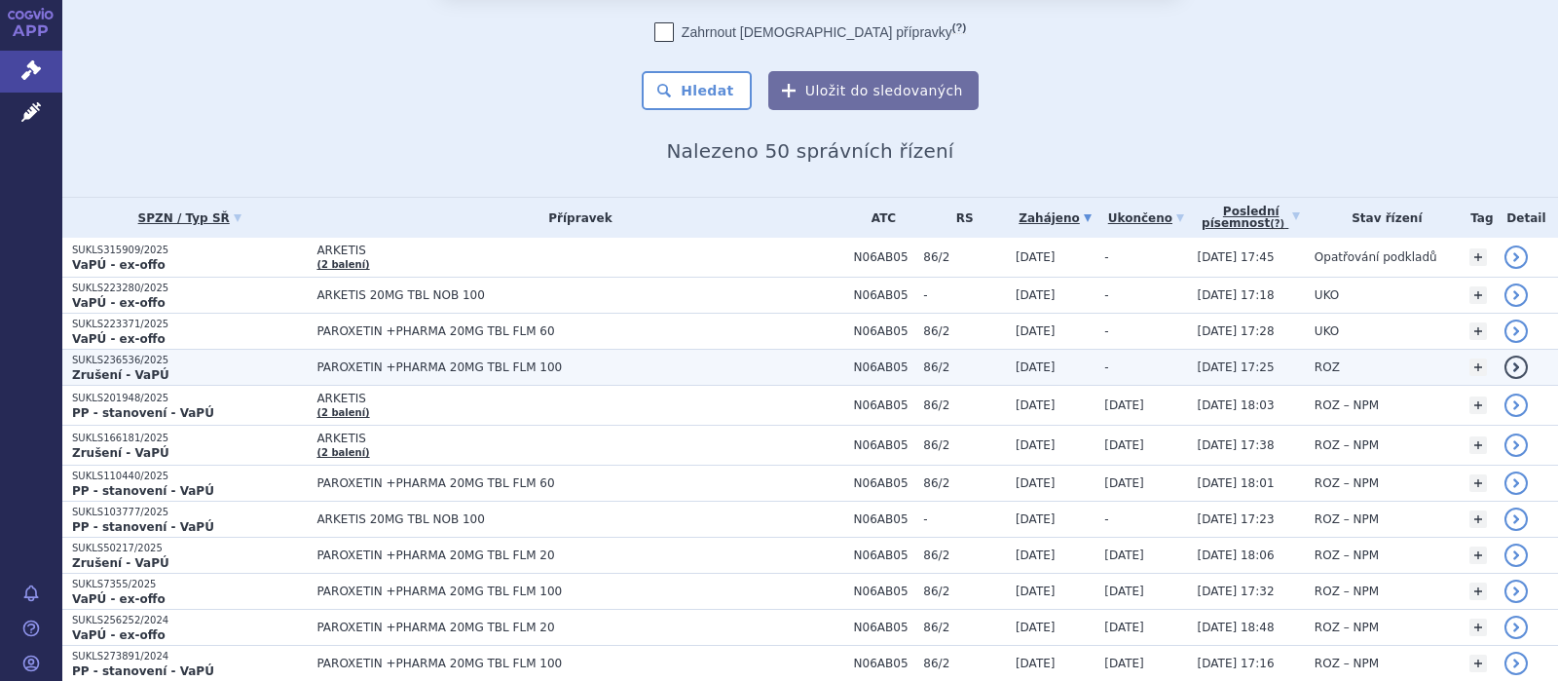
click at [489, 365] on span "PAROXETIN +PHARMA 20MG TBL FLM 100" at bounding box center [559, 367] width 487 height 14
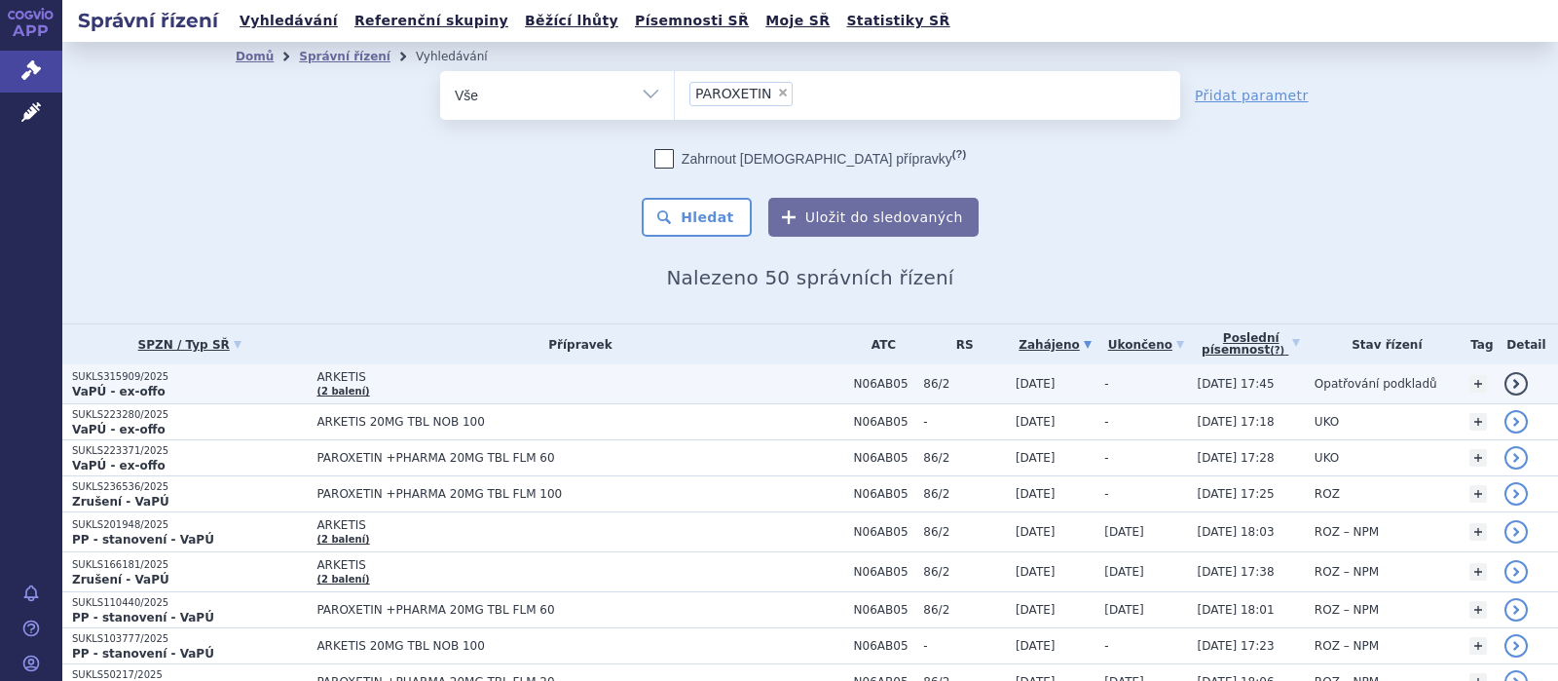
scroll to position [127, 0]
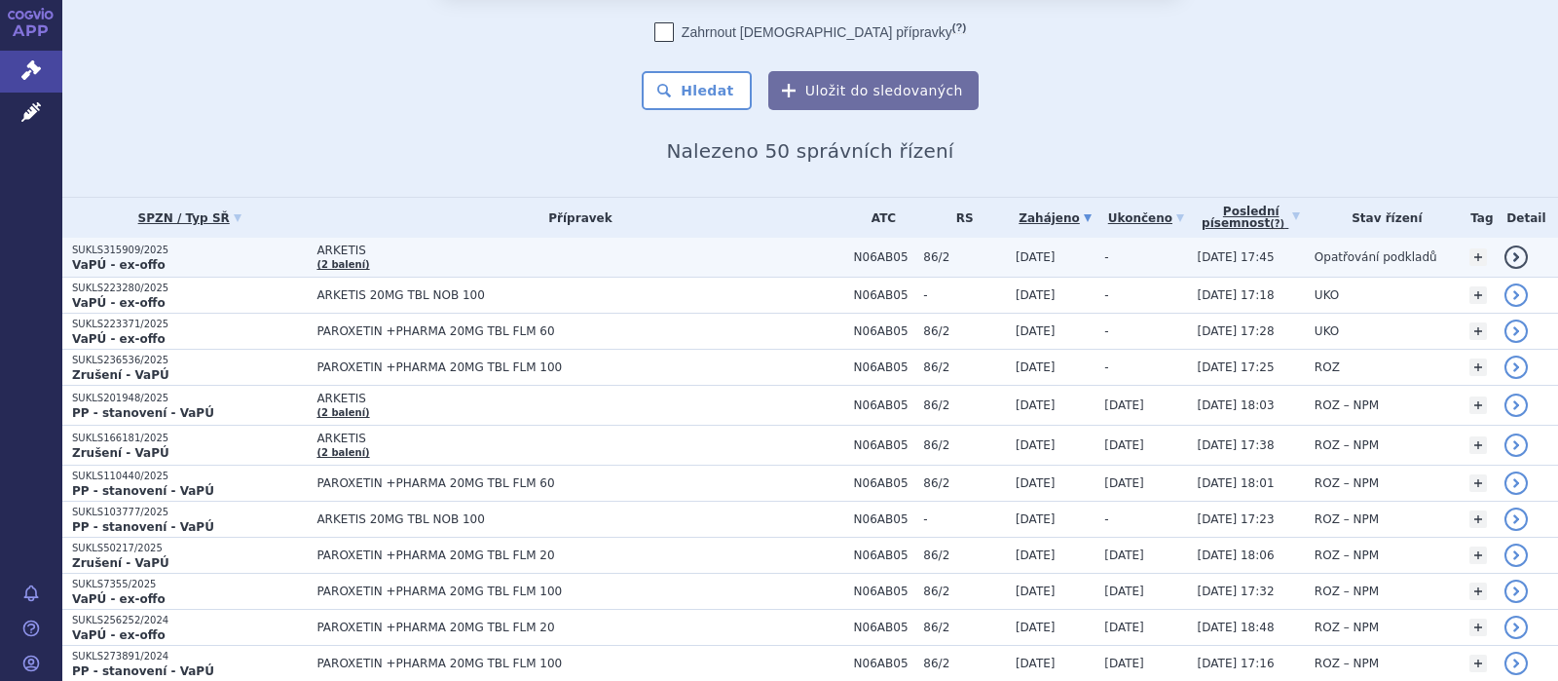
click at [335, 251] on span "ARKETIS" at bounding box center [559, 250] width 487 height 14
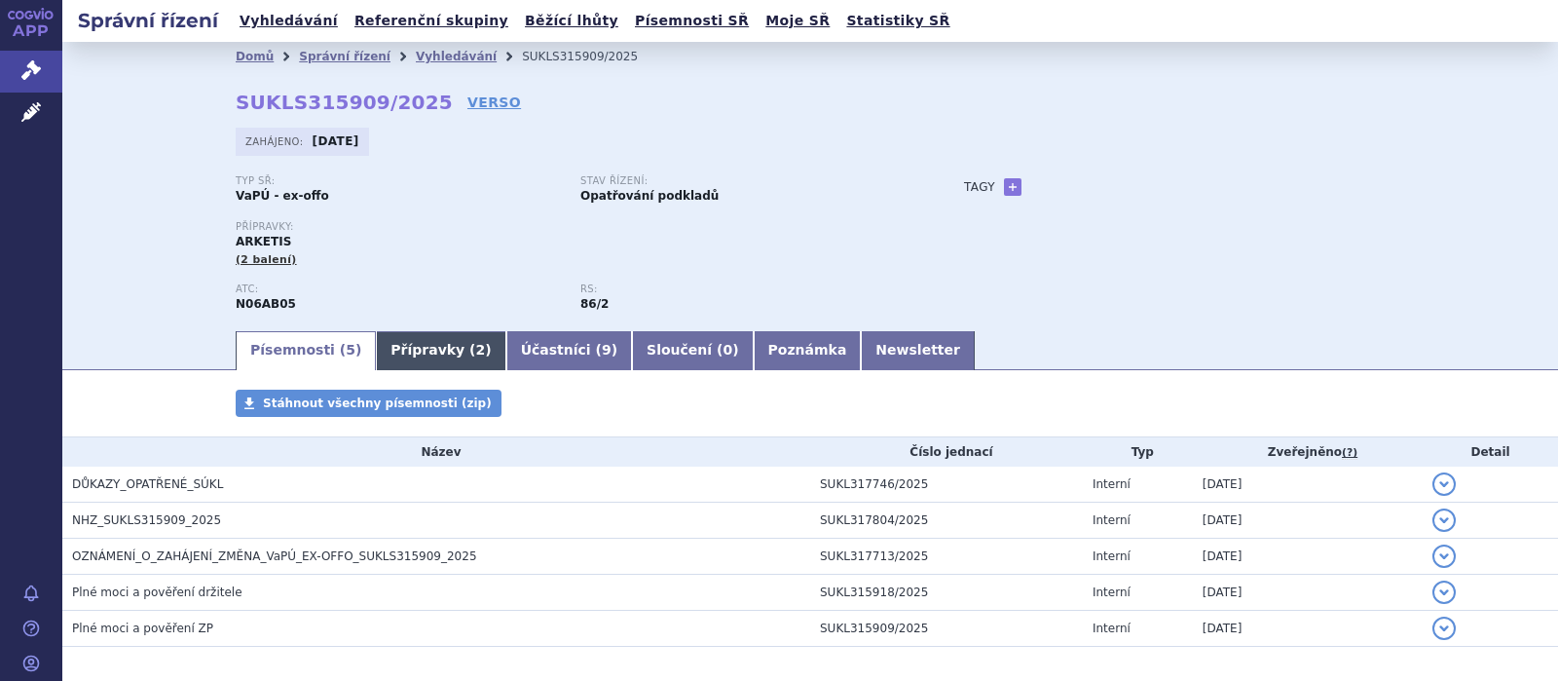
click at [414, 353] on link "Přípravky ( 2 )" at bounding box center [440, 350] width 129 height 39
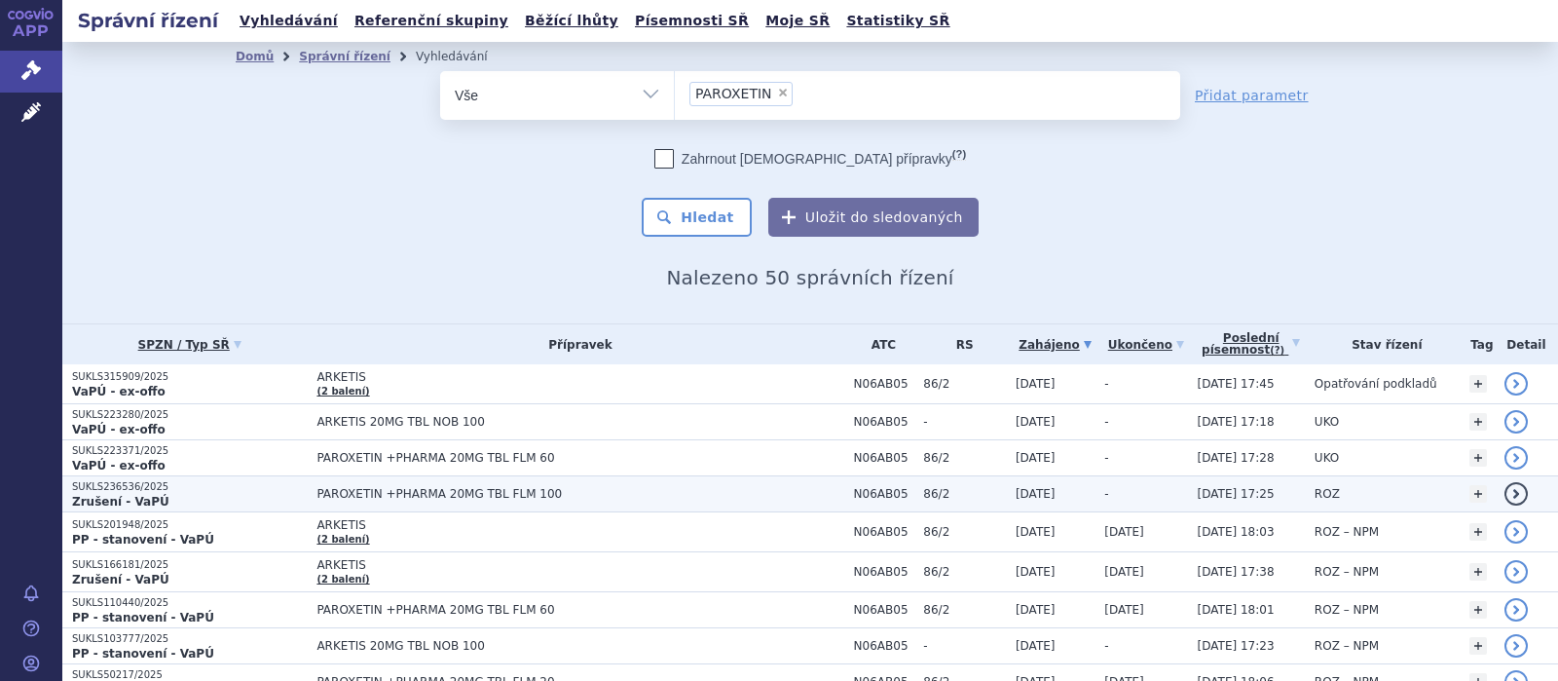
scroll to position [127, 0]
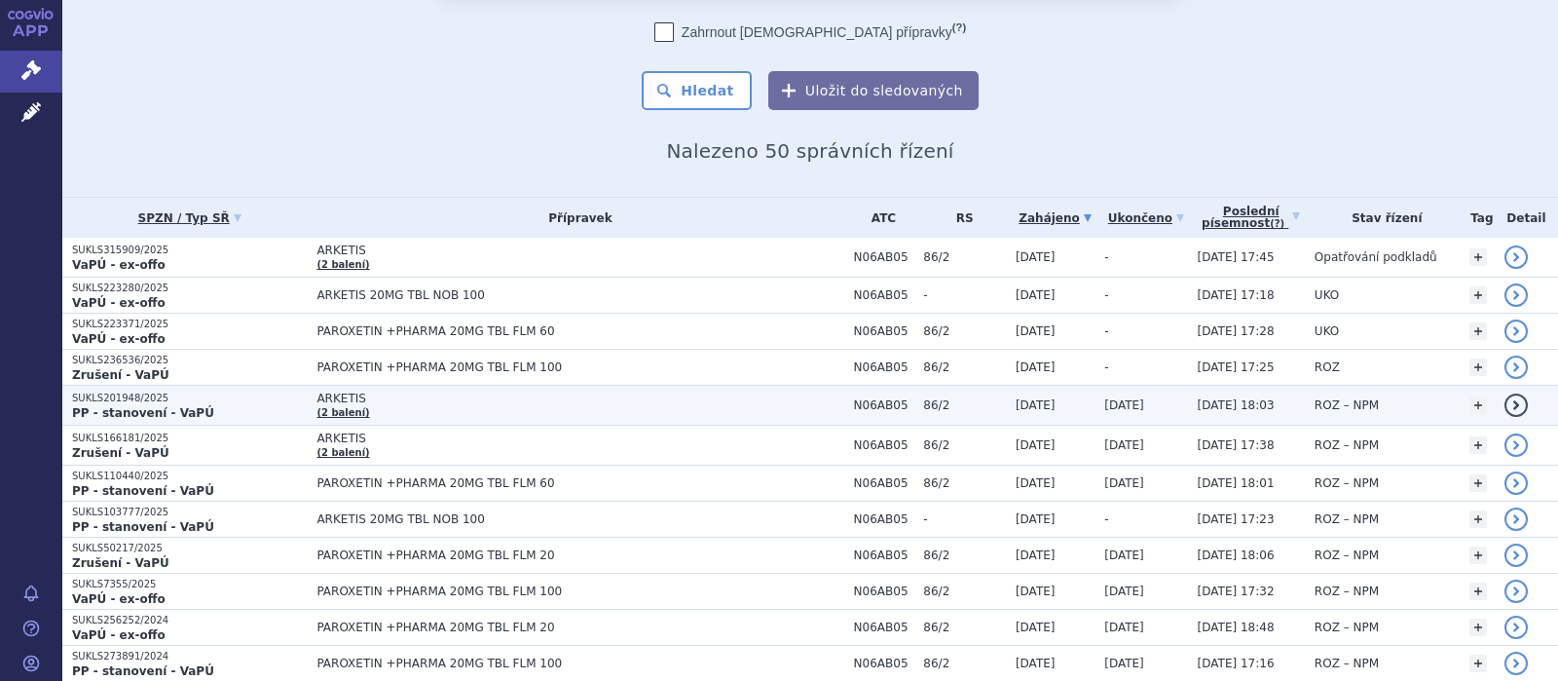
click at [329, 402] on span "ARKETIS" at bounding box center [559, 398] width 487 height 14
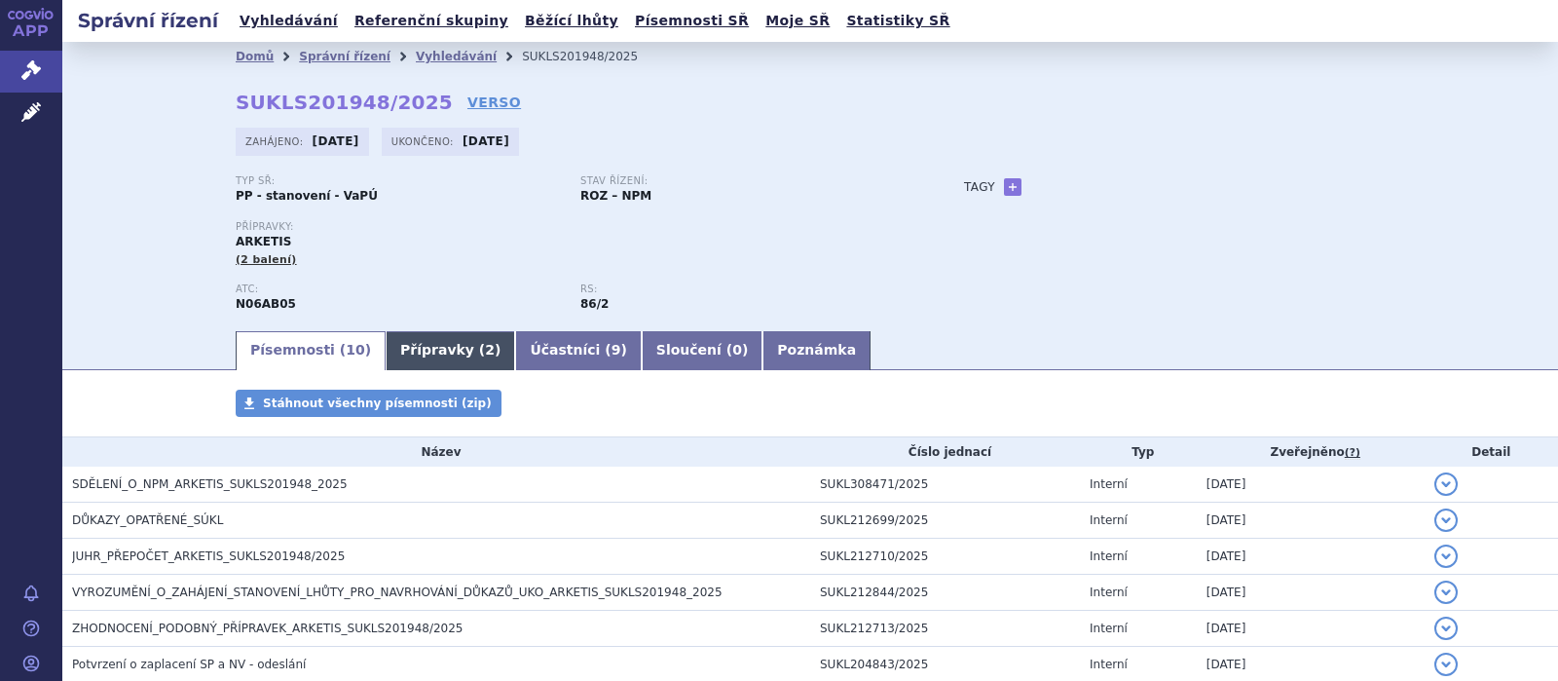
click at [428, 351] on link "Přípravky ( 2 )" at bounding box center [450, 350] width 129 height 39
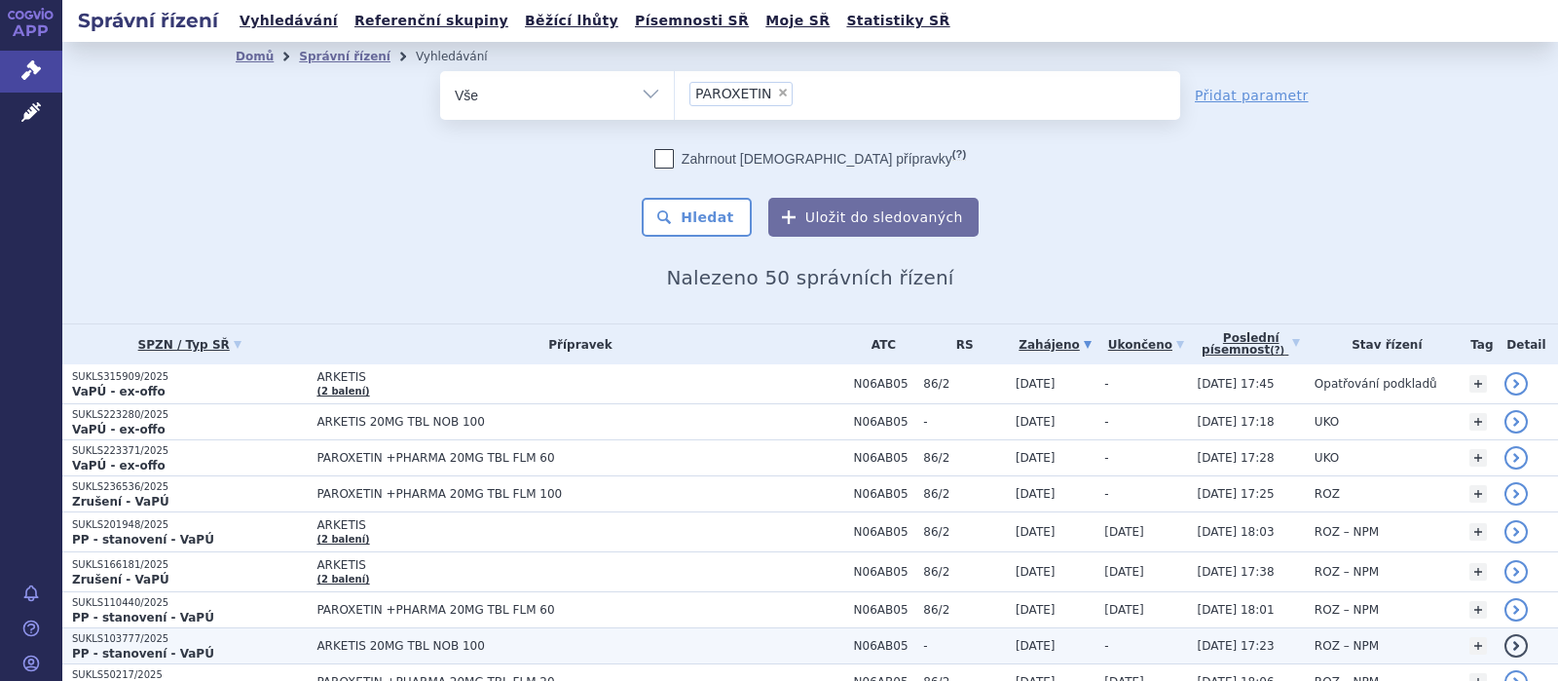
scroll to position [127, 0]
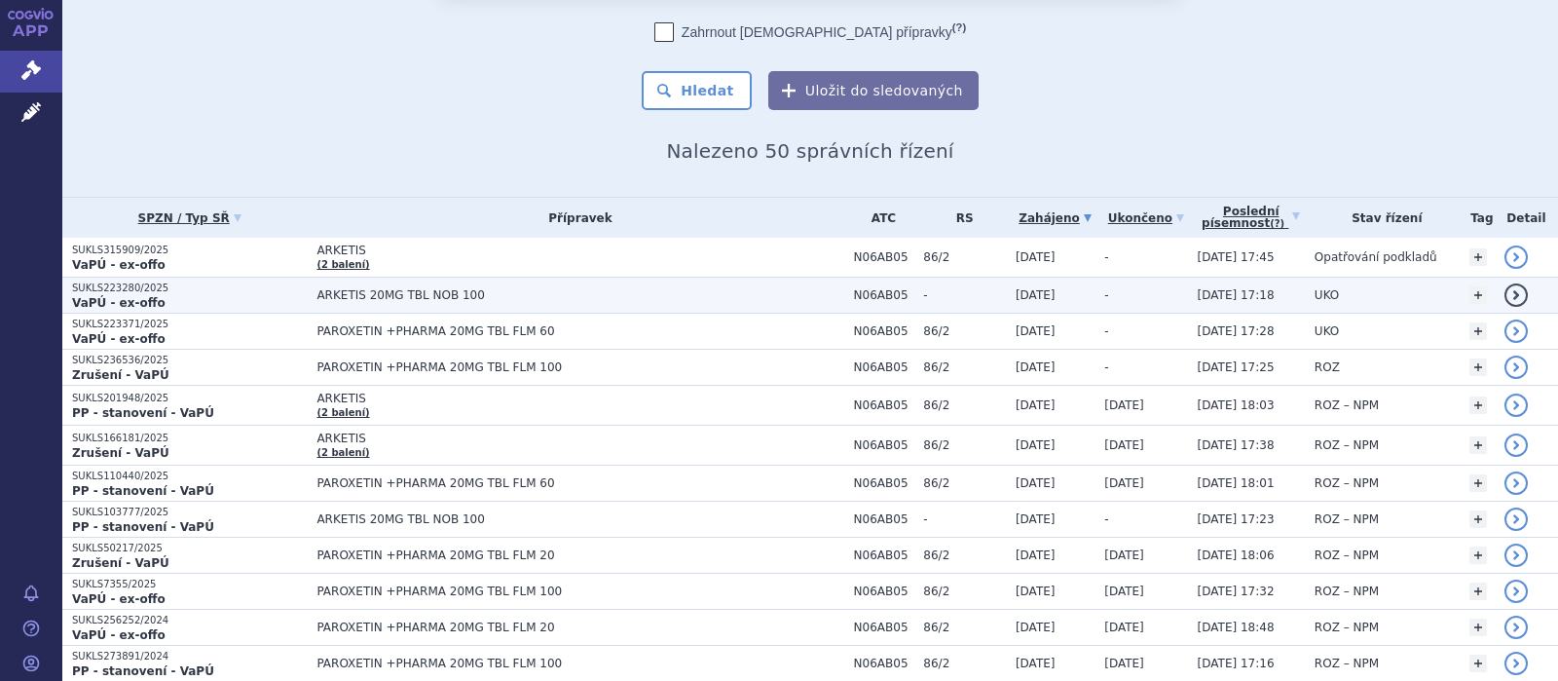
click at [426, 293] on span "ARKETIS 20MG TBL NOB 100" at bounding box center [559, 295] width 487 height 14
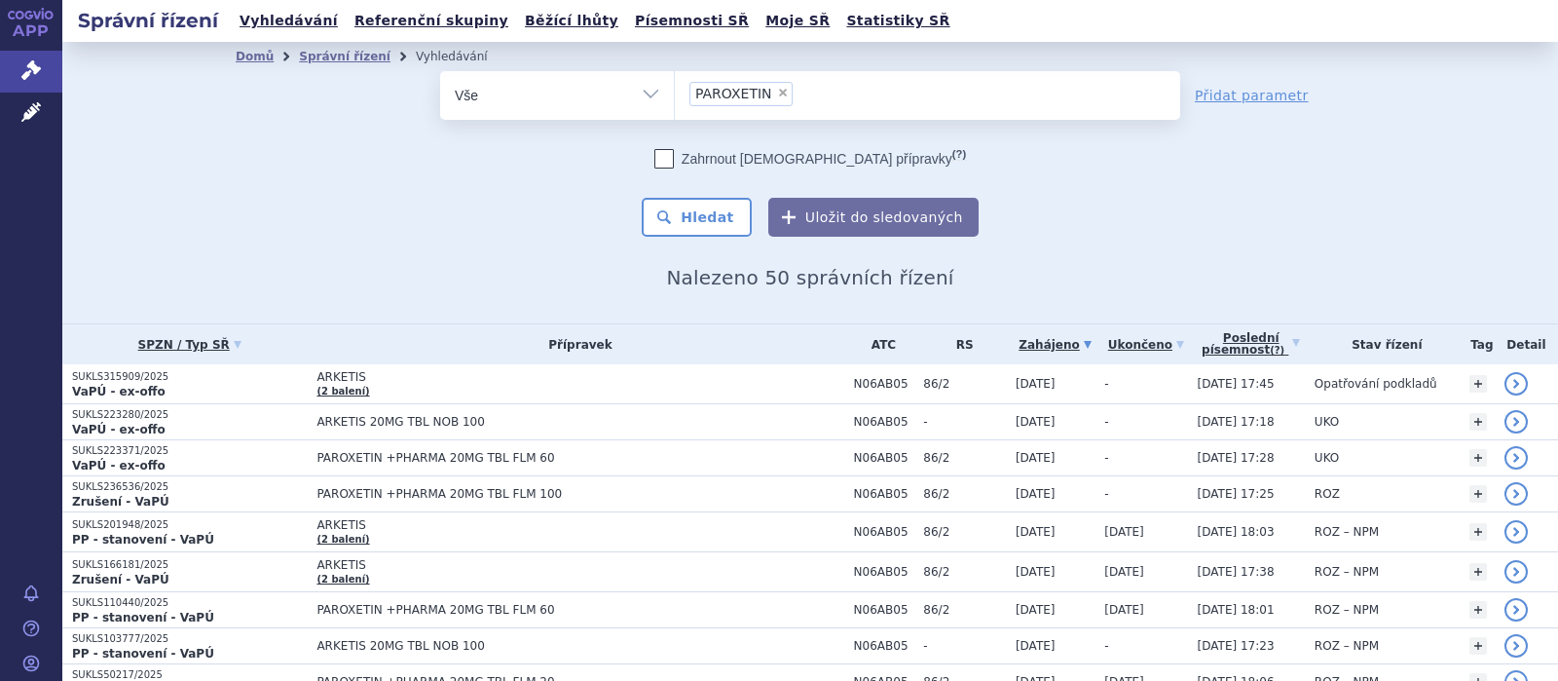
click at [777, 96] on span "×" at bounding box center [783, 93] width 12 height 12
click at [675, 96] on select "PAROXETIN" at bounding box center [674, 94] width 1 height 49
select select
select select "211141"
click at [672, 217] on button "Hledat" at bounding box center [697, 217] width 110 height 39
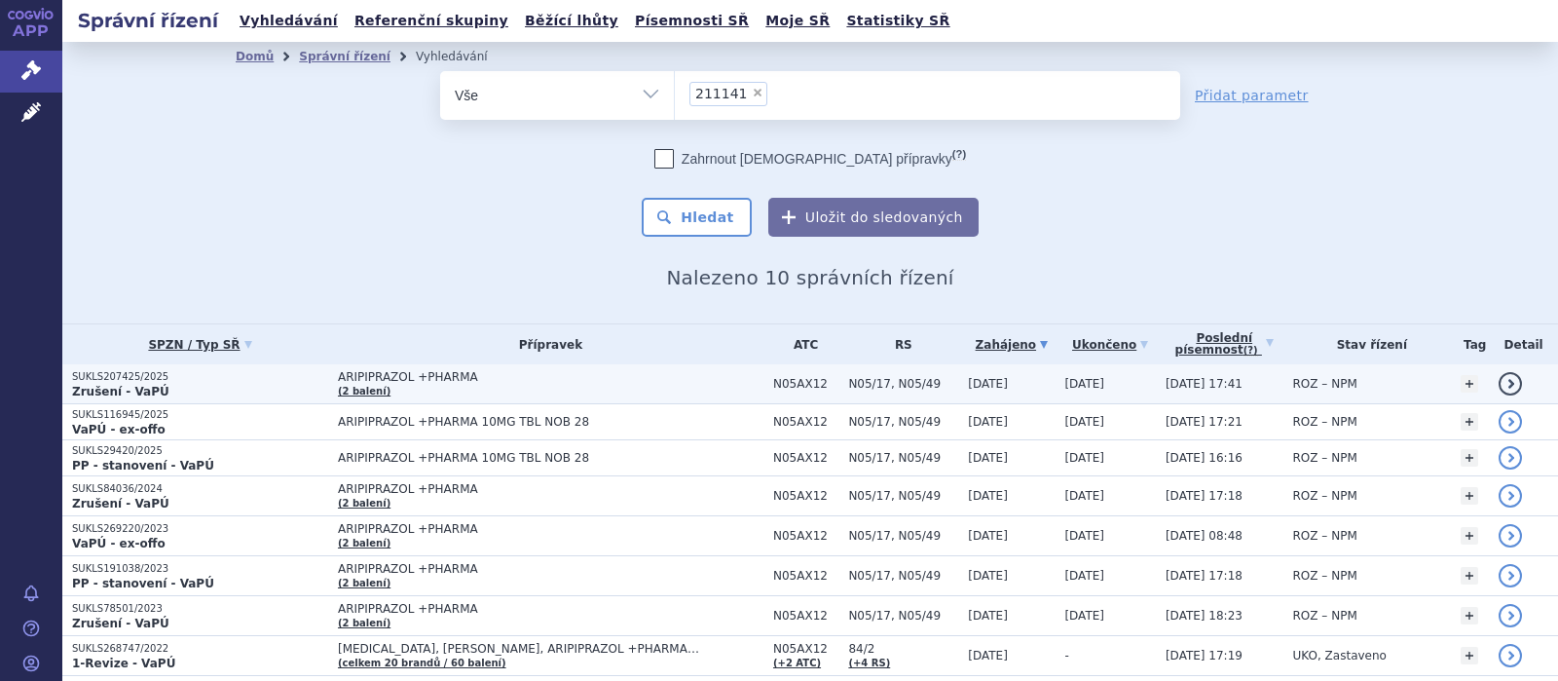
click at [405, 381] on span "ARIPIPRAZOL +PHARMA" at bounding box center [550, 377] width 425 height 14
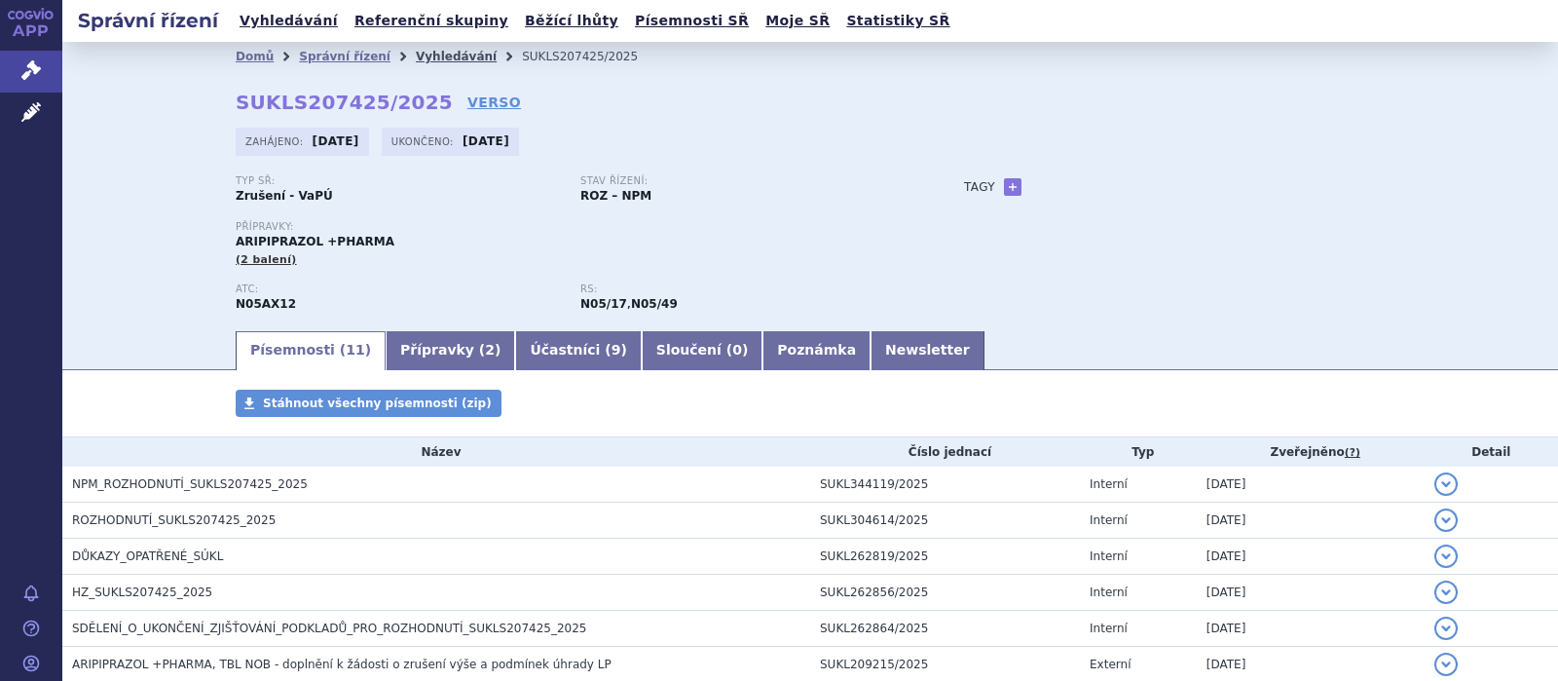
click at [417, 55] on link "Vyhledávání" at bounding box center [456, 57] width 81 height 14
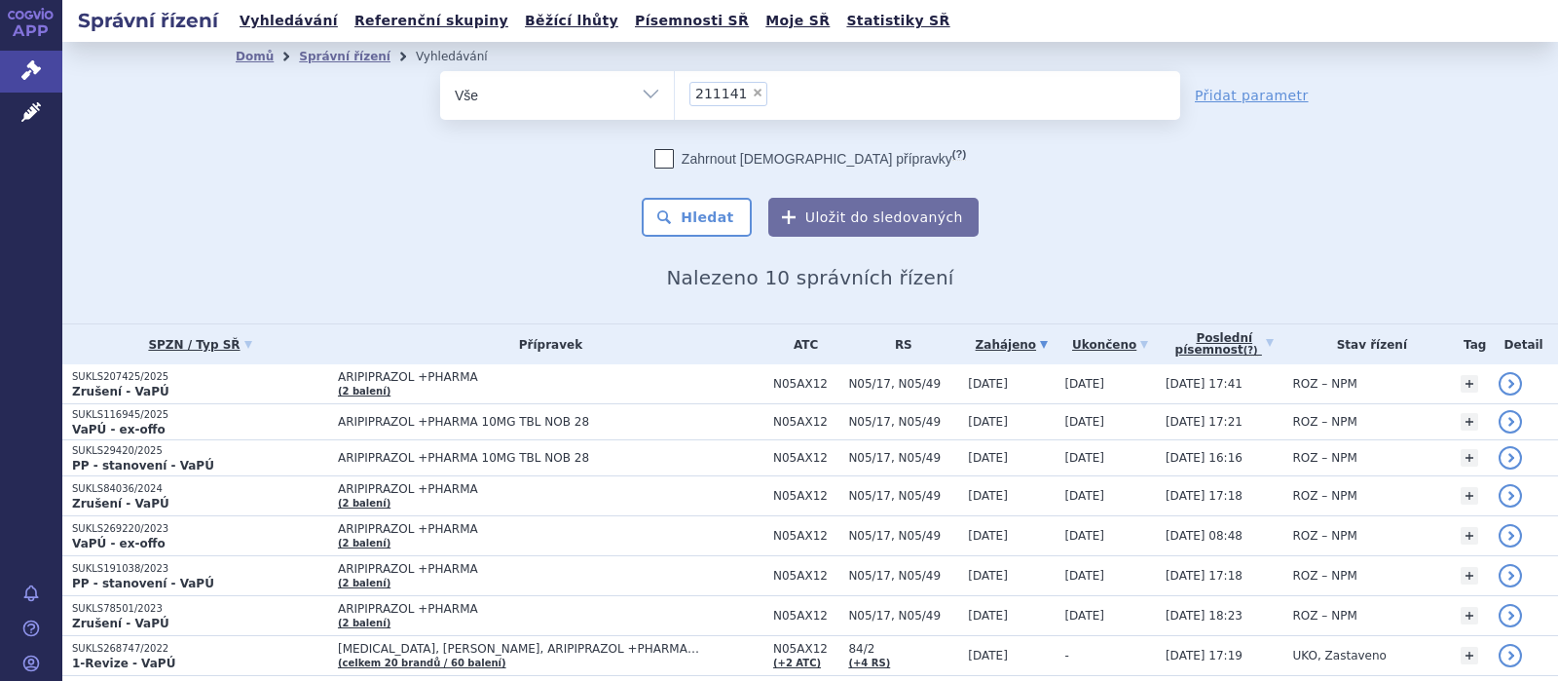
click at [752, 94] on span "×" at bounding box center [758, 93] width 12 height 12
click at [675, 94] on select "211141" at bounding box center [674, 94] width 1 height 49
select select
type input "fi"
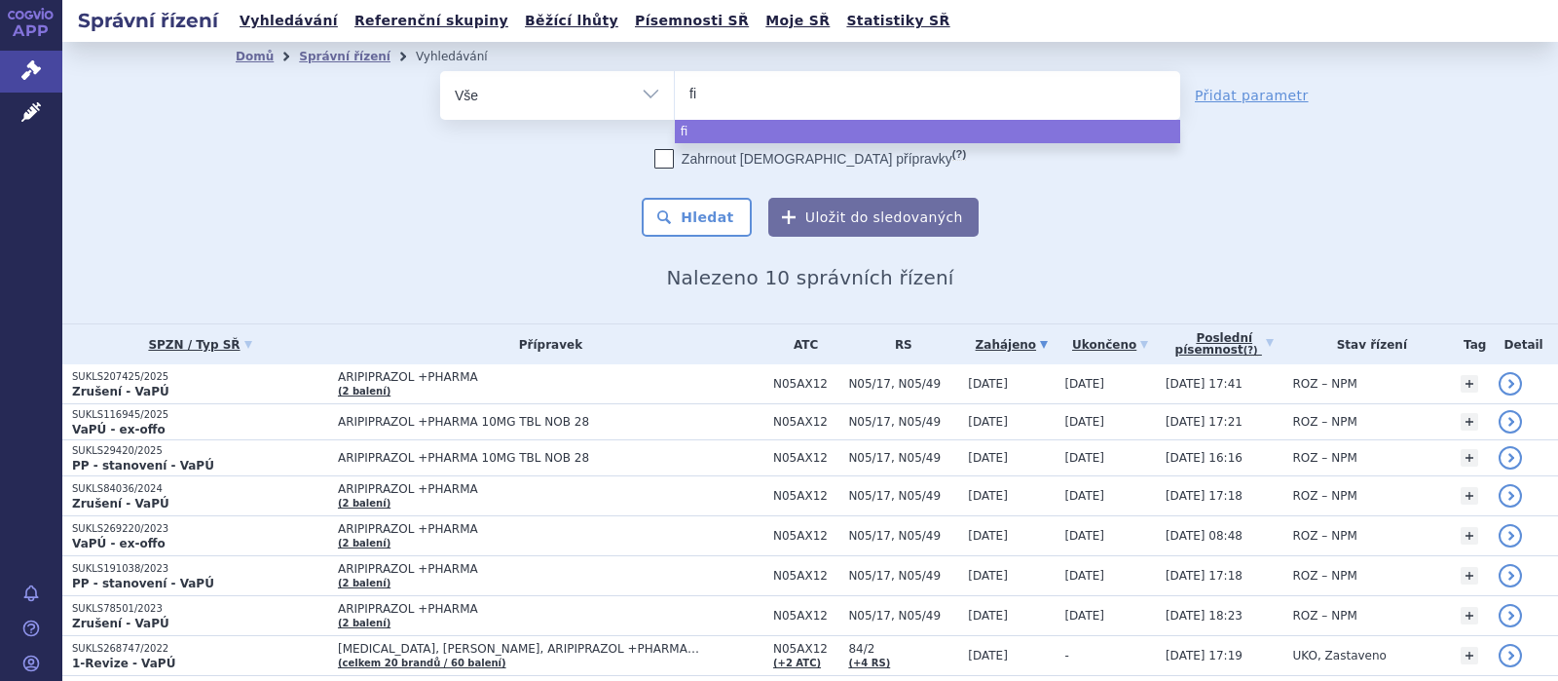
type input "fin"
type input "fingo"
type input "fingol"
type input "fingoli"
type input "fingolimo"
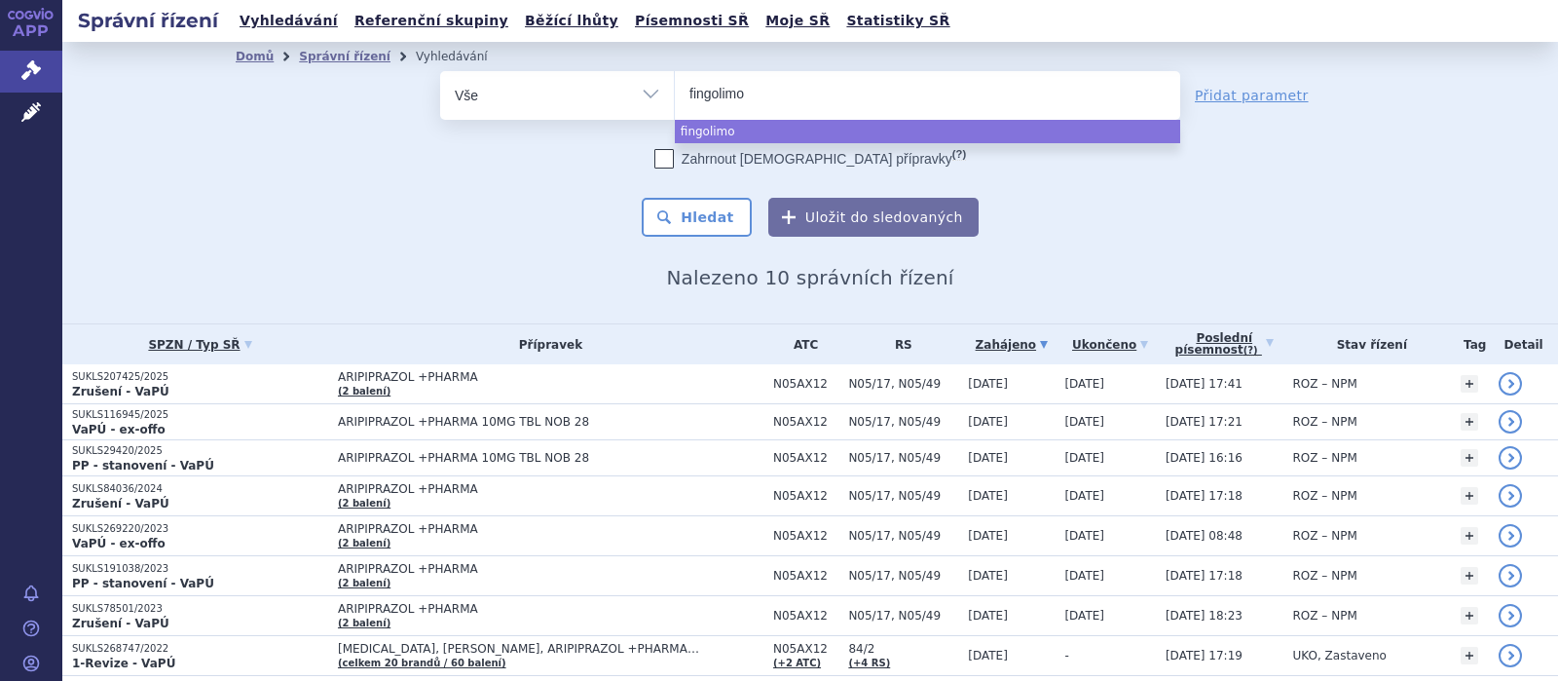
type input "fingolimod"
select select "fingolimod"
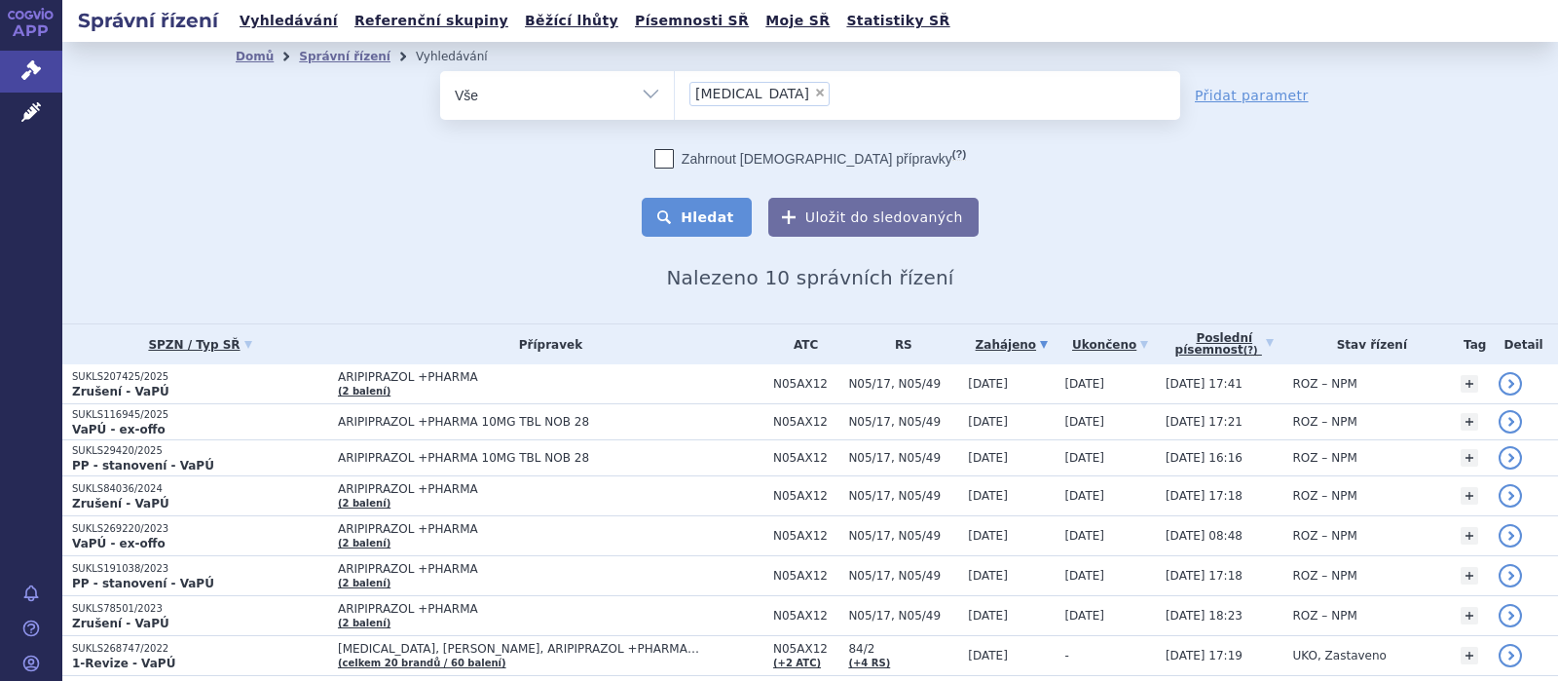
click at [692, 214] on button "Hledat" at bounding box center [697, 217] width 110 height 39
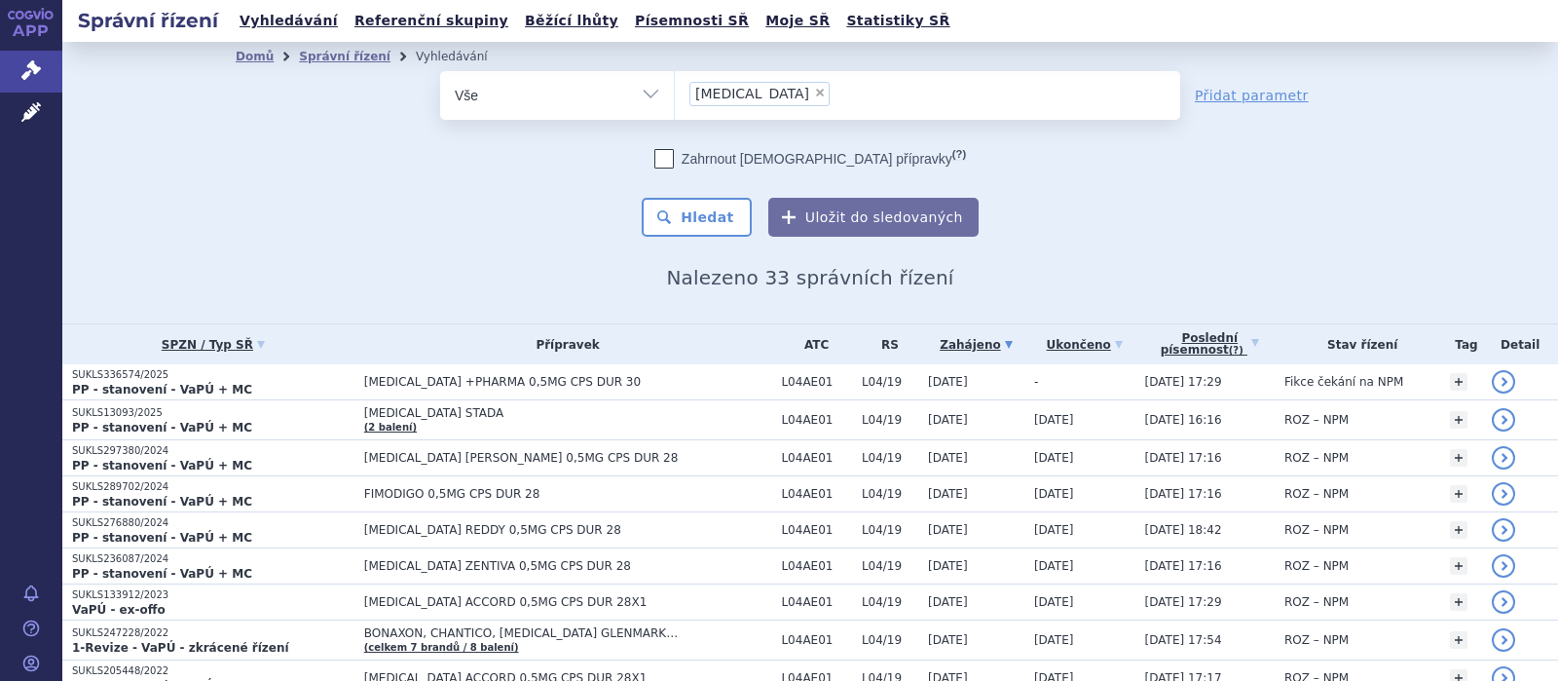
click at [814, 89] on span "×" at bounding box center [820, 93] width 12 height 12
click at [675, 89] on select "[MEDICAL_DATA]" at bounding box center [674, 94] width 1 height 49
select select
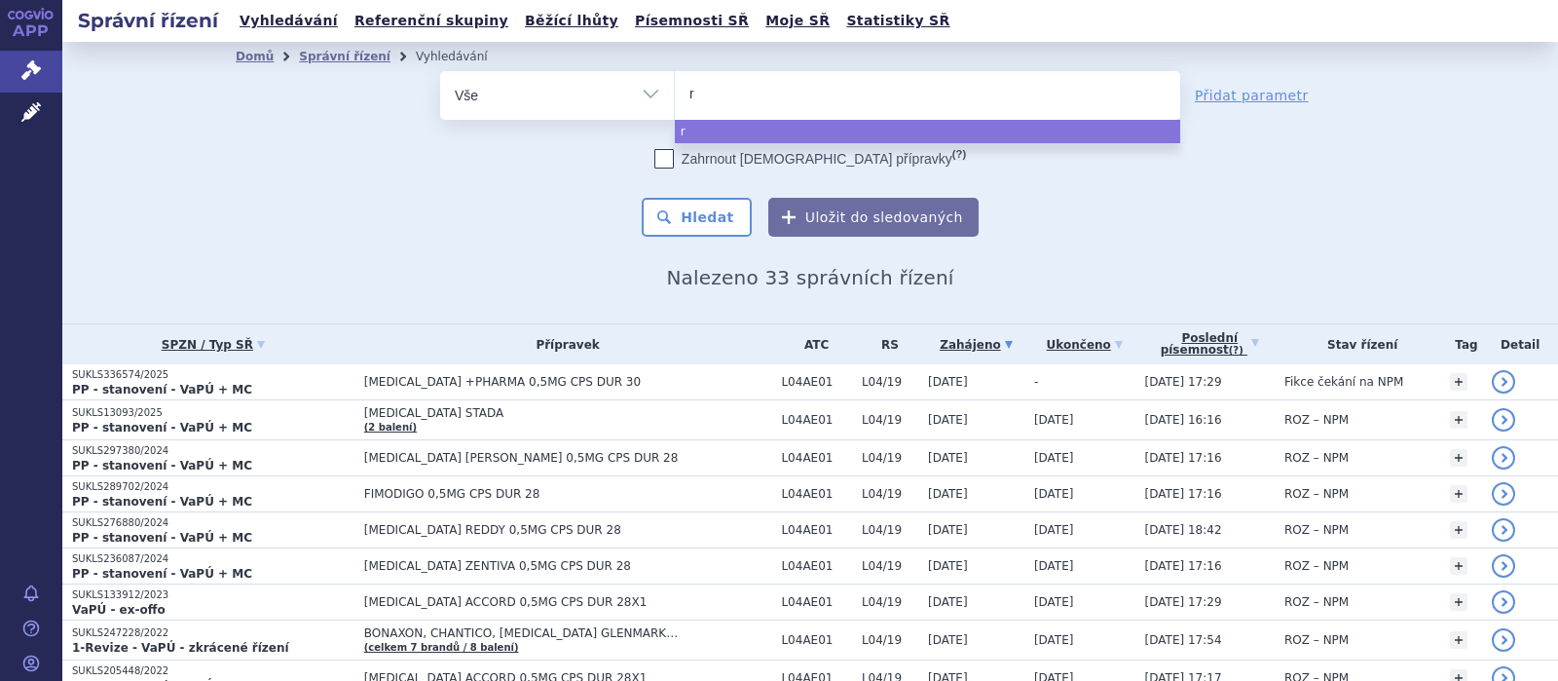
type input "ri"
type input "riva"
type input "rivar"
type input "rivarox"
type input "rivaroxa"
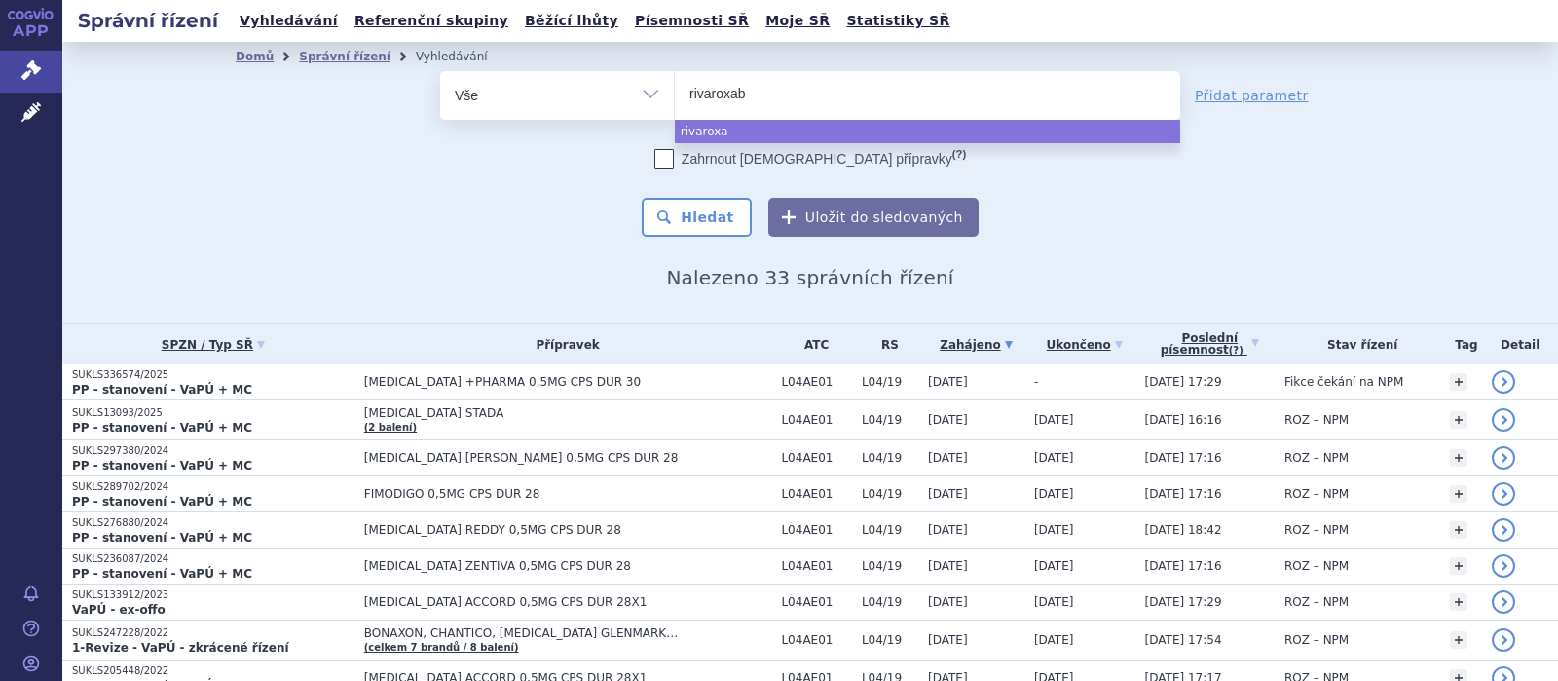
type input "rivaroxaba"
type input "[MEDICAL_DATA]"
select select "[MEDICAL_DATA]"
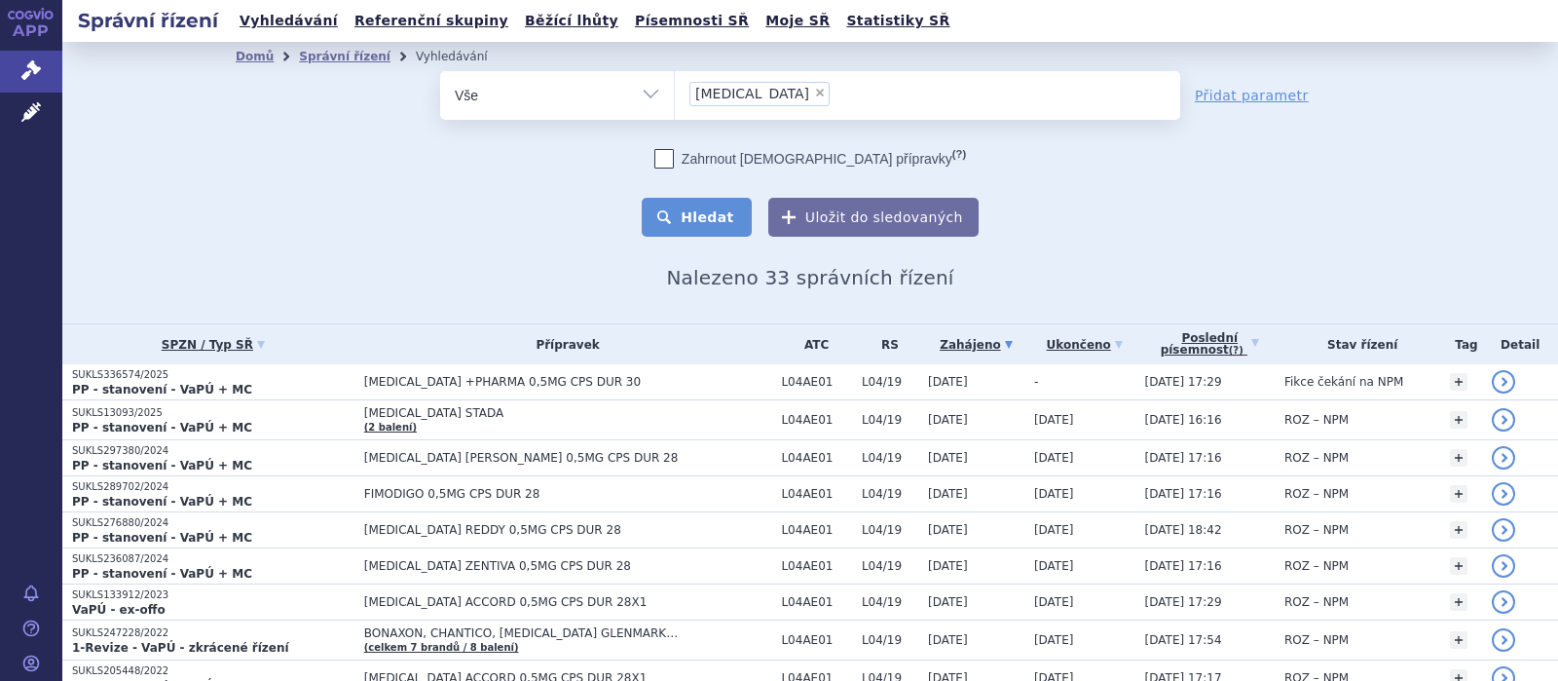
click at [672, 207] on button "Hledat" at bounding box center [697, 217] width 110 height 39
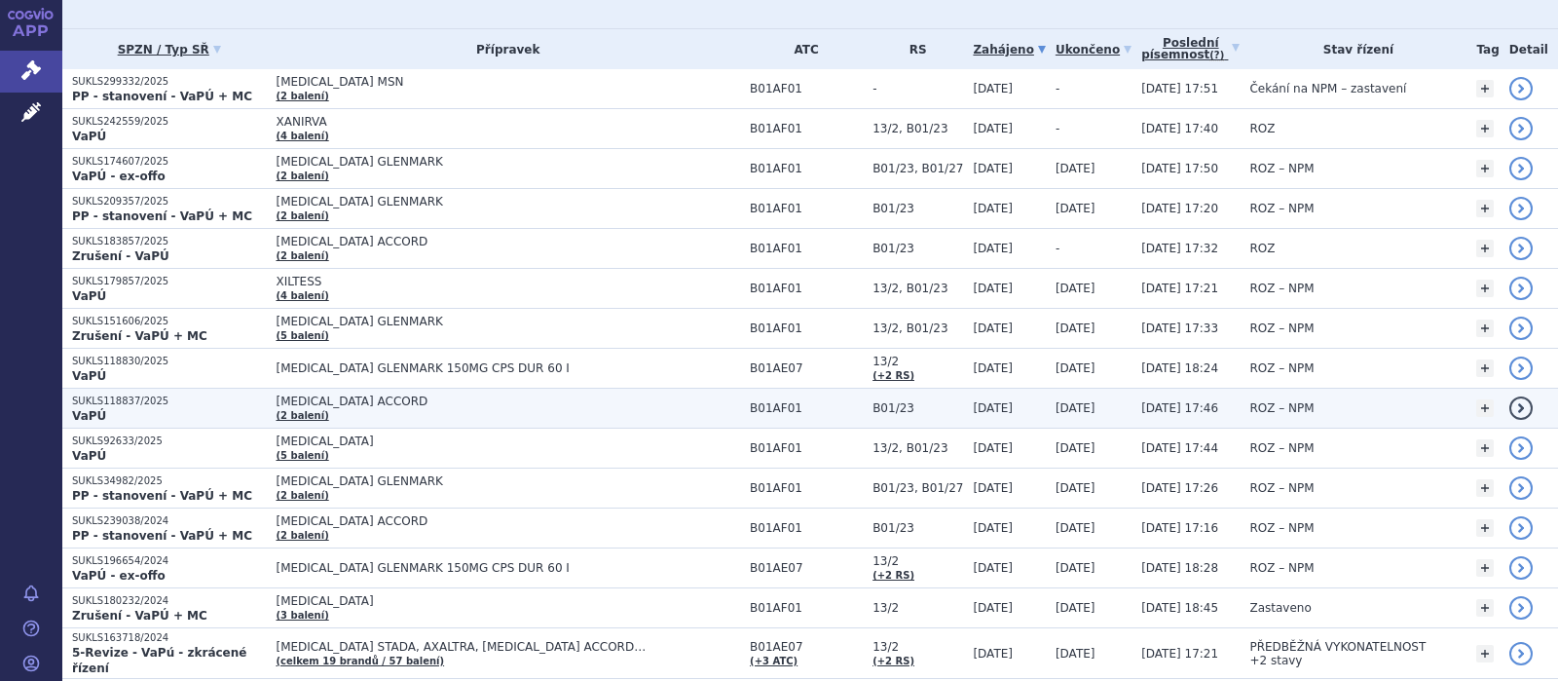
scroll to position [253, 0]
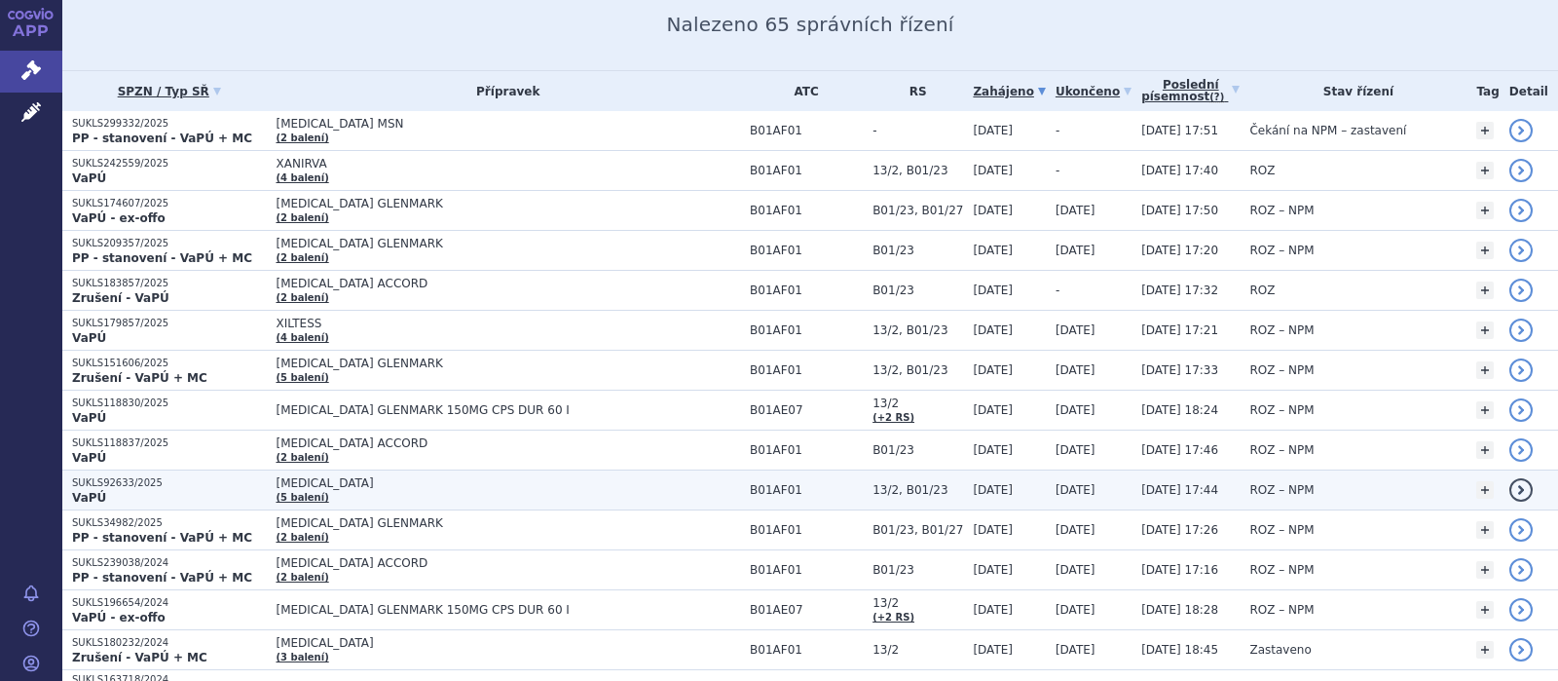
click at [306, 479] on span "[MEDICAL_DATA]" at bounding box center [508, 483] width 464 height 14
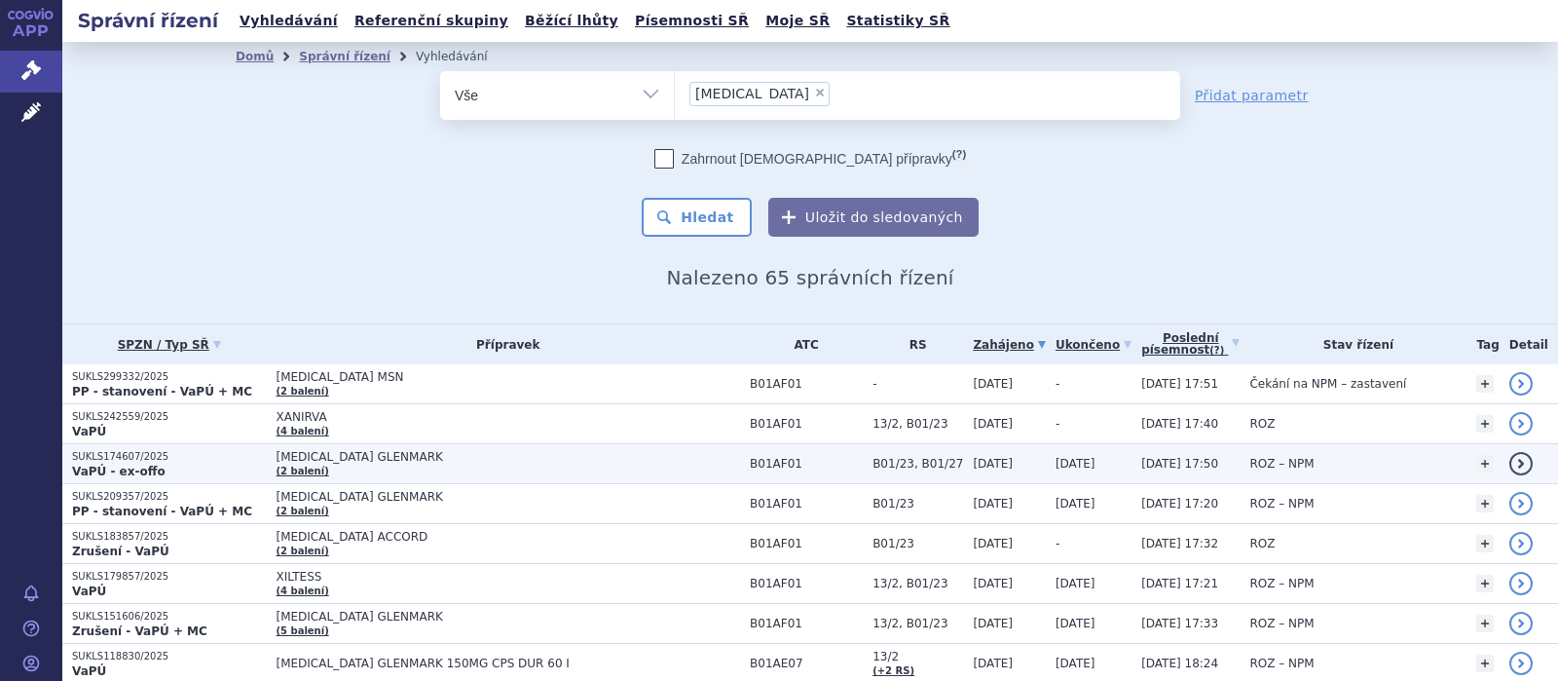
scroll to position [253, 0]
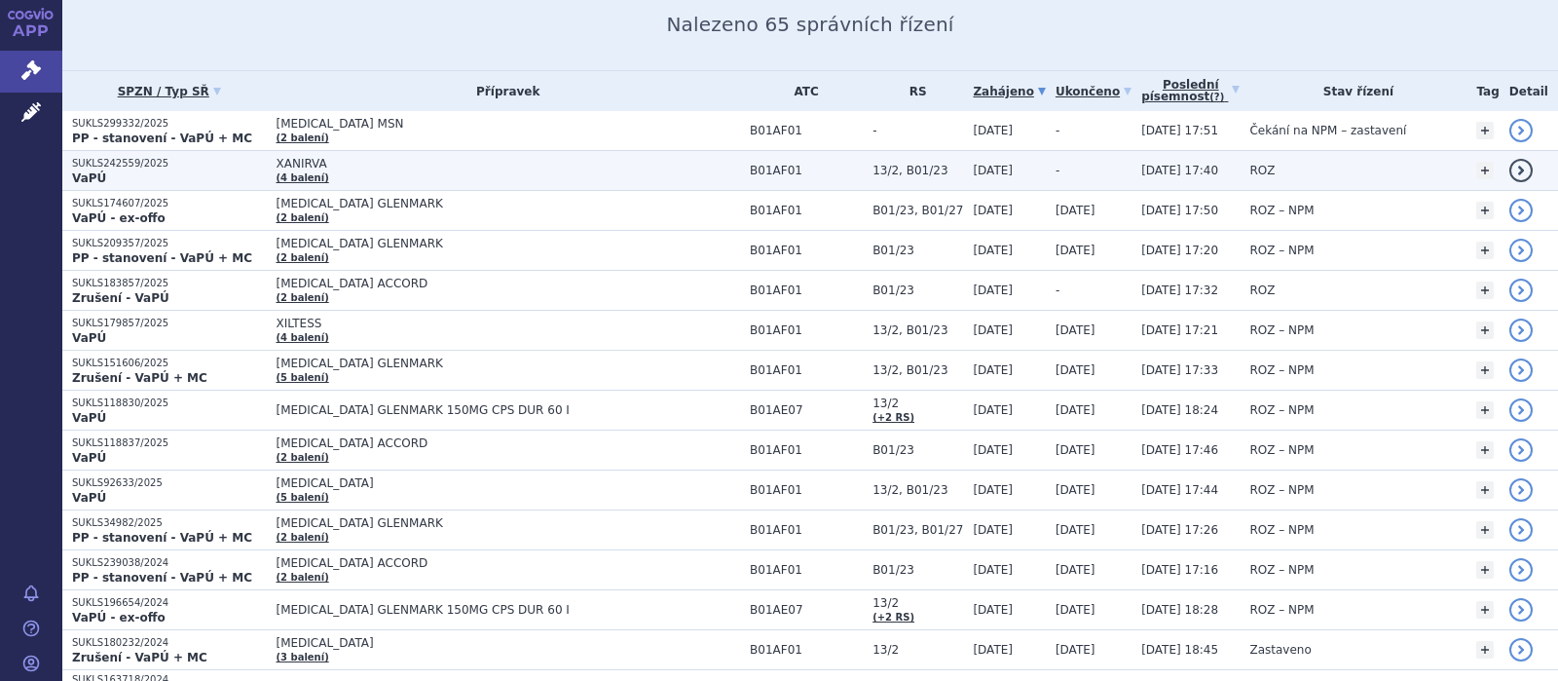
click at [311, 170] on span "XANIRVA (4 balení)" at bounding box center [508, 170] width 464 height 27
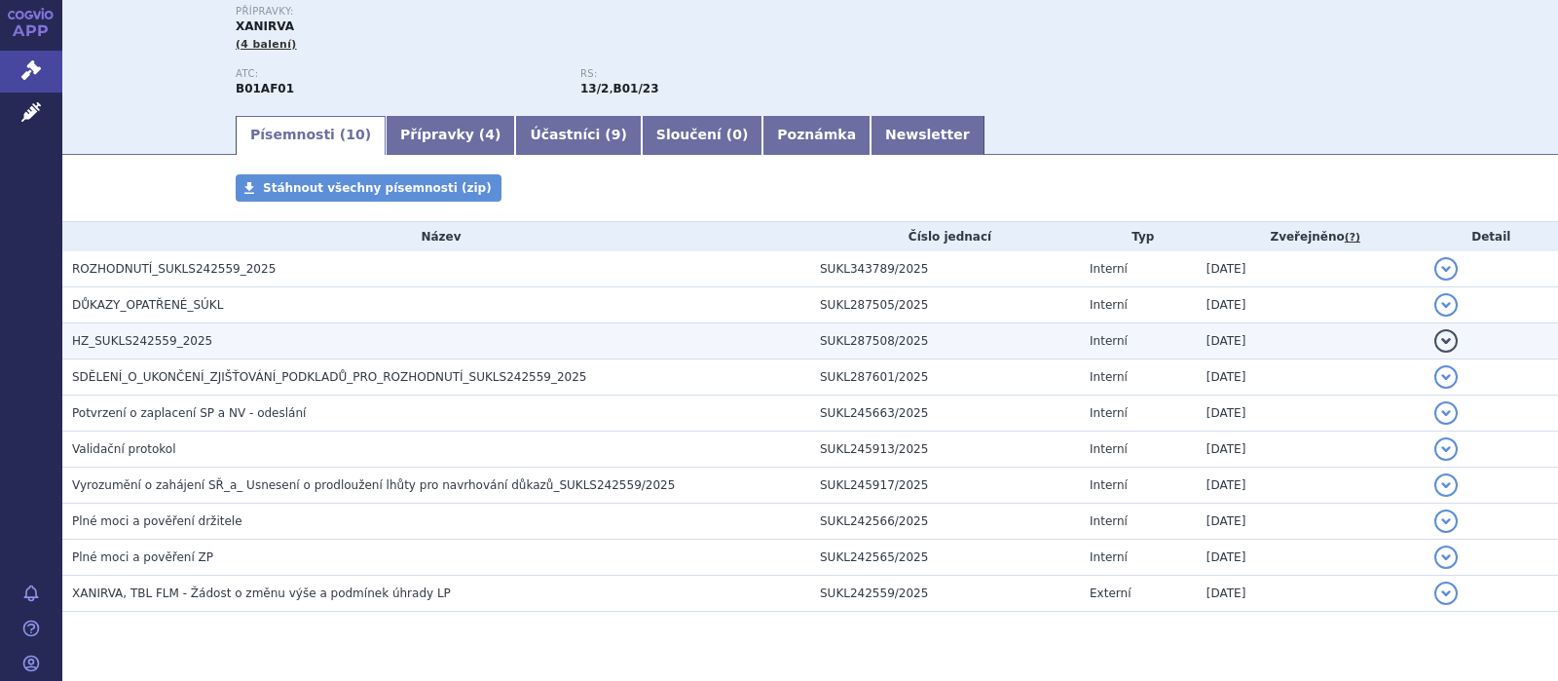
scroll to position [253, 0]
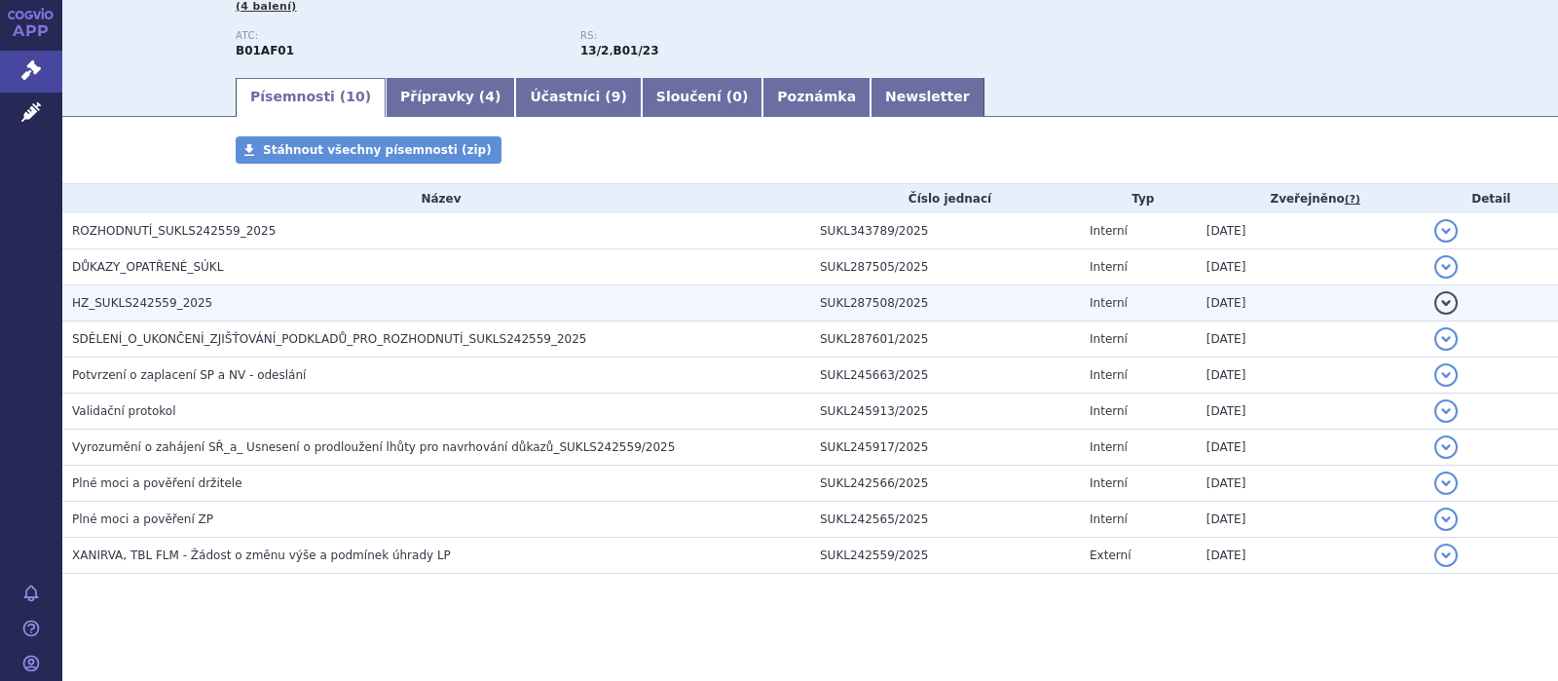
click at [134, 303] on span "HZ_SUKLS242559_2025" at bounding box center [142, 303] width 140 height 14
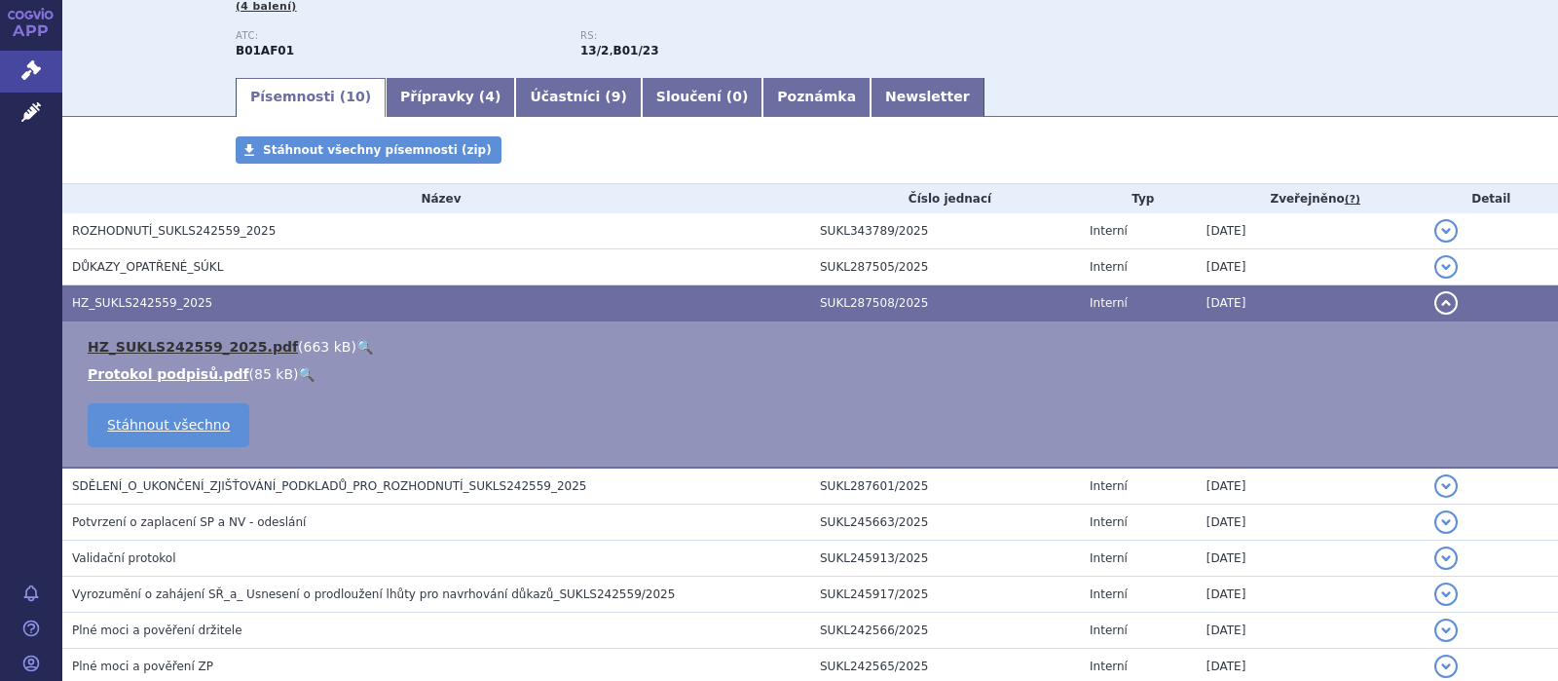
click at [176, 346] on link "HZ_SUKLS242559_2025.pdf" at bounding box center [193, 347] width 210 height 16
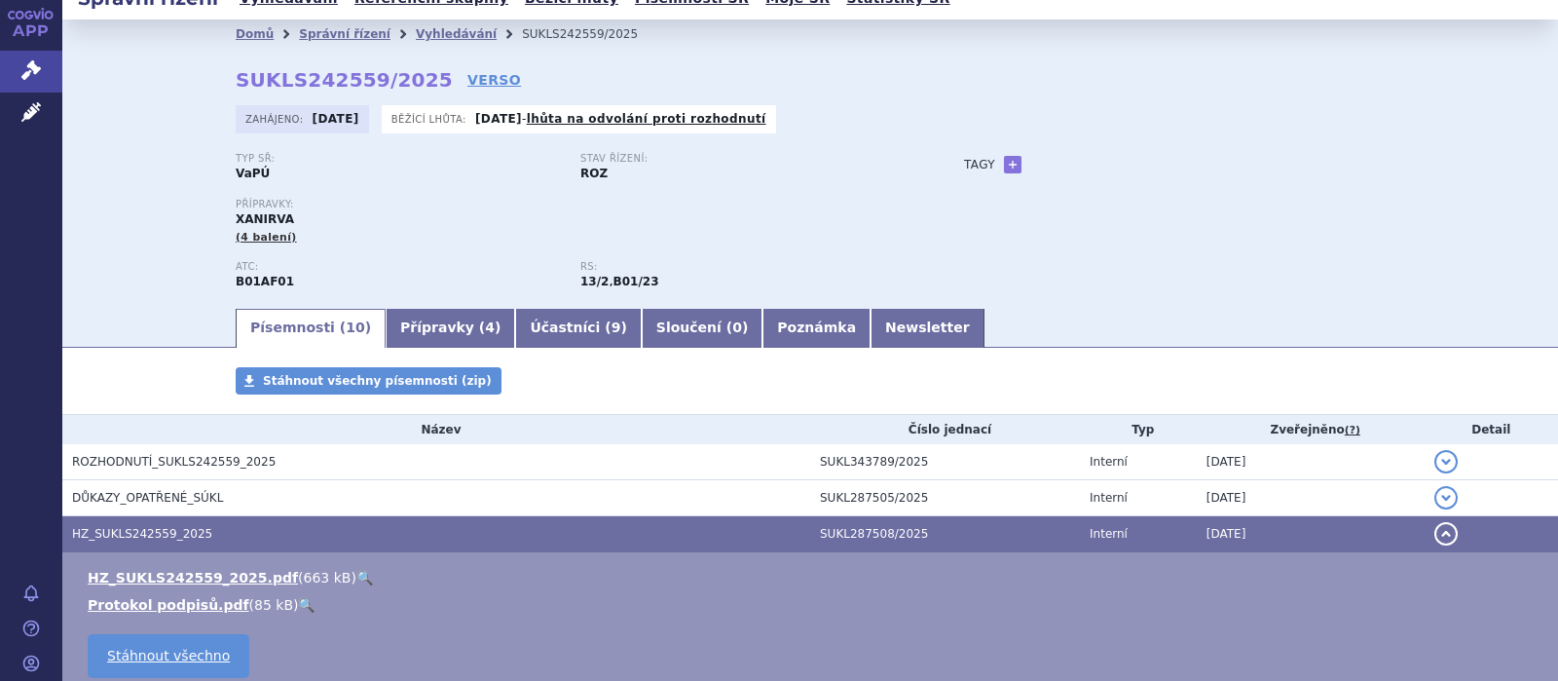
scroll to position [0, 0]
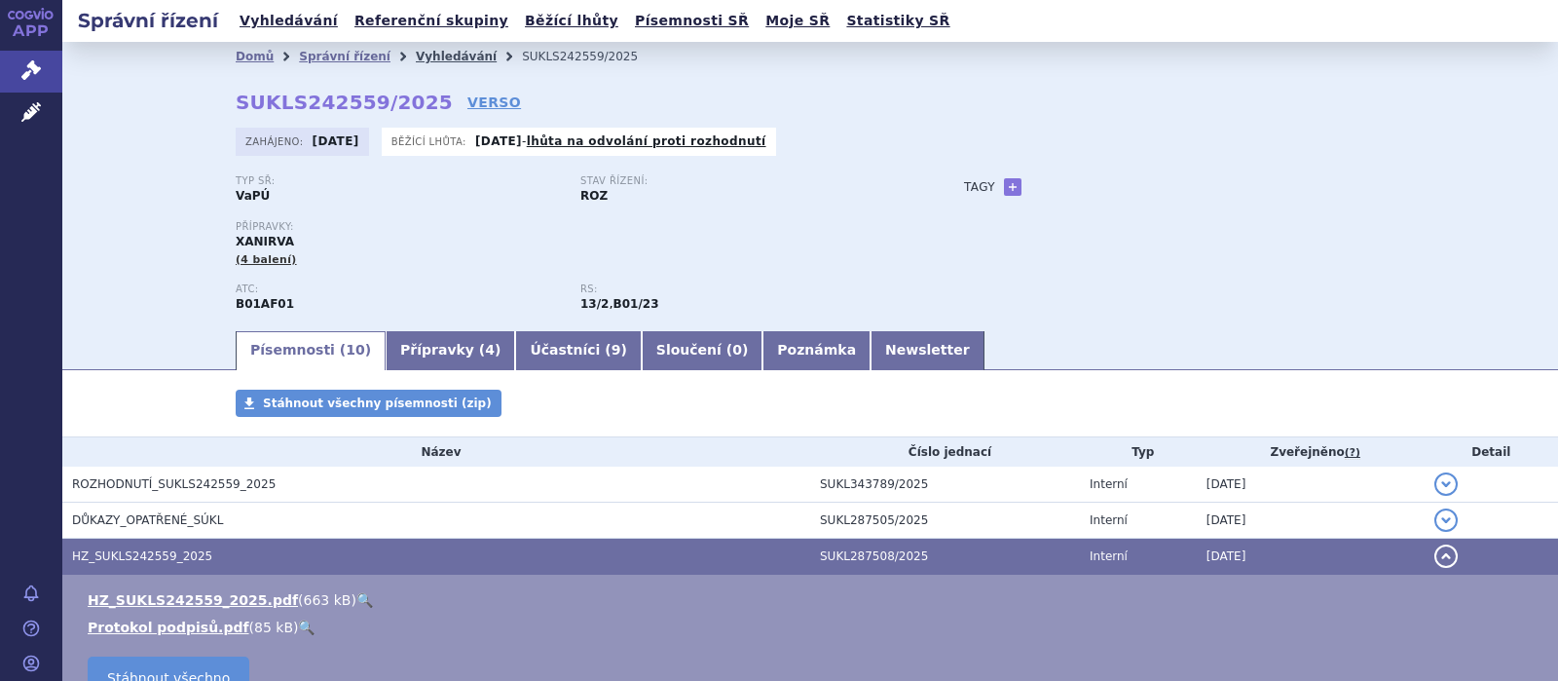
click at [417, 55] on link "Vyhledávání" at bounding box center [456, 57] width 81 height 14
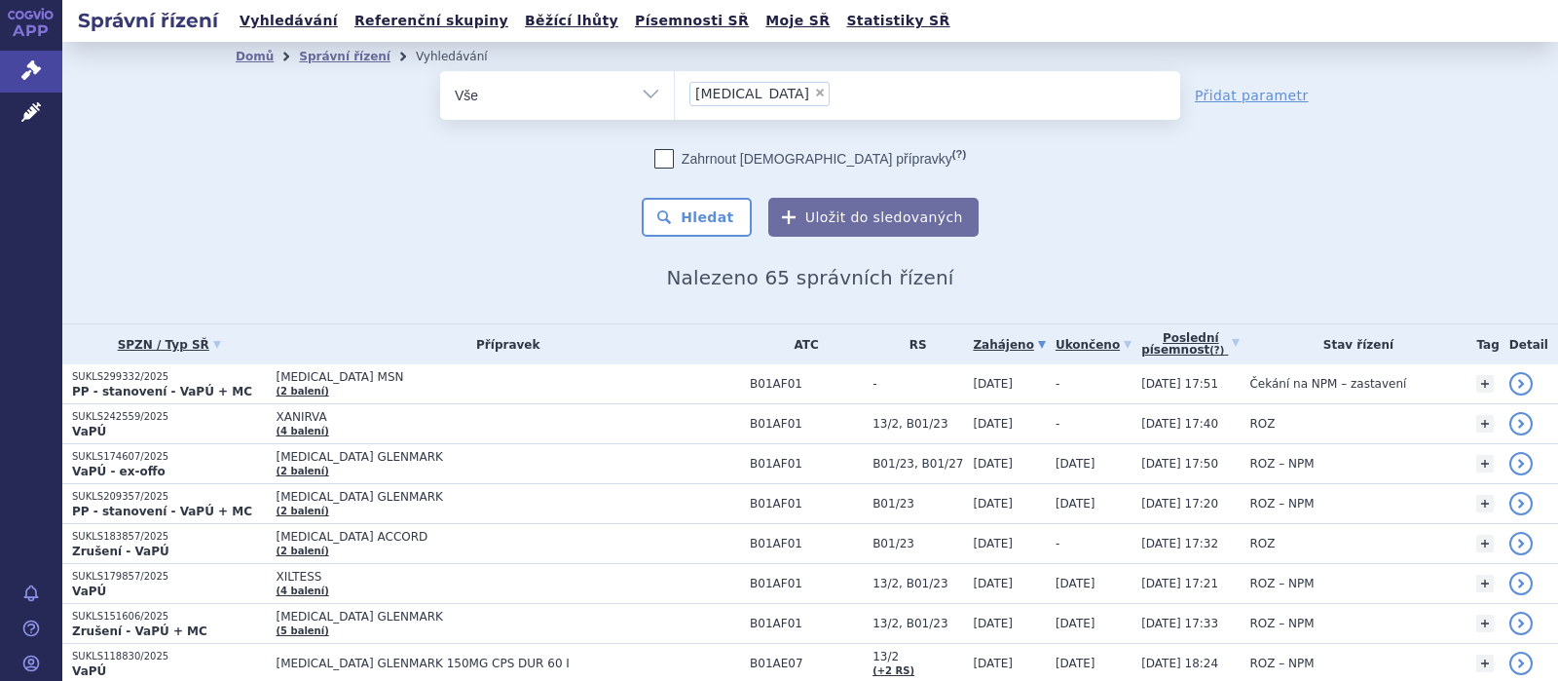
click at [814, 92] on span "×" at bounding box center [820, 93] width 12 height 12
click at [675, 92] on select "rivaroxaban" at bounding box center [674, 94] width 1 height 49
select select
type input "fi"
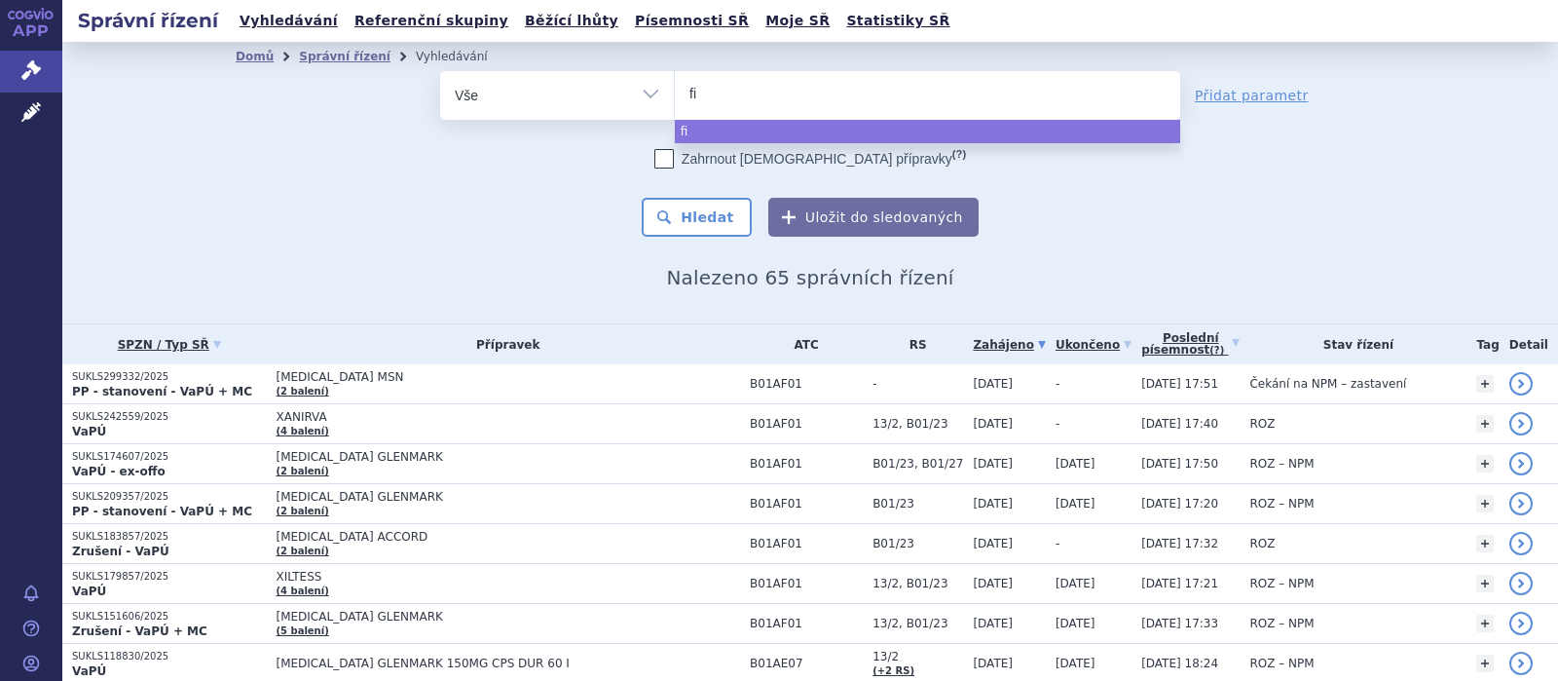
type input "fin"
type input "fina"
type input "finast"
type input "finaster"
type input "finasteri"
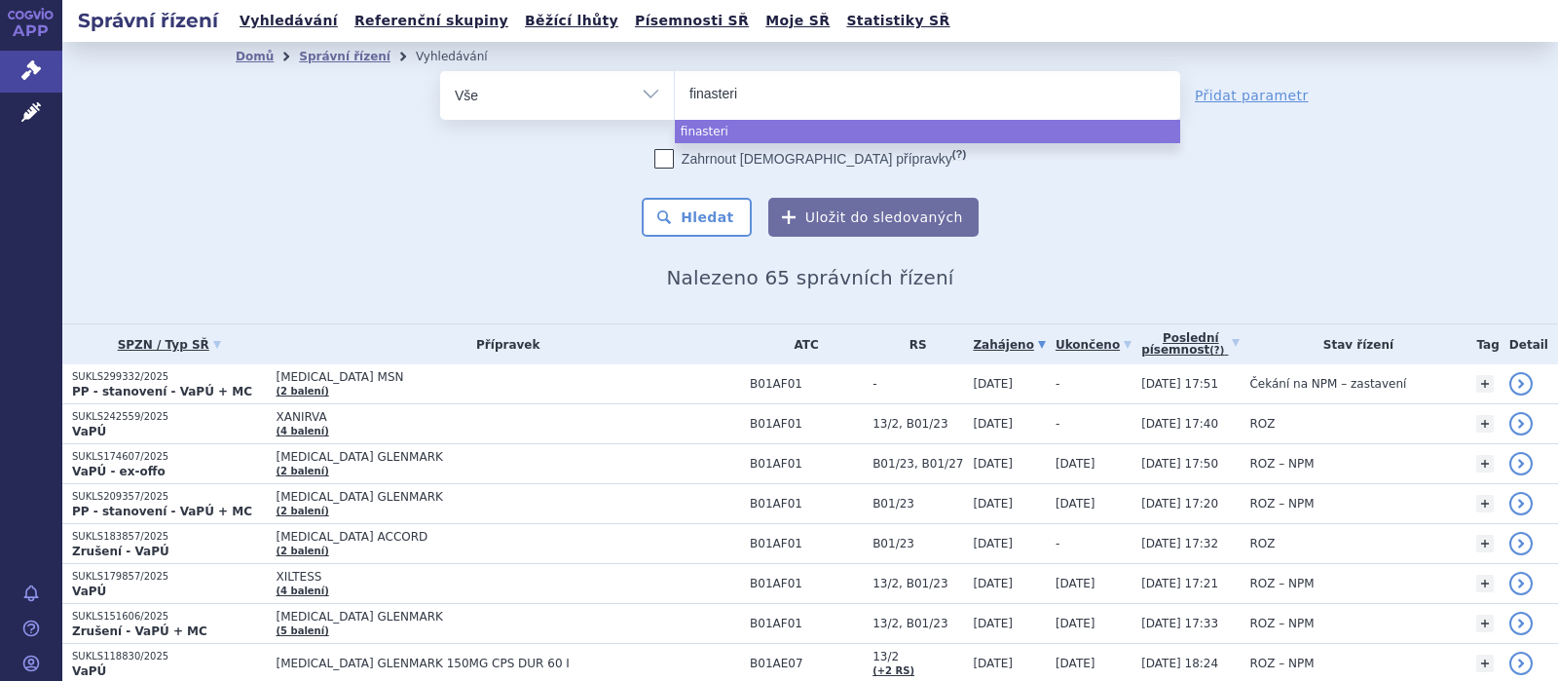
type input "finasterid"
select select "finasterid"
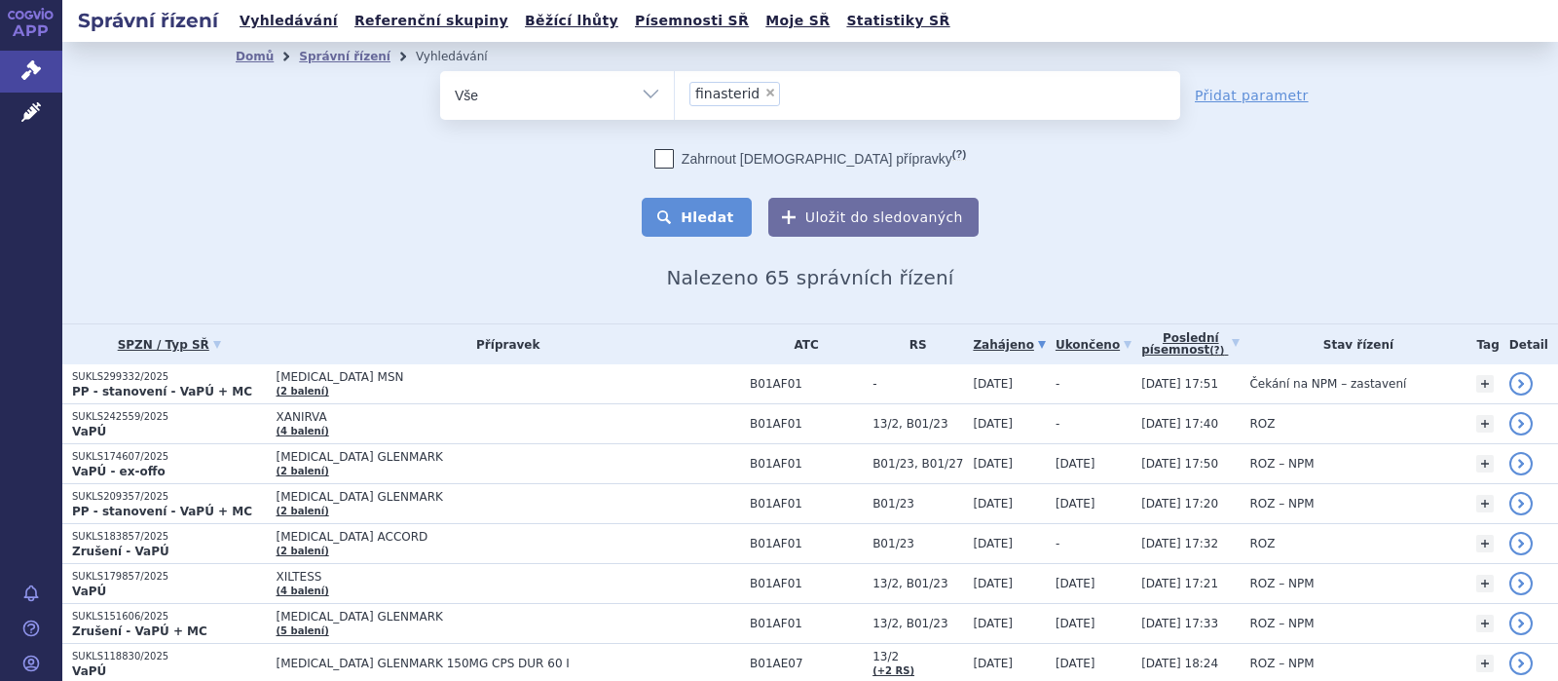
click at [715, 207] on button "Hledat" at bounding box center [697, 217] width 110 height 39
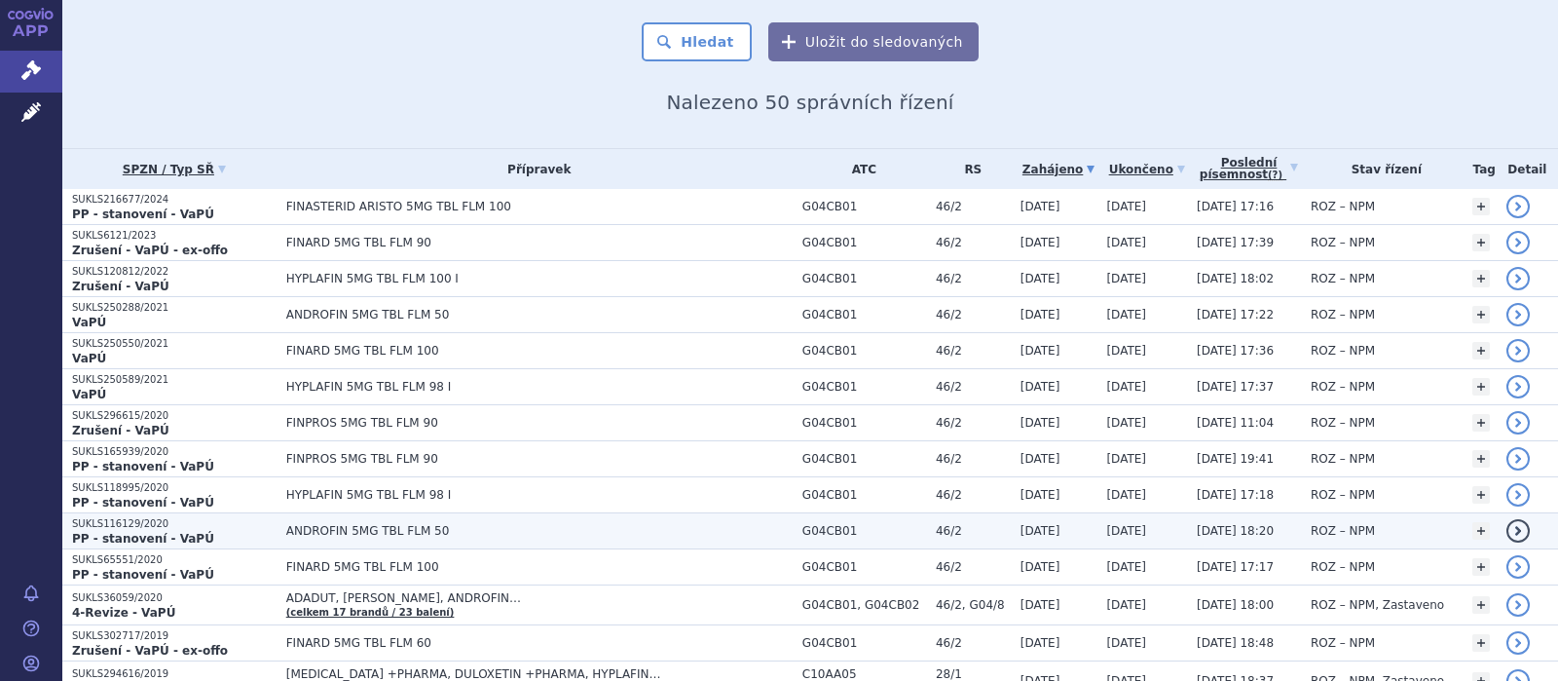
scroll to position [253, 0]
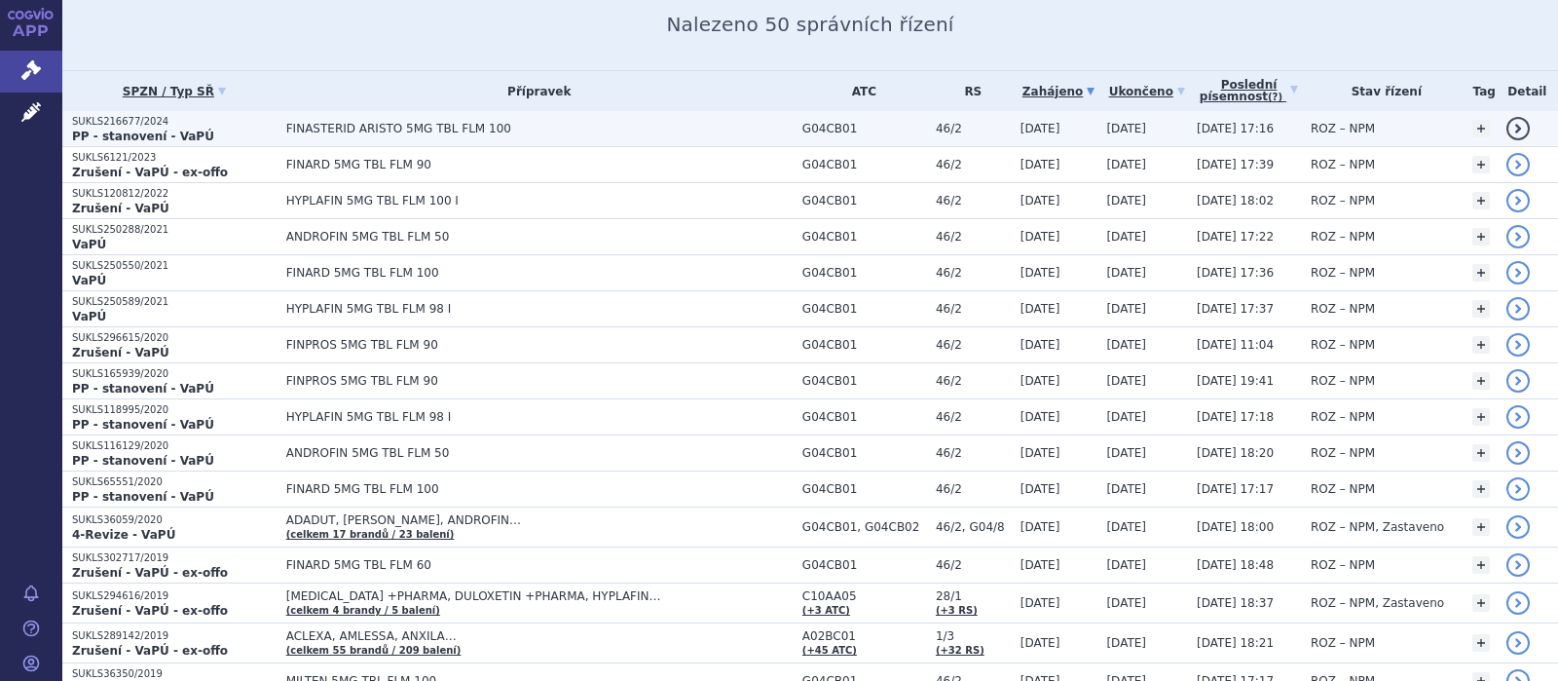
click at [413, 129] on span "FINASTERID ARISTO 5MG TBL FLM 100" at bounding box center [529, 129] width 487 height 14
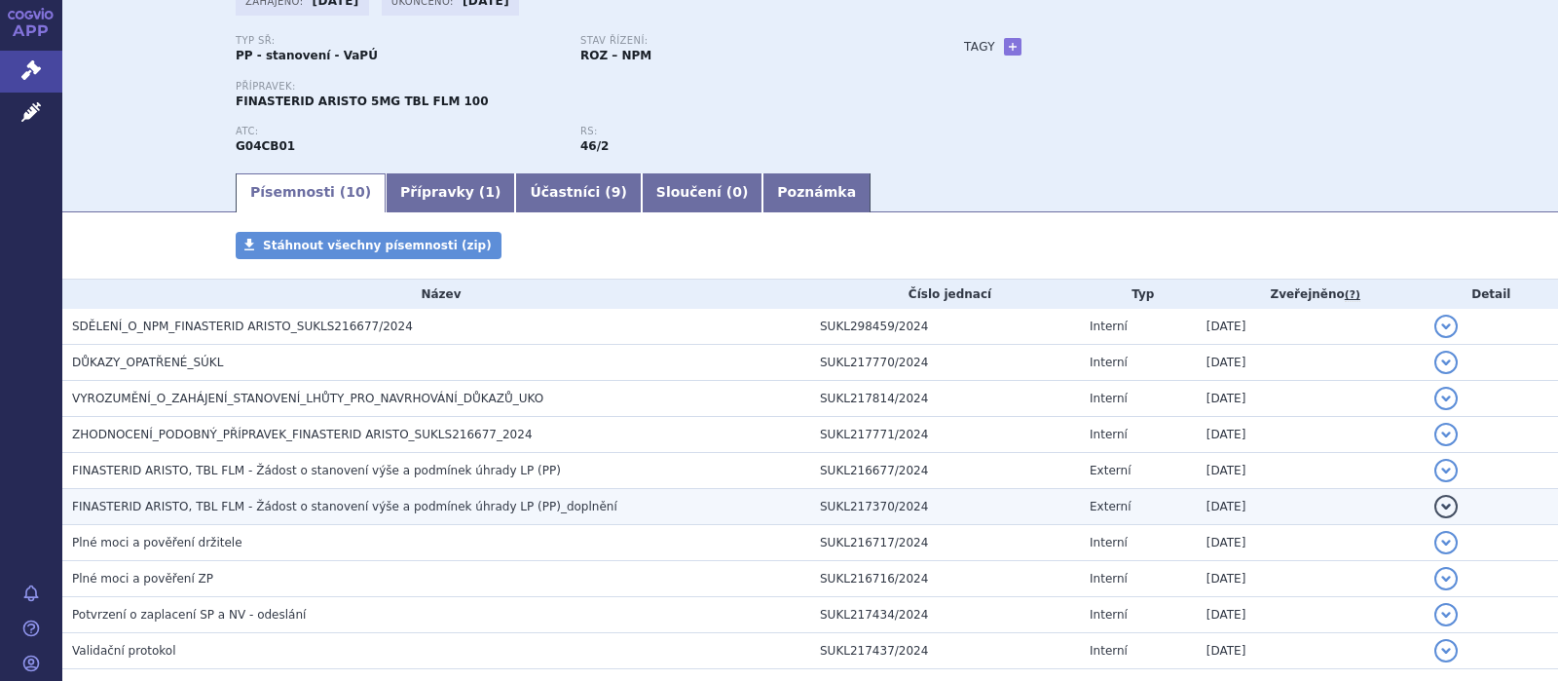
scroll to position [243, 0]
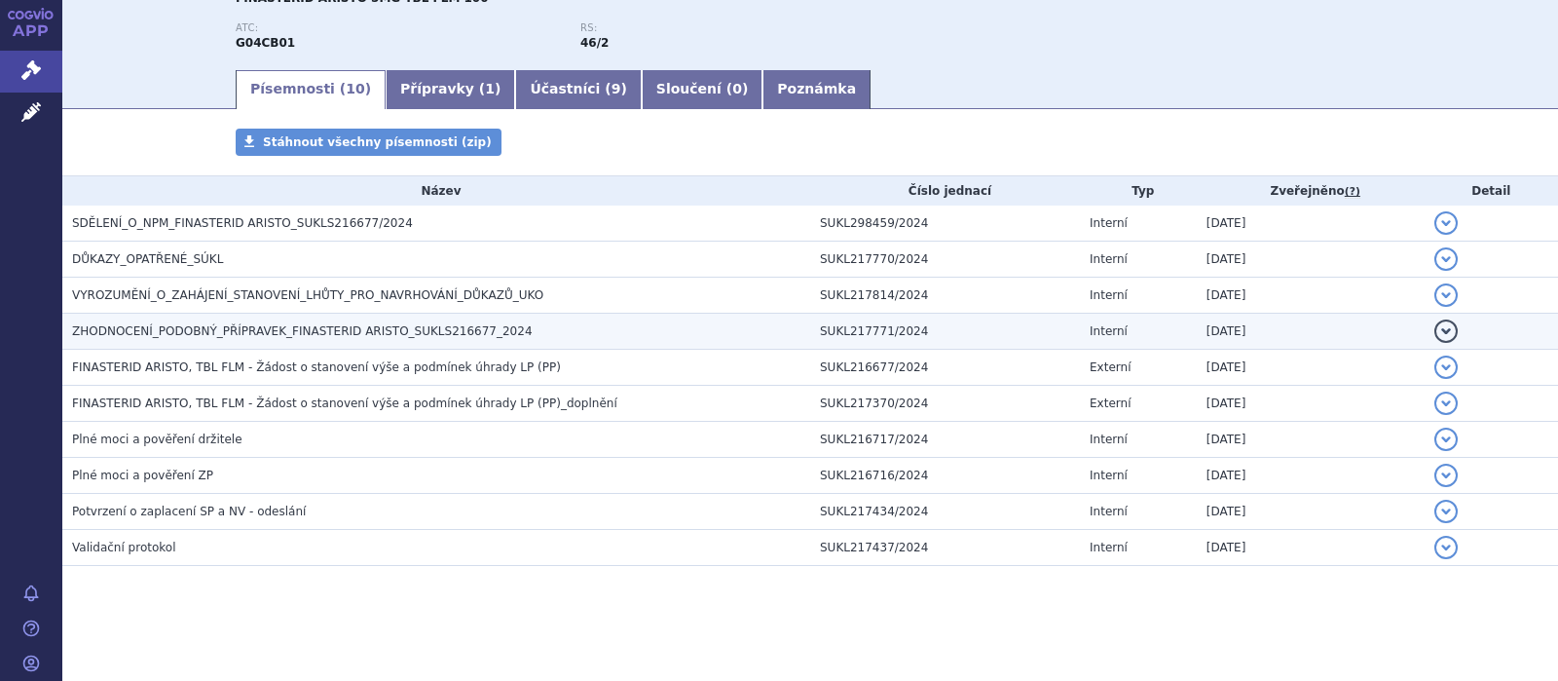
click at [366, 329] on span "ZHODNOCENÍ_PODOBNÝ_PŘÍPRAVEK_FINASTERID ARISTO_SUKLS216677_2024" at bounding box center [302, 331] width 461 height 14
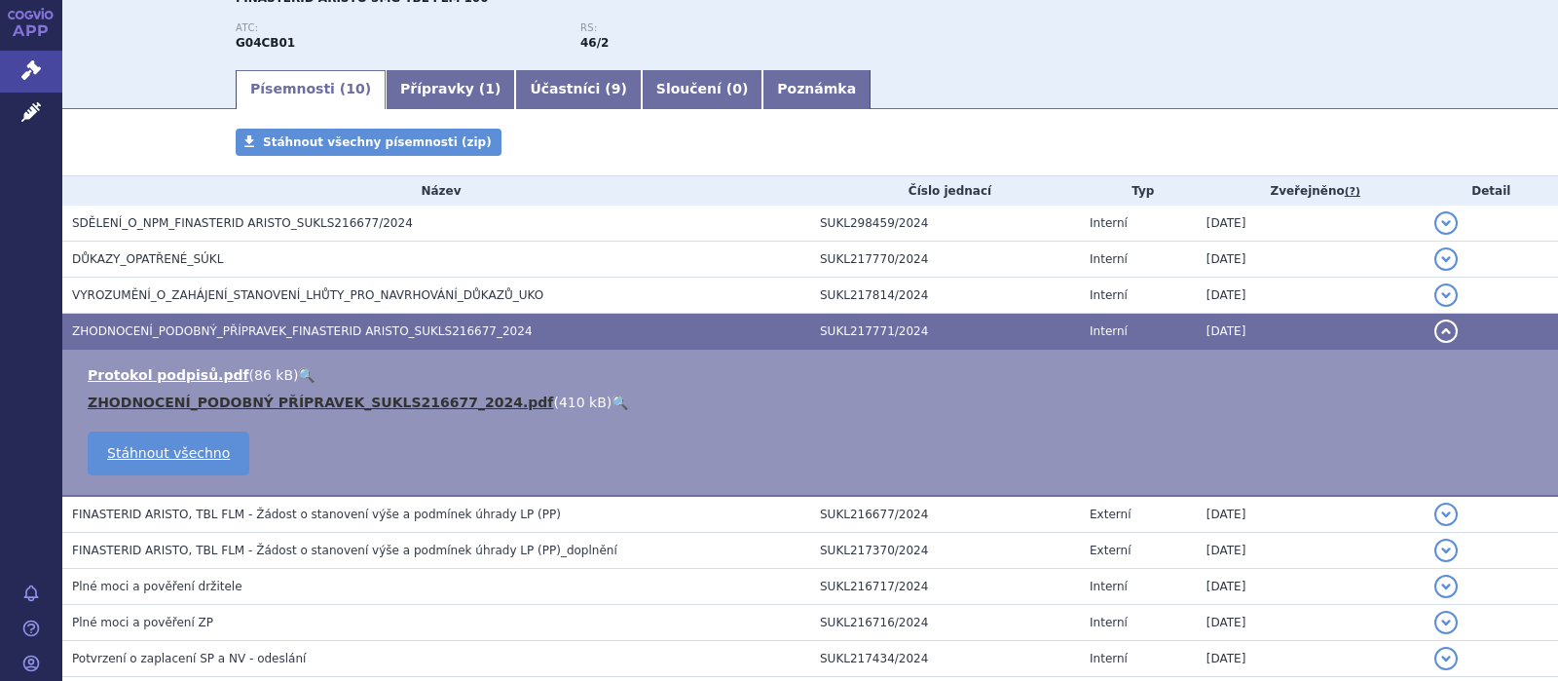
click at [349, 403] on link "ZHODNOCENÍ_PODOBNÝ PŘÍPRAVEK_SUKLS216677_2024.pdf" at bounding box center [320, 402] width 465 height 16
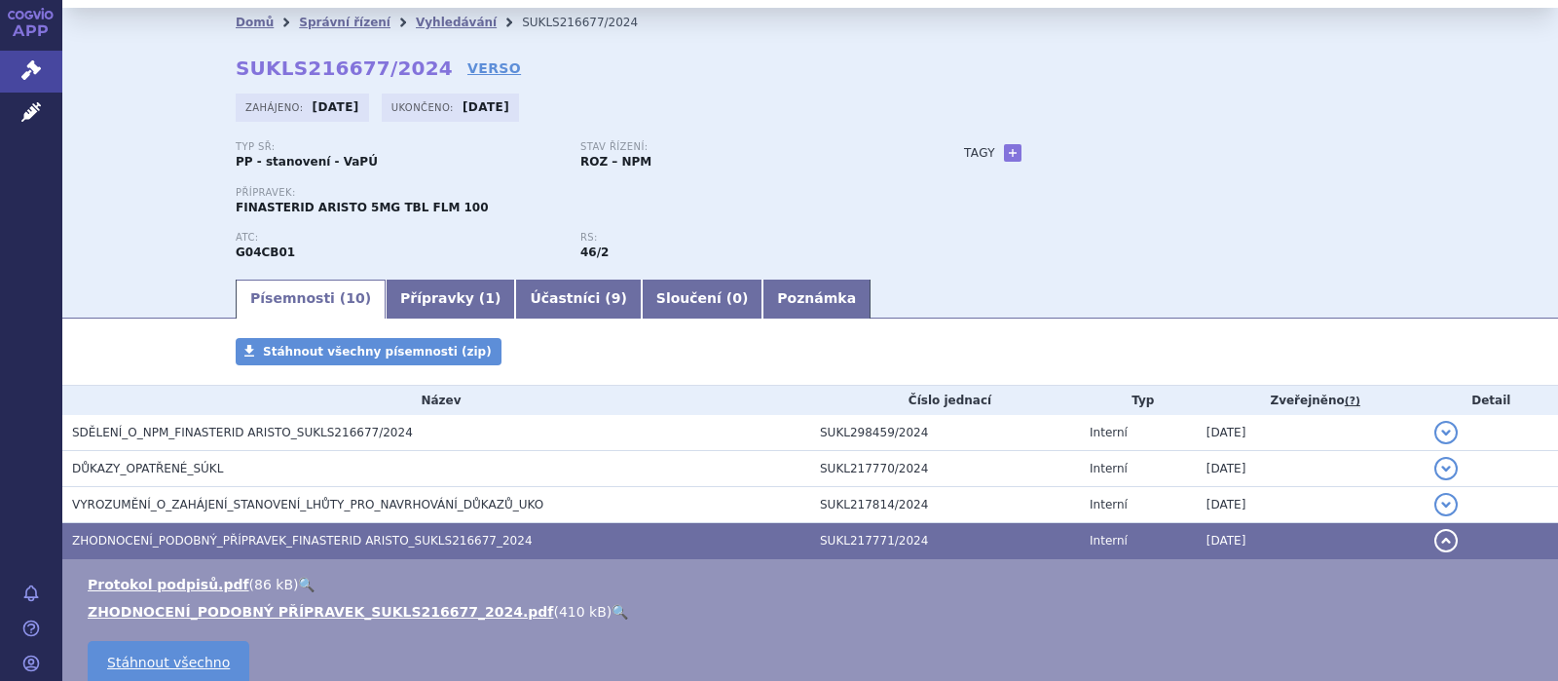
scroll to position [0, 0]
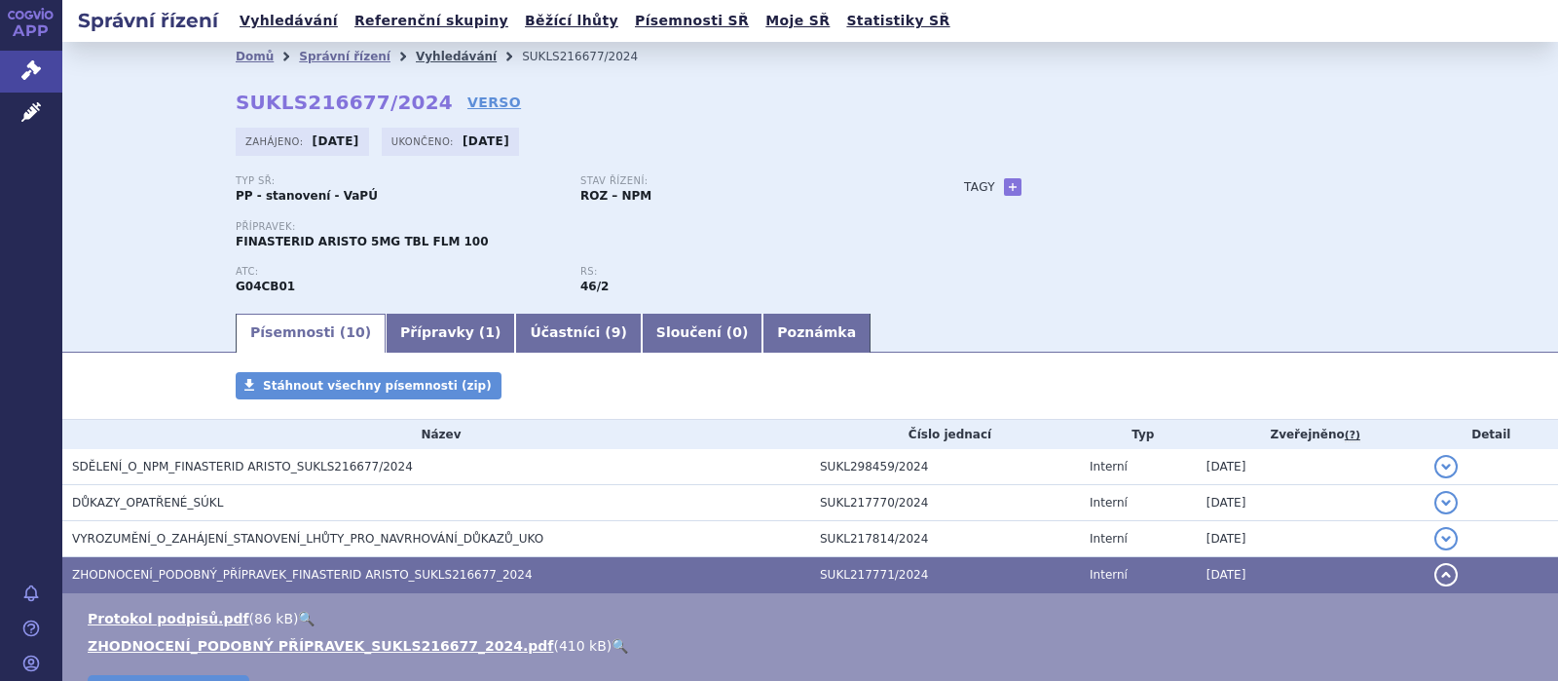
click at [416, 55] on link "Vyhledávání" at bounding box center [456, 57] width 81 height 14
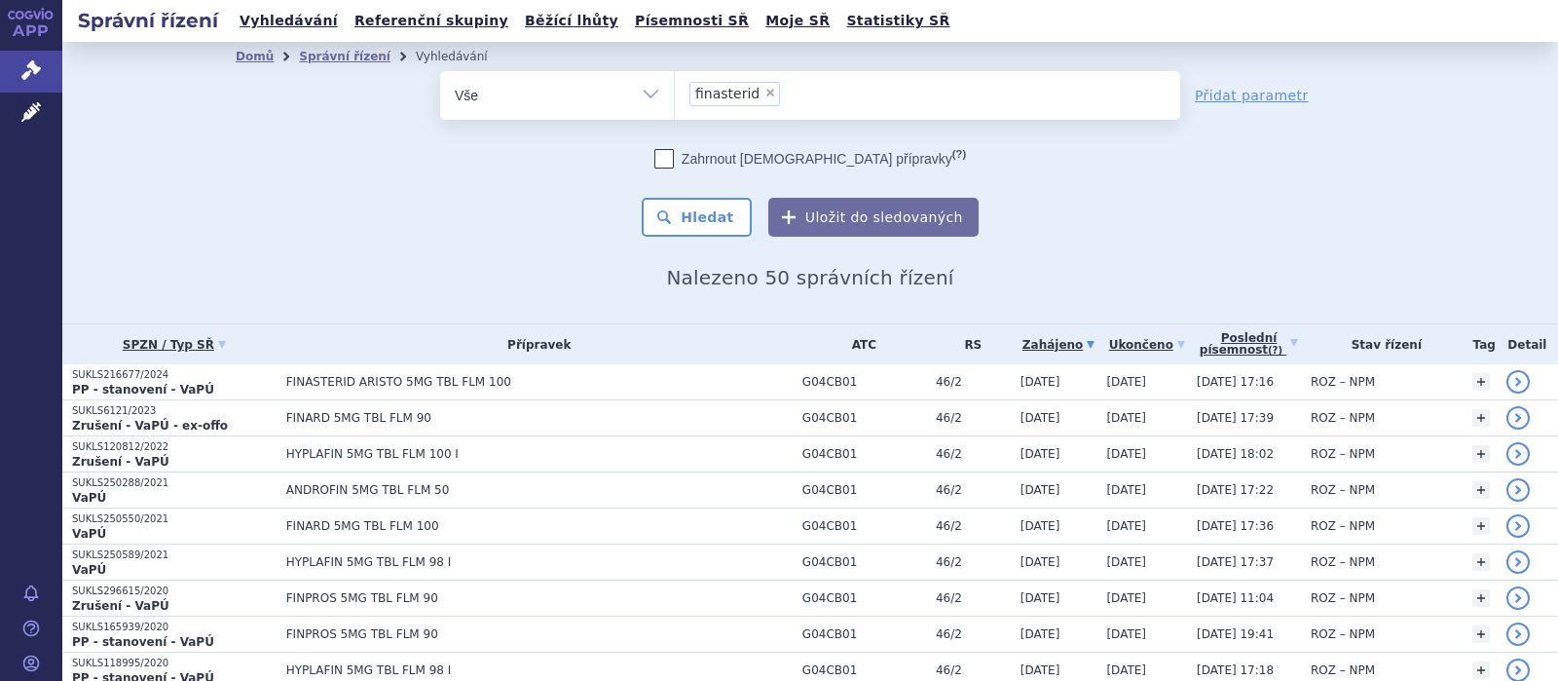
click at [764, 90] on span "×" at bounding box center [770, 93] width 12 height 12
click at [675, 90] on select "finasterid" at bounding box center [674, 94] width 1 height 49
select select
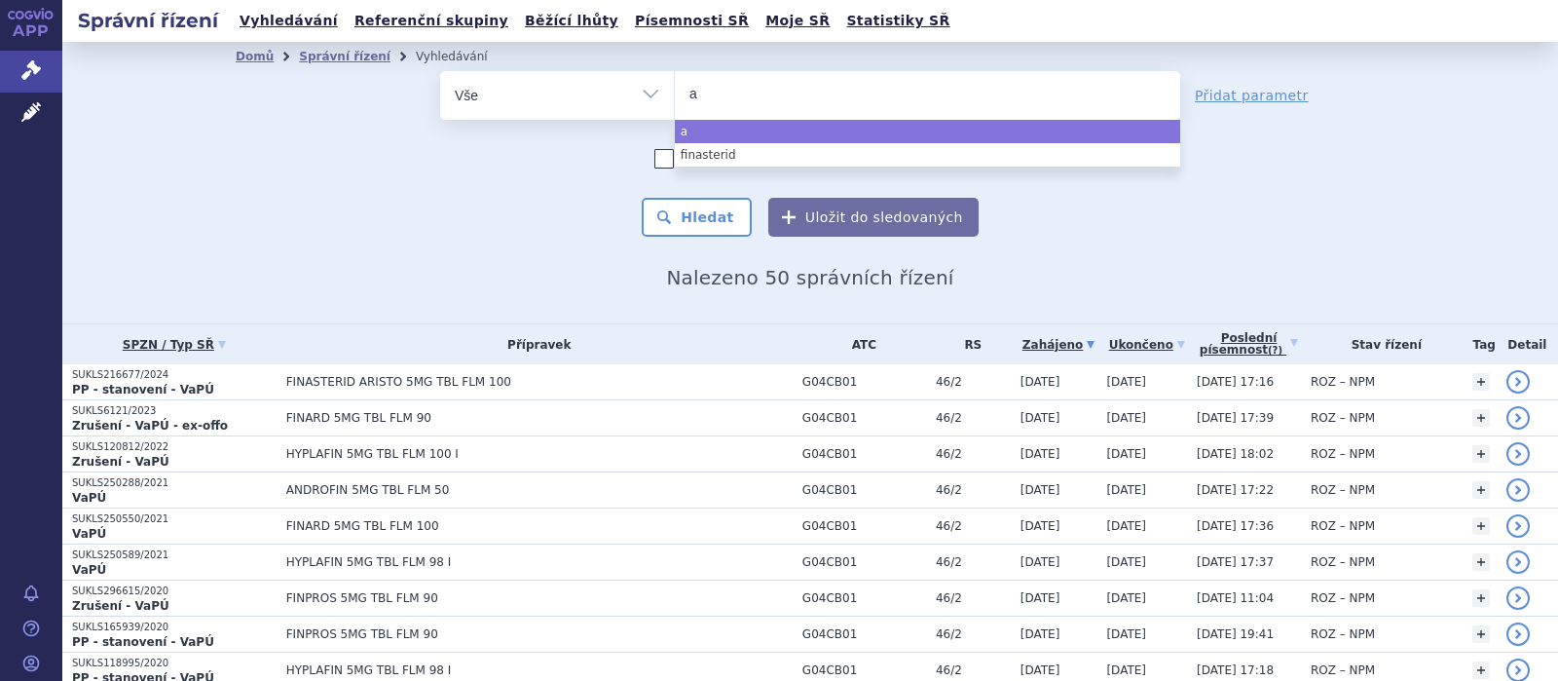
type input "af"
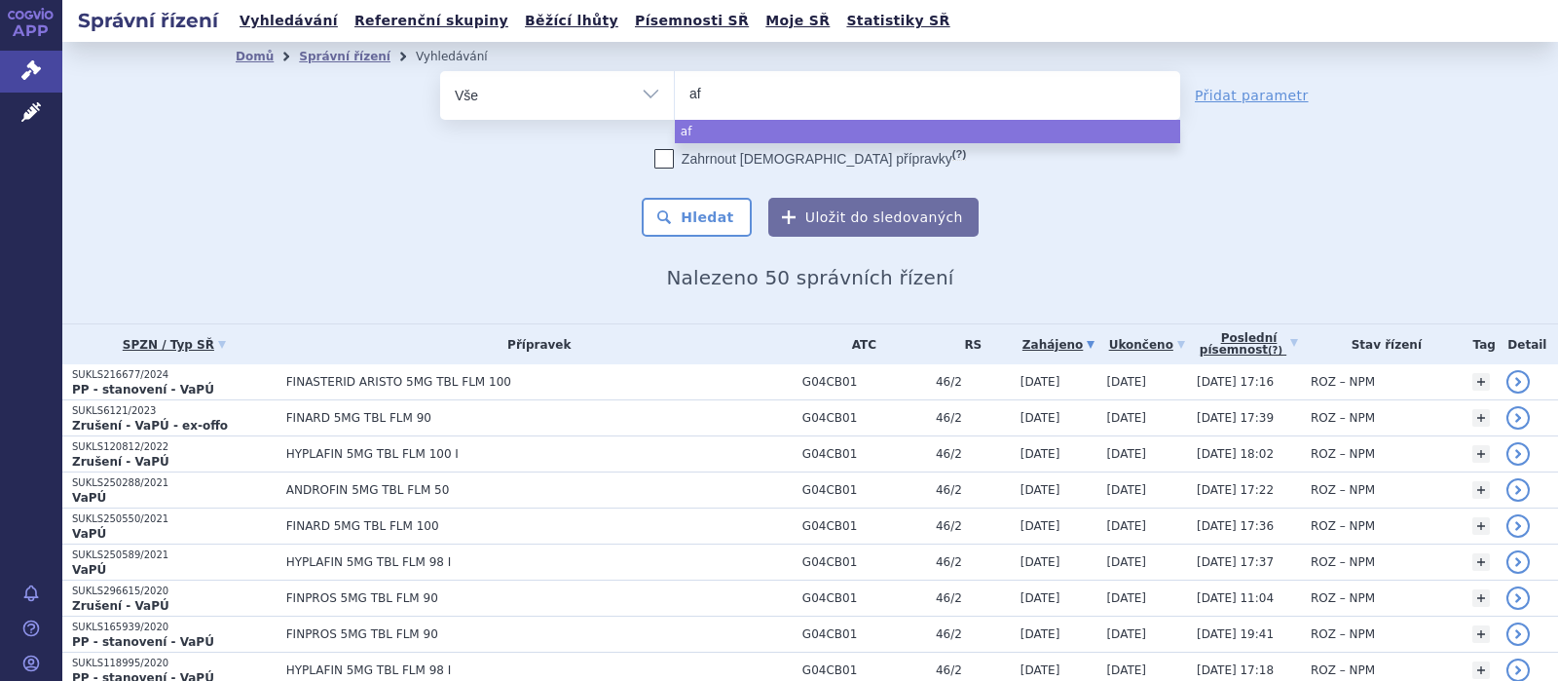
type input "afl"
type input "afli"
type input "aflibe"
type input "afliber"
type input "afliberce"
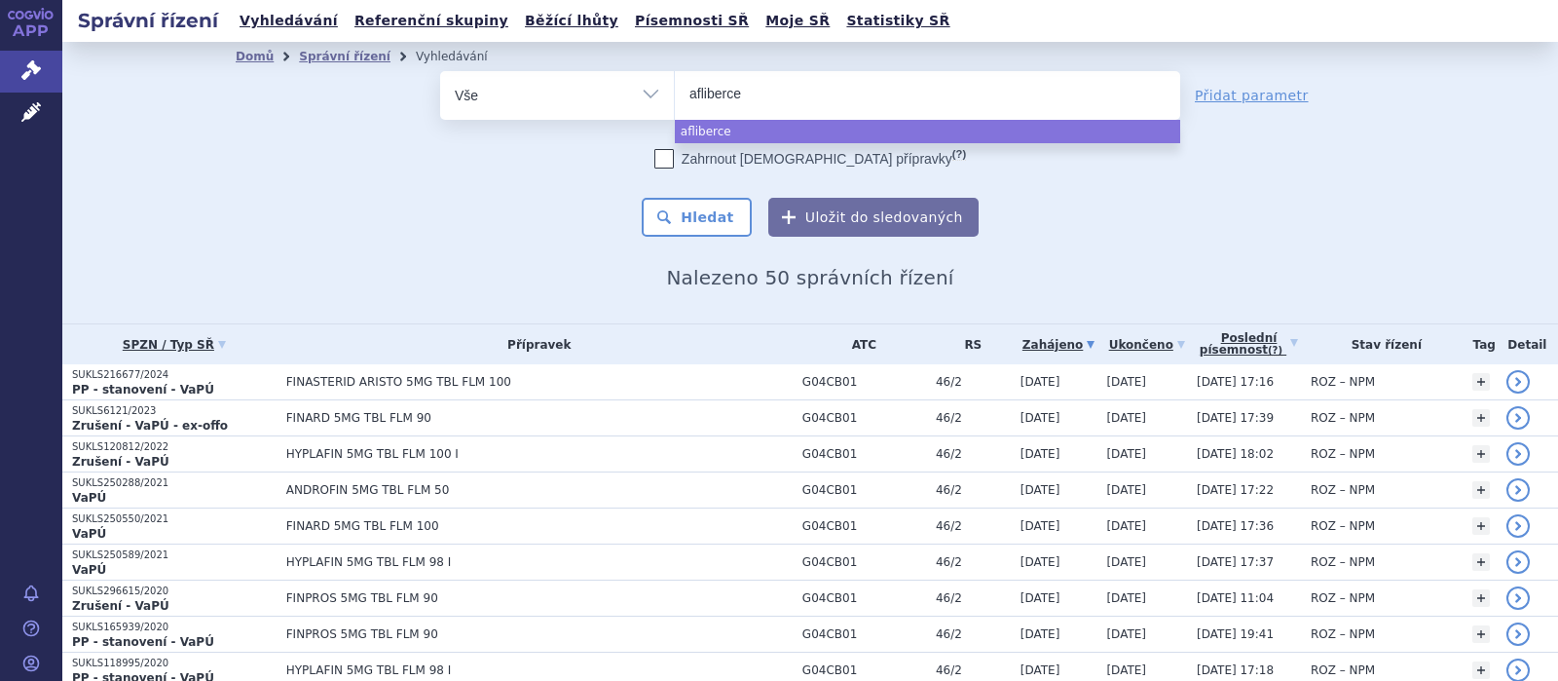
type input "aflibercep"
select select "aflibercept"
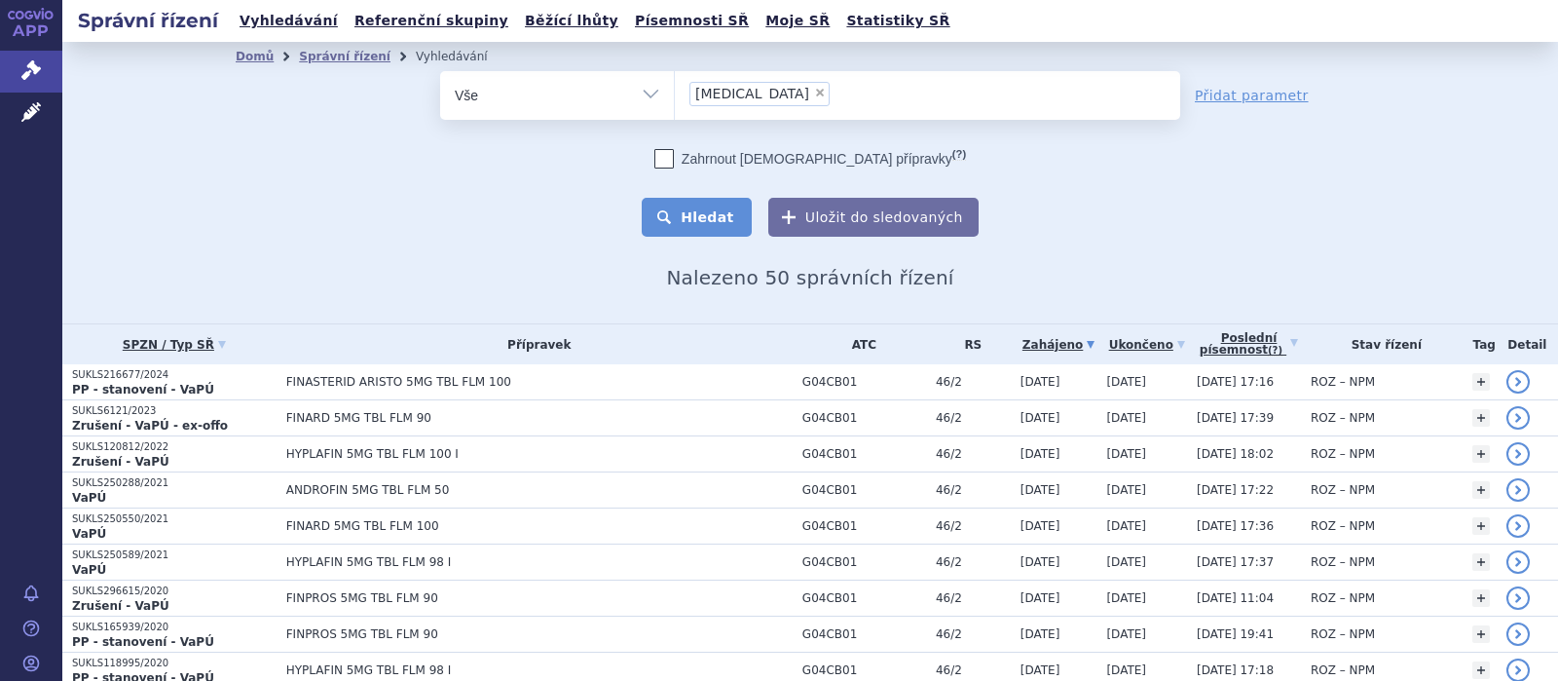
click at [701, 217] on button "Hledat" at bounding box center [697, 217] width 110 height 39
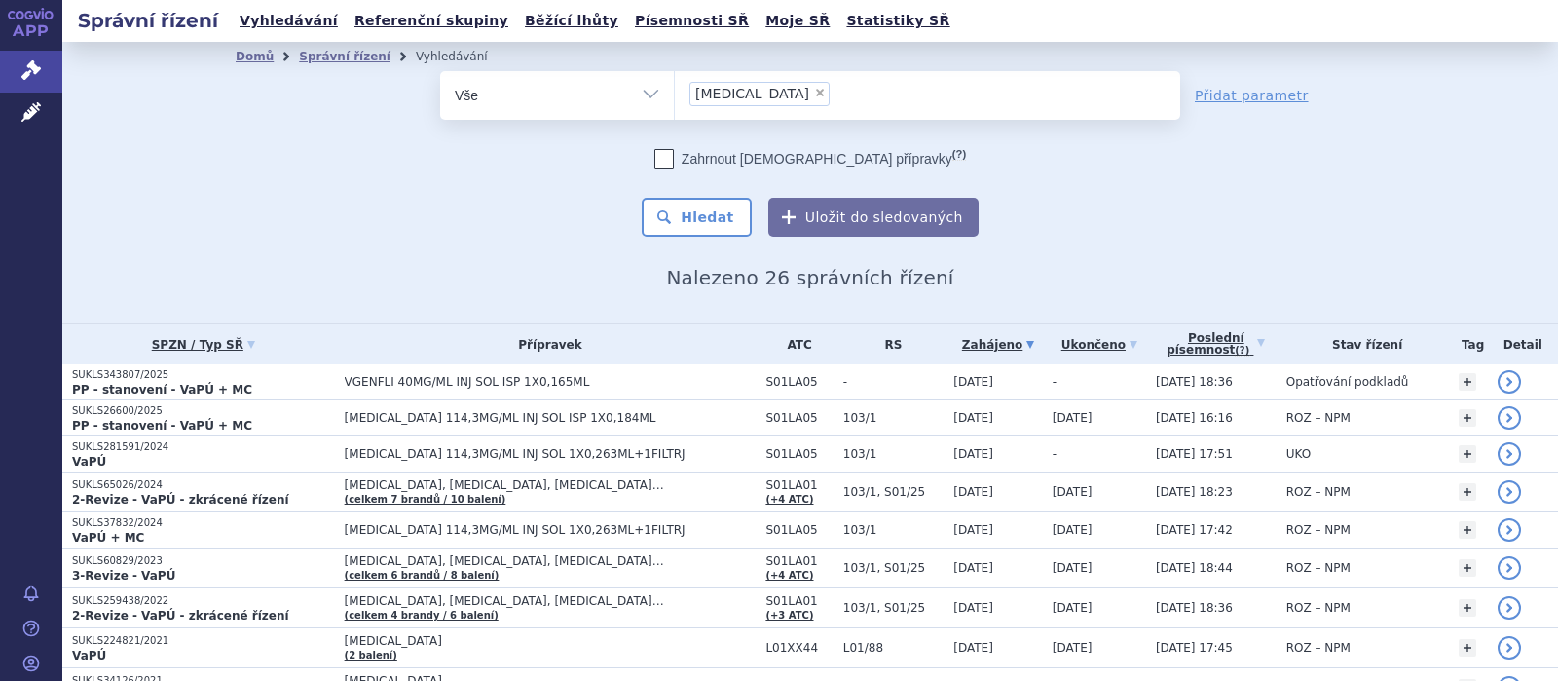
click at [814, 92] on span "×" at bounding box center [820, 93] width 12 height 12
click at [675, 92] on select "aflibercept" at bounding box center [674, 94] width 1 height 49
select select
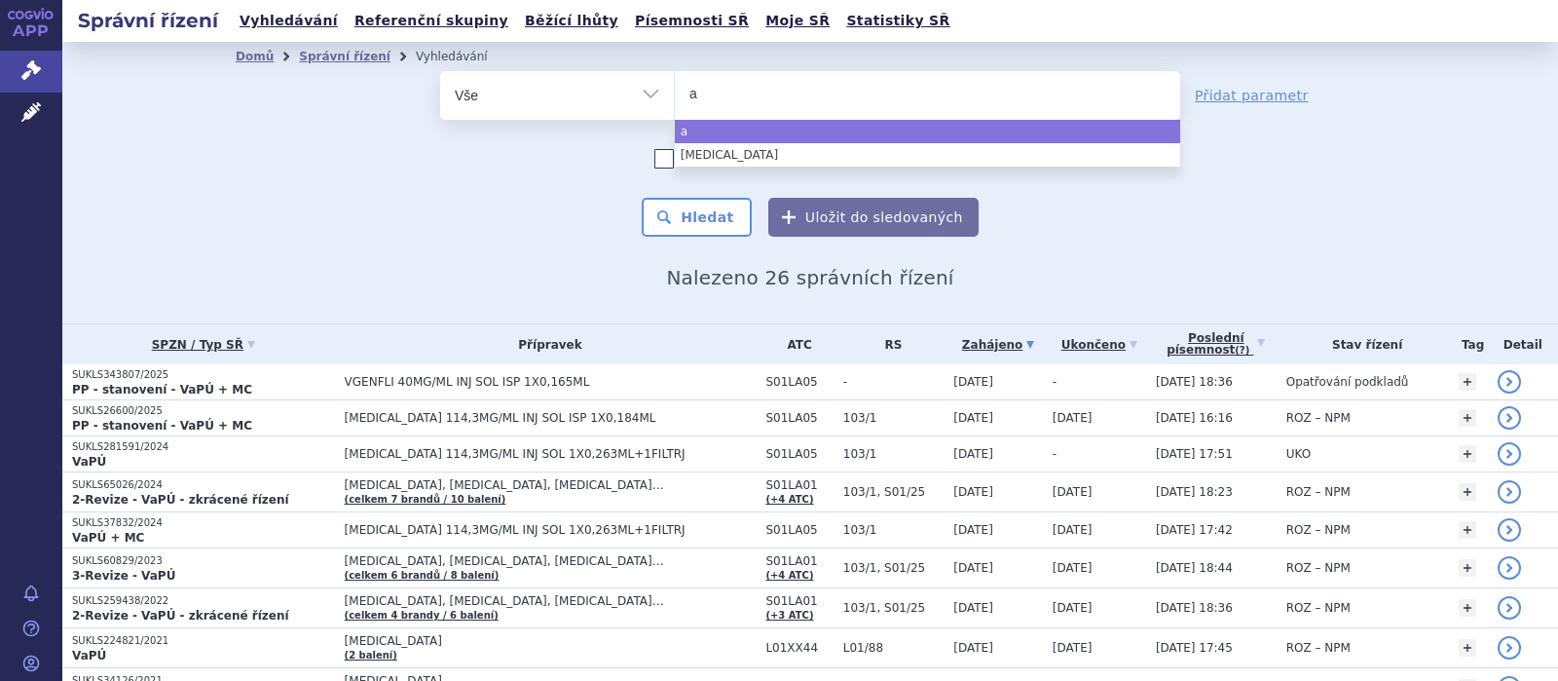
type input "ar"
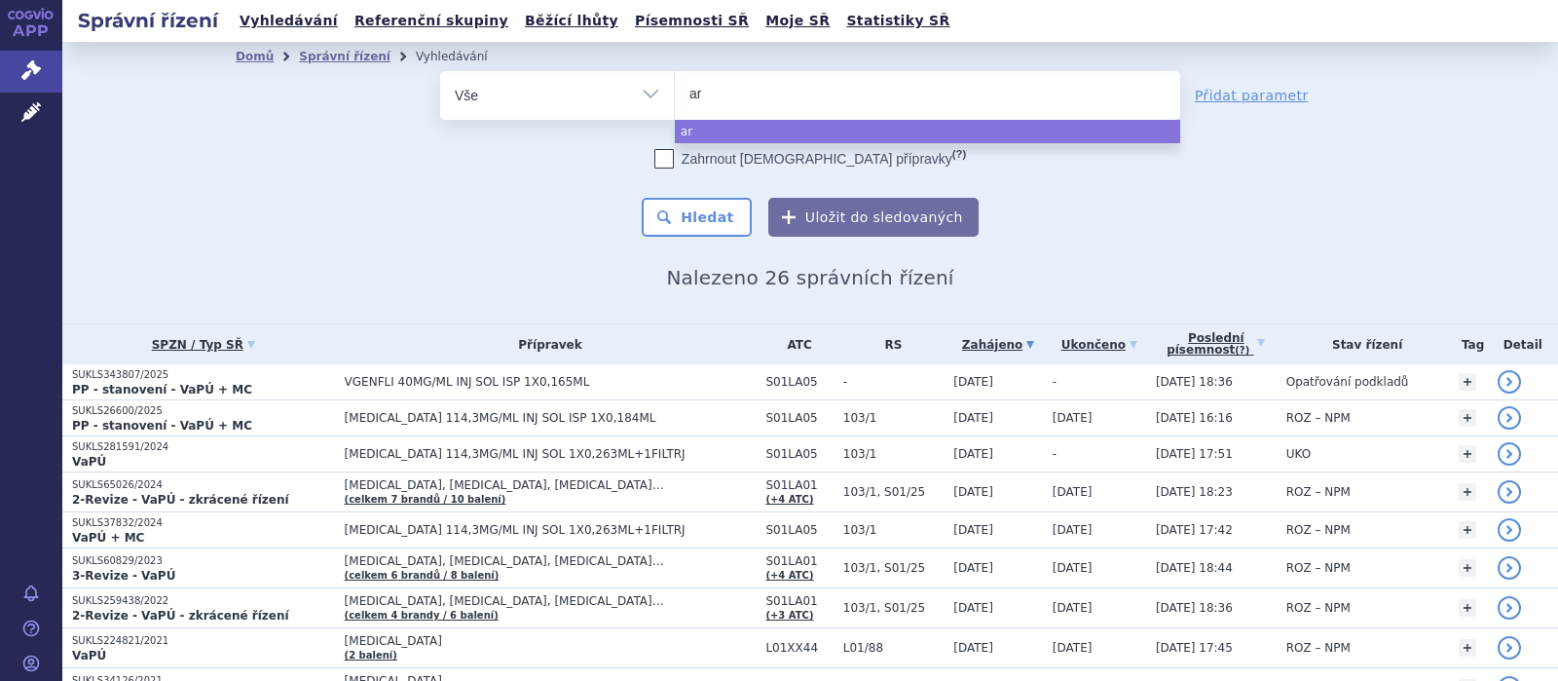
type input "ari"
type input "aripi"
type input "aripip"
type input "aripipr"
type input "aripipra"
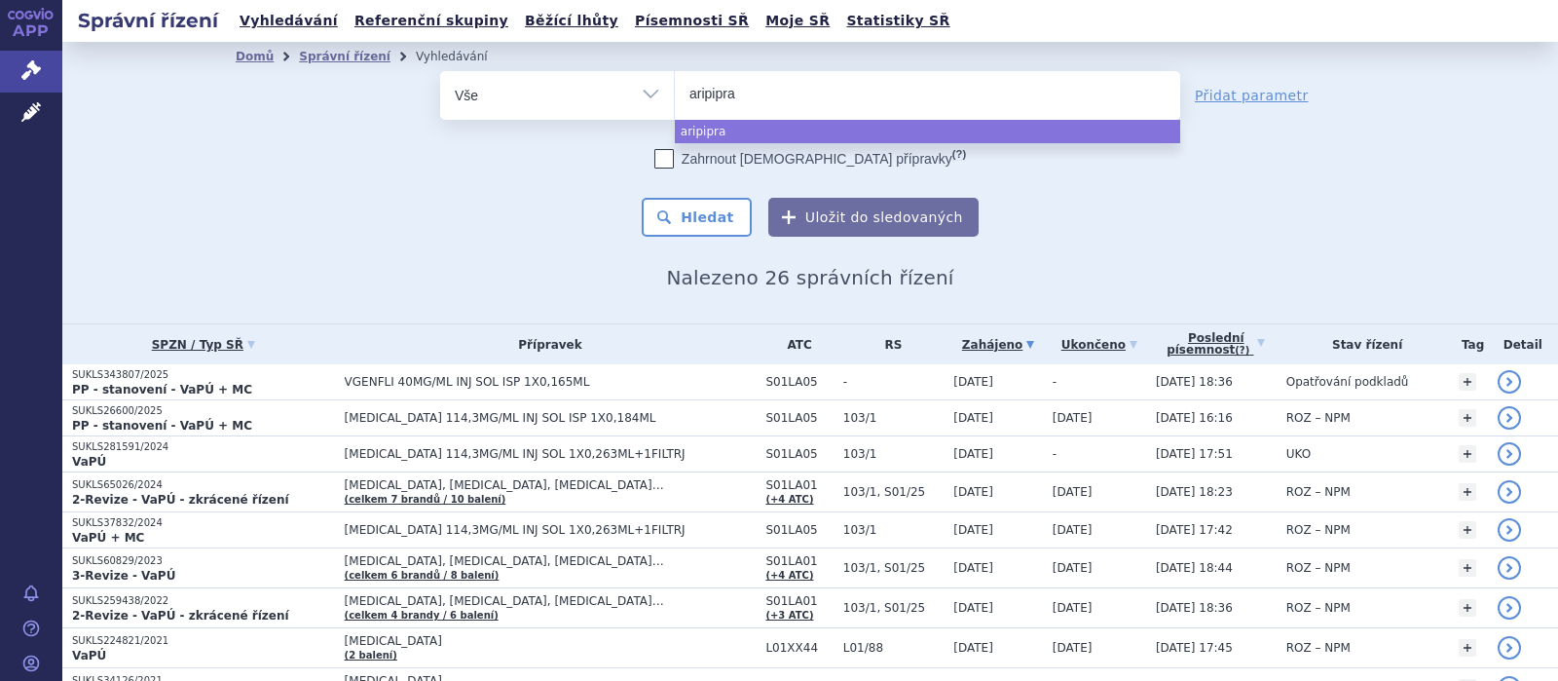
type input "aripipraz"
type input "aripiprazo"
type input "aripiprazol"
select select "aripiprazol"
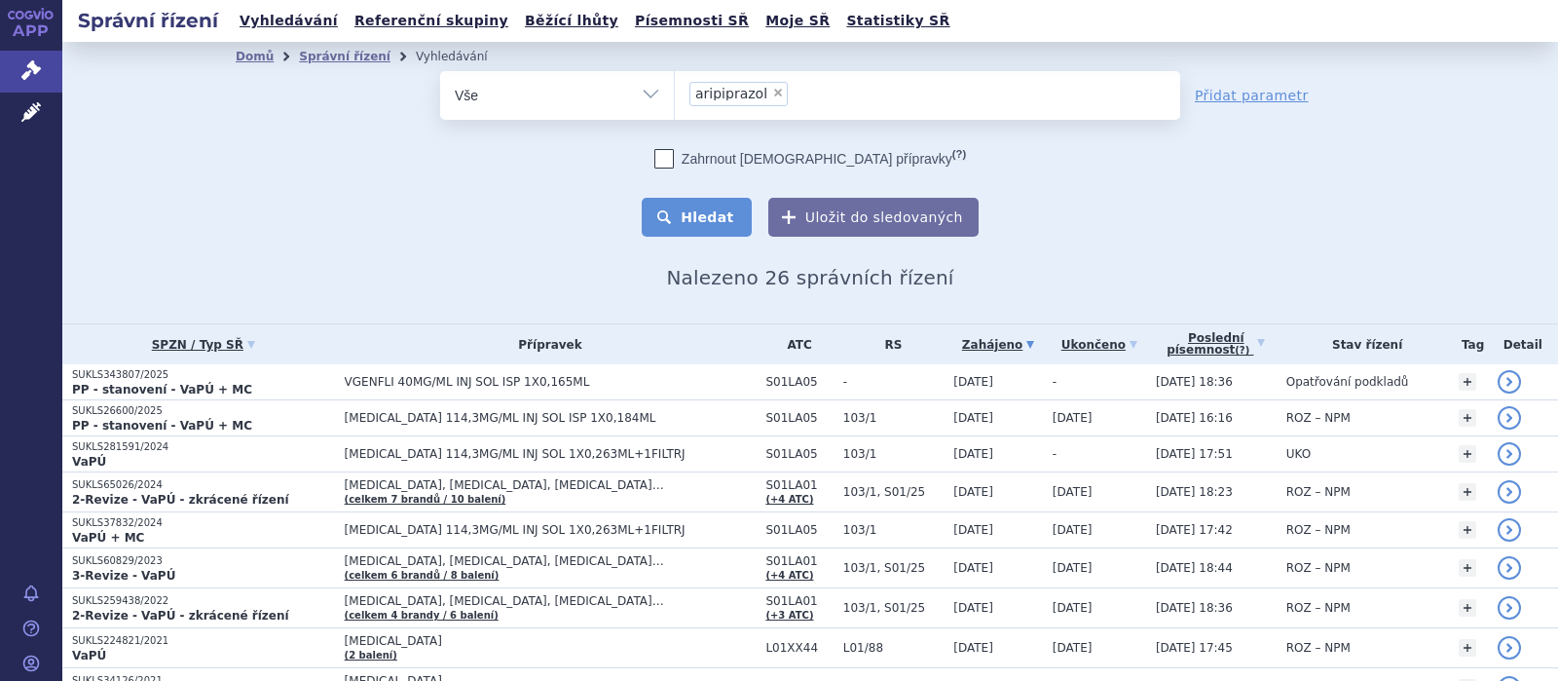
click at [729, 210] on button "Hledat" at bounding box center [697, 217] width 110 height 39
